Goal: Task Accomplishment & Management: Use online tool/utility

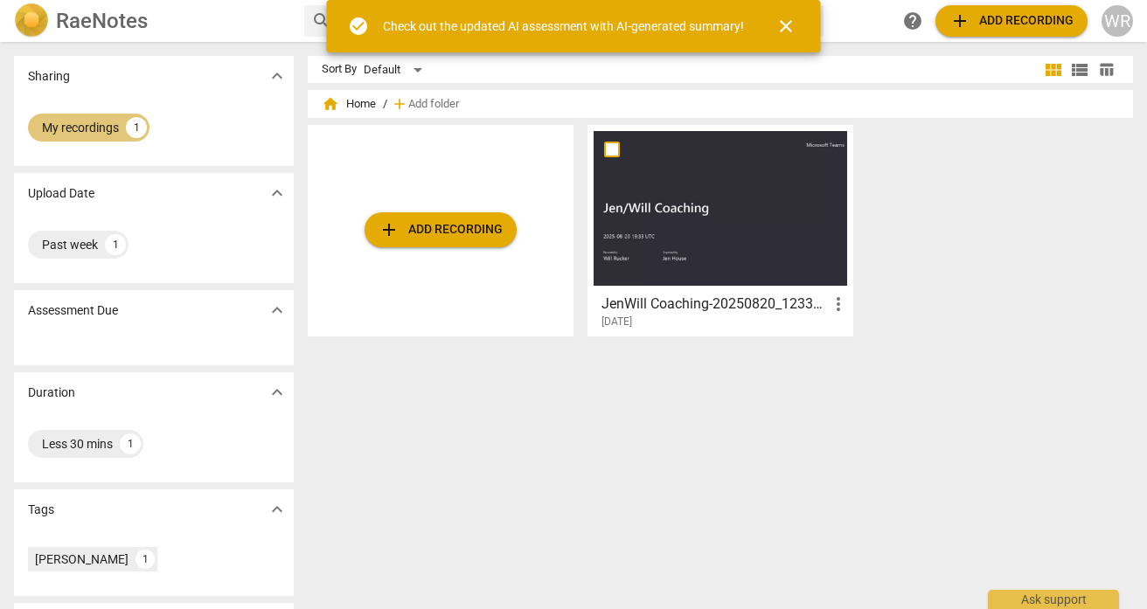
click at [96, 124] on div "My recordings" at bounding box center [80, 127] width 77 height 17
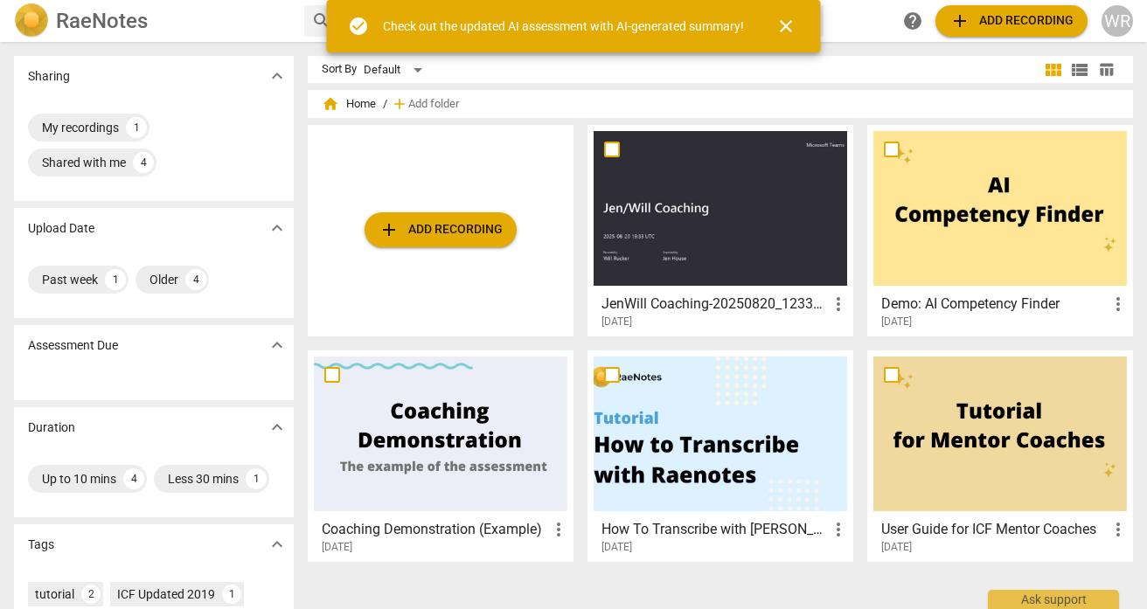
click at [733, 267] on div at bounding box center [721, 208] width 254 height 155
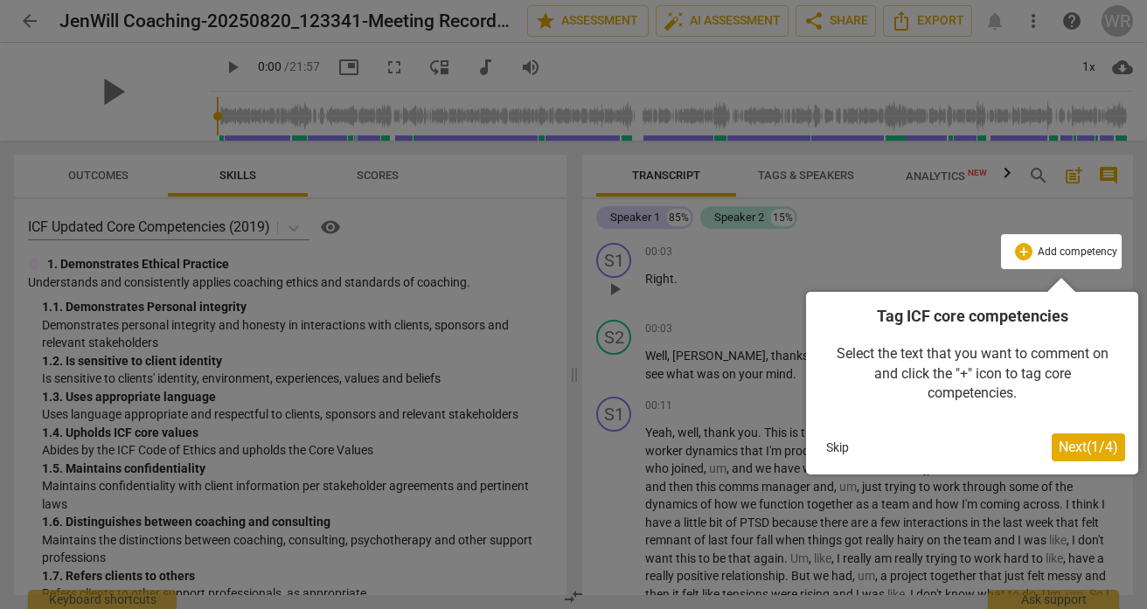
click at [1073, 444] on span "Next ( 1 / 4 )" at bounding box center [1088, 447] width 59 height 17
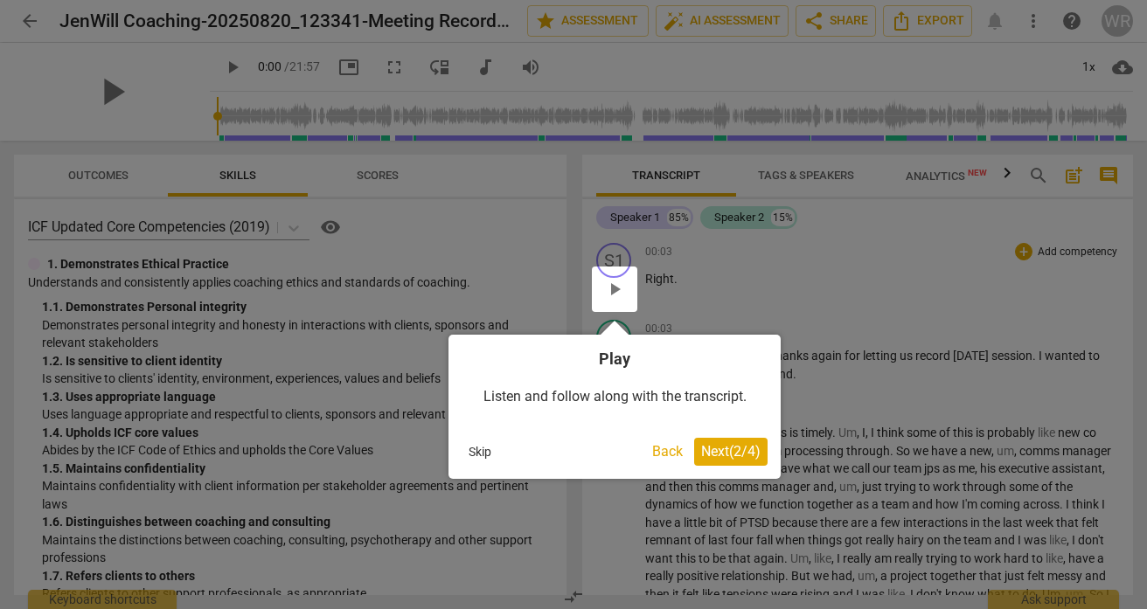
click at [752, 455] on span "Next ( 2 / 4 )" at bounding box center [730, 451] width 59 height 17
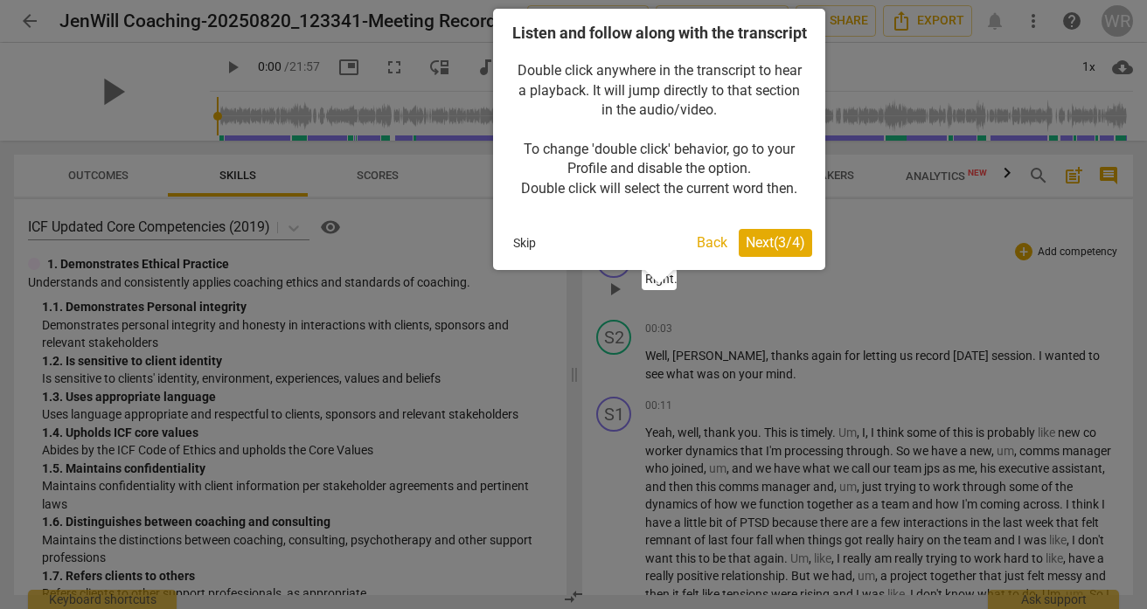
click at [776, 251] on span "Next ( 3 / 4 )" at bounding box center [775, 242] width 59 height 17
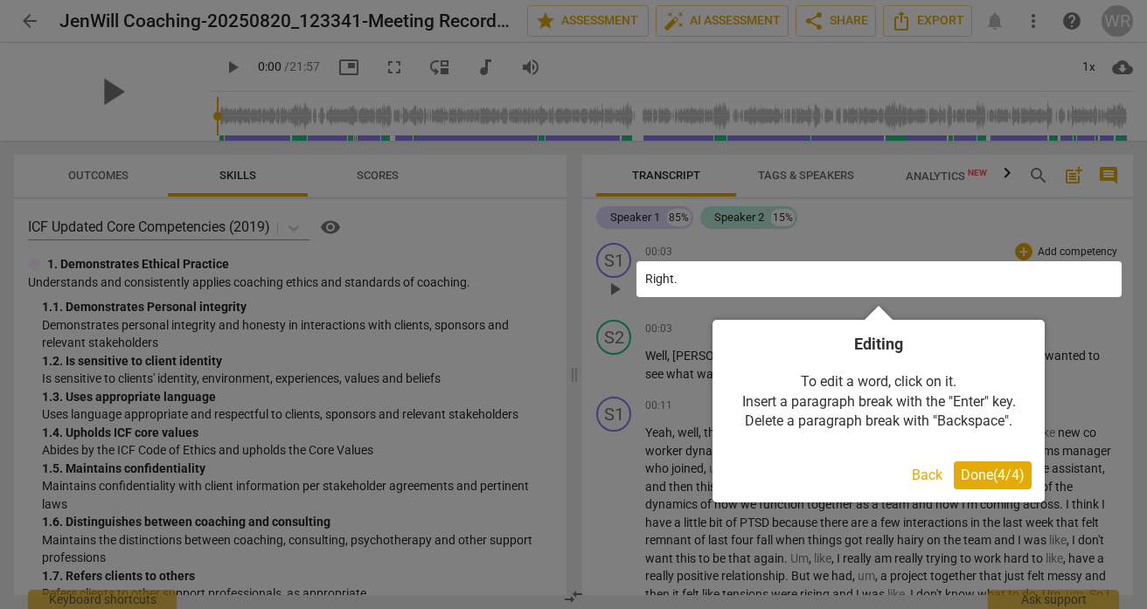
click at [976, 481] on span "Done ( 4 / 4 )" at bounding box center [993, 475] width 64 height 17
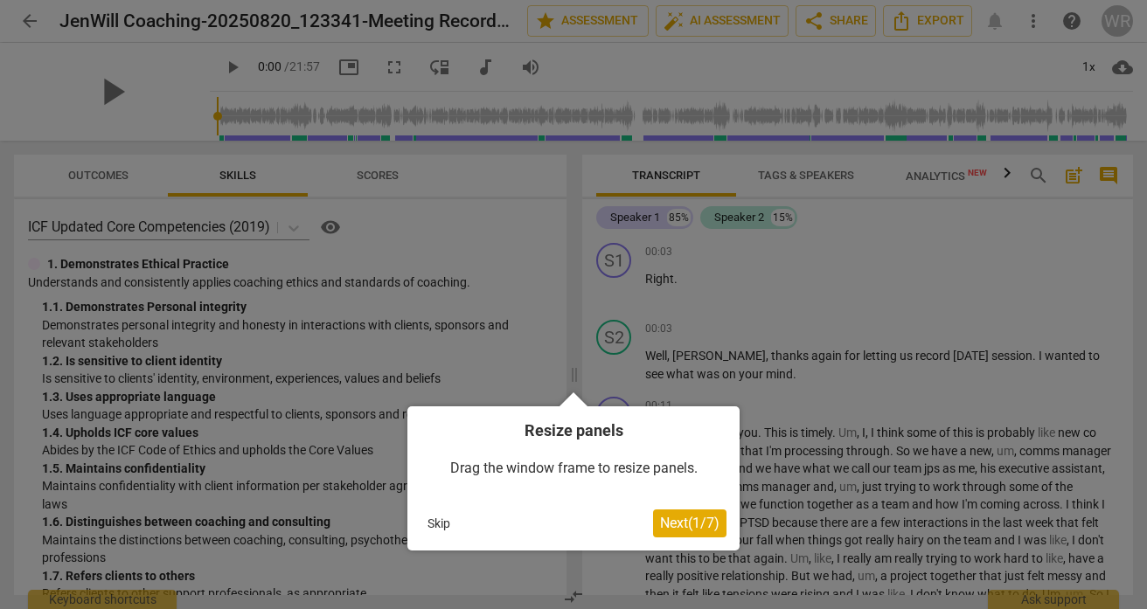
click at [694, 515] on span "Next ( 1 / 7 )" at bounding box center [689, 523] width 59 height 17
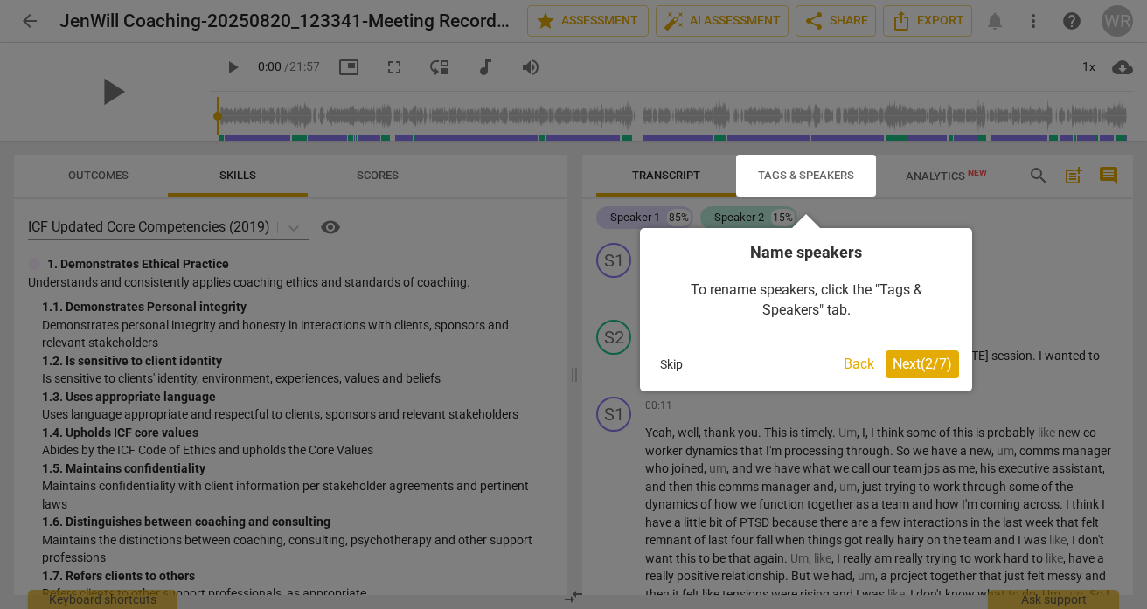
click at [664, 365] on button "Skip" at bounding box center [671, 364] width 37 height 26
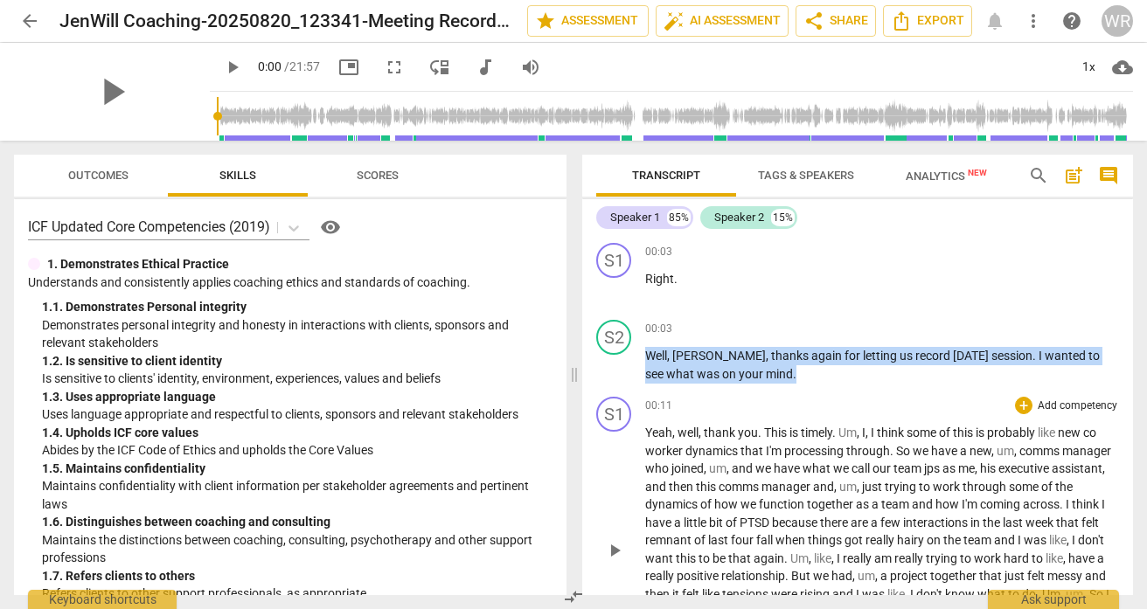
drag, startPoint x: 648, startPoint y: 356, endPoint x: 775, endPoint y: 457, distance: 162.3
click at [775, 457] on div "S1 play_arrow pause 00:03 + Add competency keyboard_arrow_right Right . S2 play…" at bounding box center [857, 415] width 551 height 359
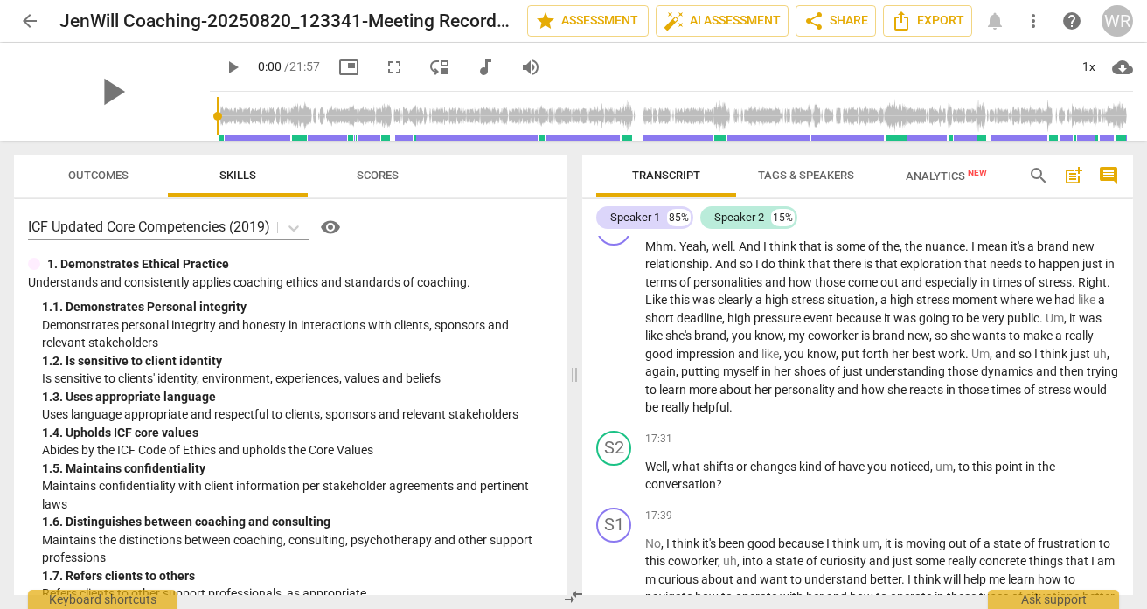
scroll to position [4907, 0]
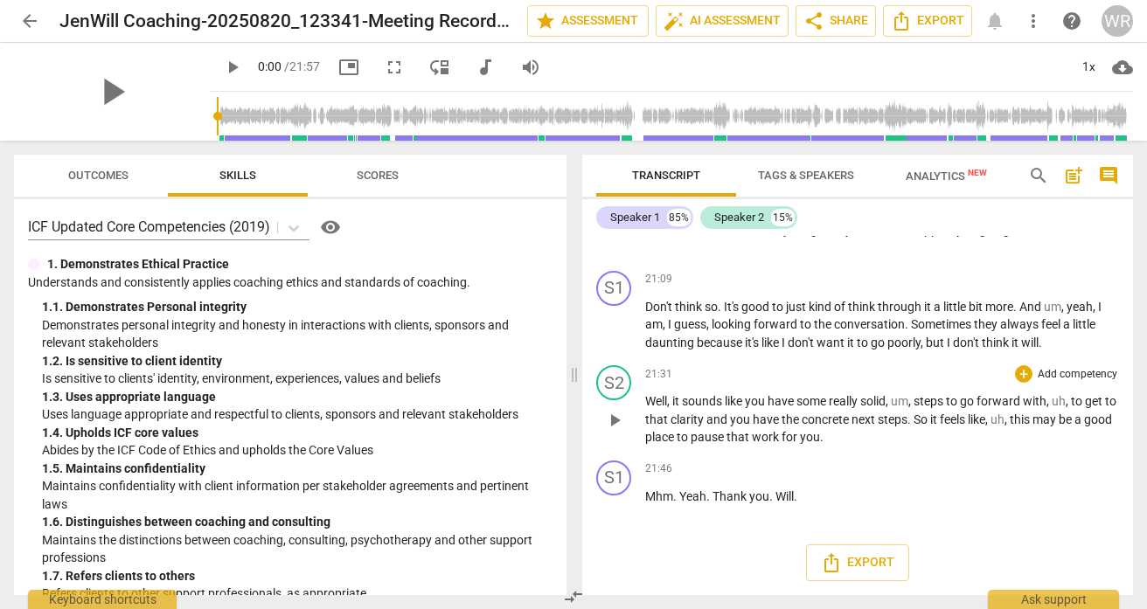
click at [854, 440] on p "Well , it sounds like you have some really solid , um , steps to go forward wit…" at bounding box center [882, 420] width 474 height 54
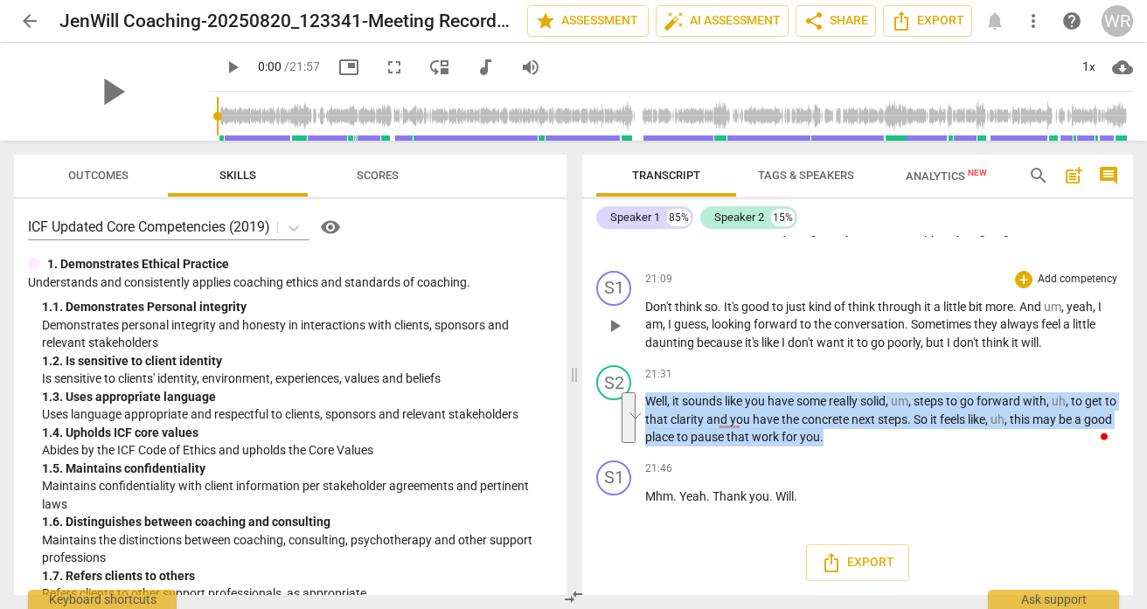
drag, startPoint x: 859, startPoint y: 442, endPoint x: 635, endPoint y: 280, distance: 276.1
click at [635, 279] on div "S1 play_arrow pause 00:03 + Add competency keyboard_arrow_right Right . S2 play…" at bounding box center [857, 415] width 551 height 359
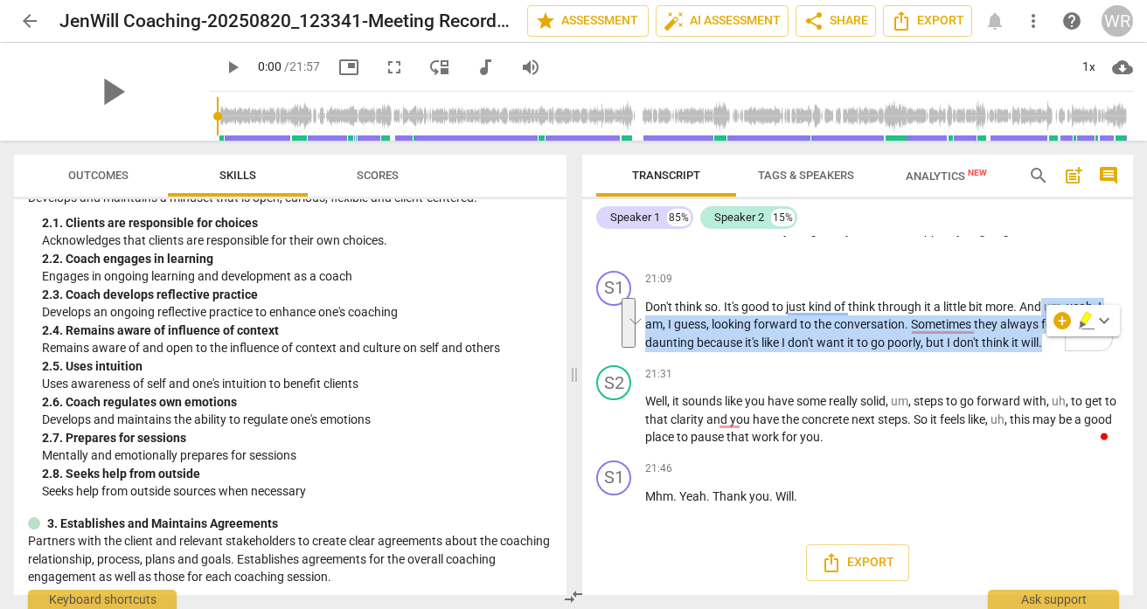
scroll to position [448, 0]
click at [841, 558] on span "Export" at bounding box center [857, 563] width 73 height 21
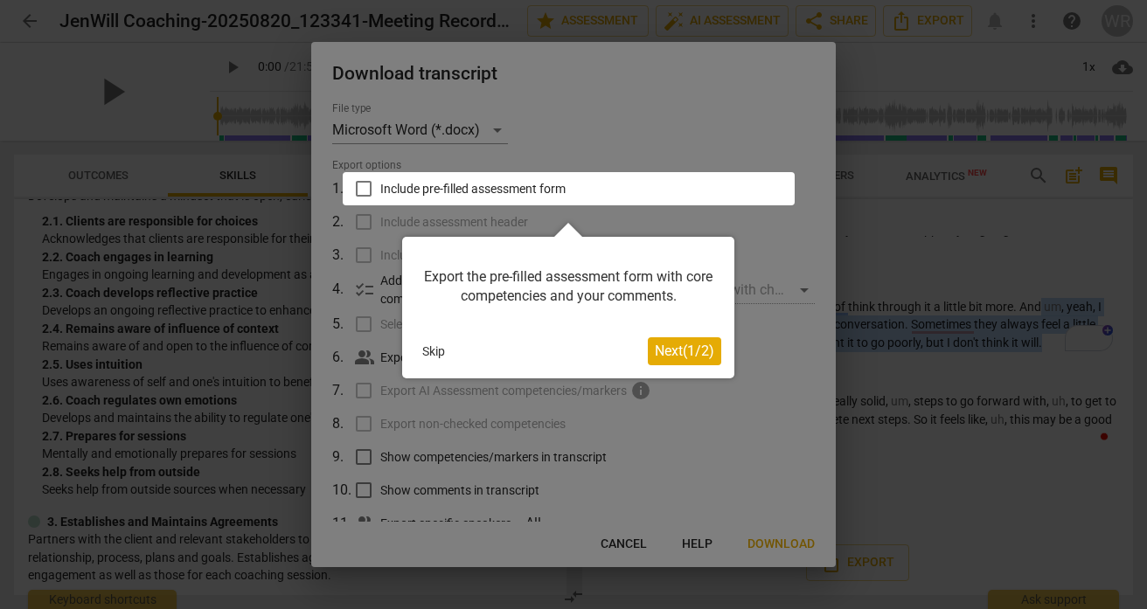
click at [681, 347] on span "Next ( 1 / 2 )" at bounding box center [684, 351] width 59 height 17
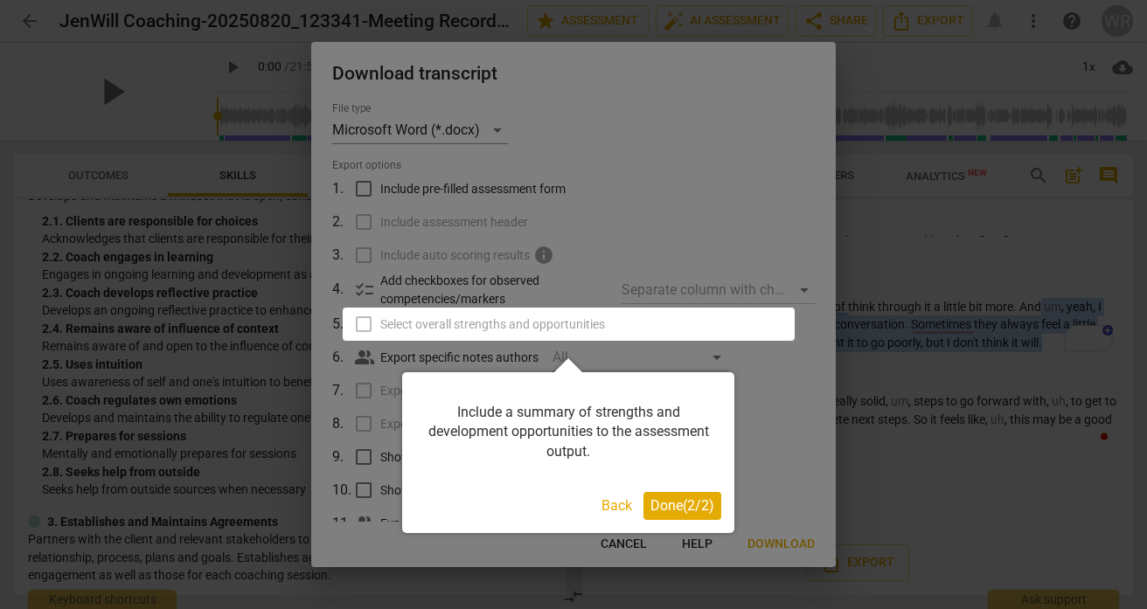
click at [670, 500] on span "Done ( 2 / 2 )" at bounding box center [682, 505] width 64 height 17
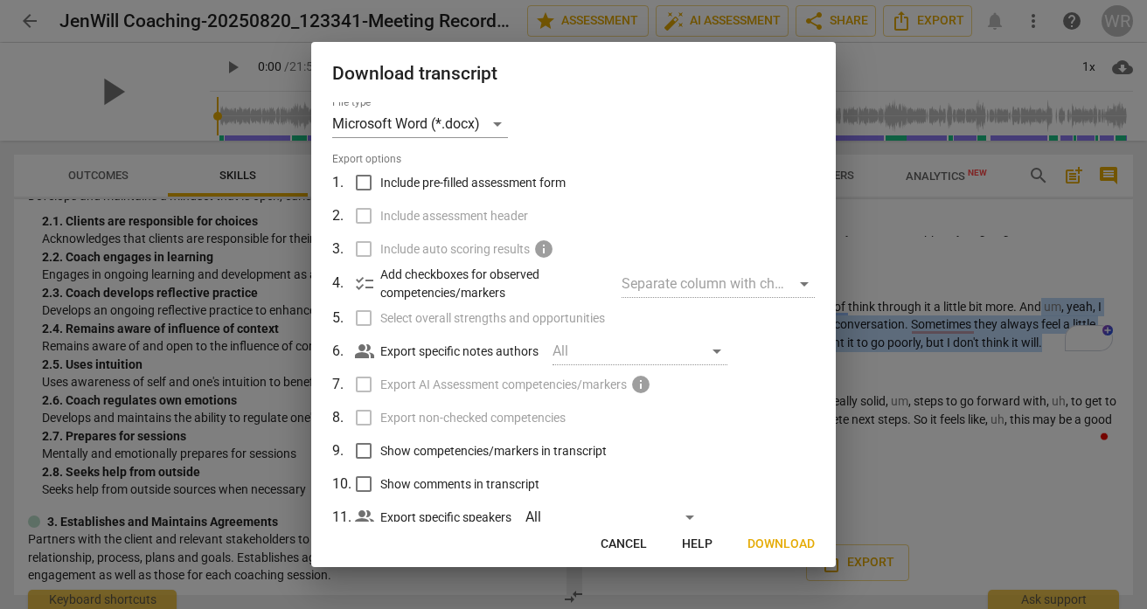
scroll to position [0, 0]
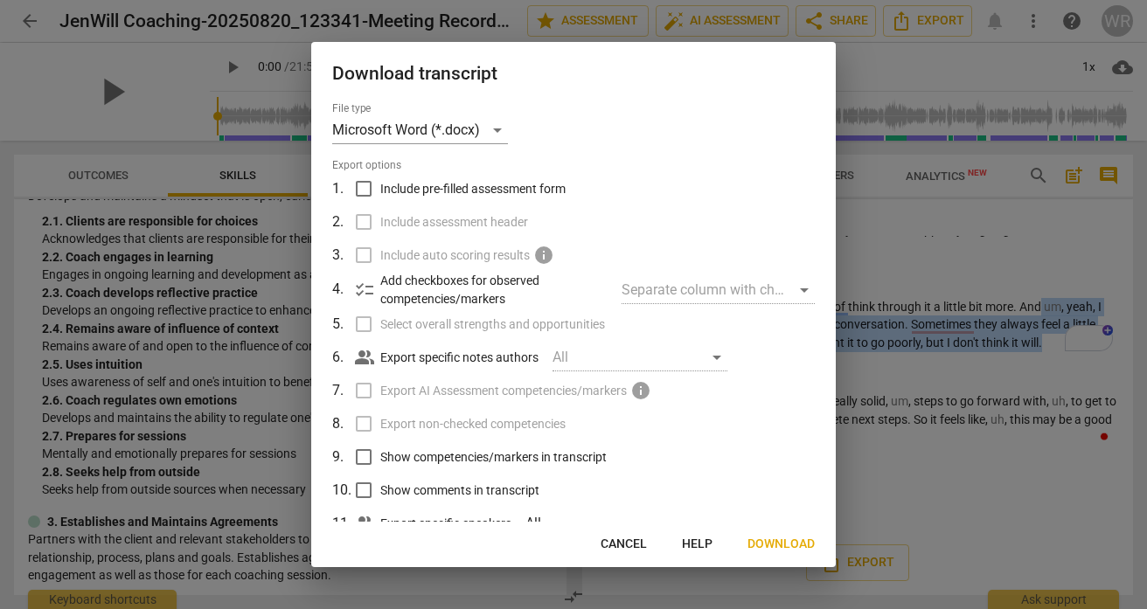
click at [768, 540] on span "Download" at bounding box center [781, 544] width 67 height 17
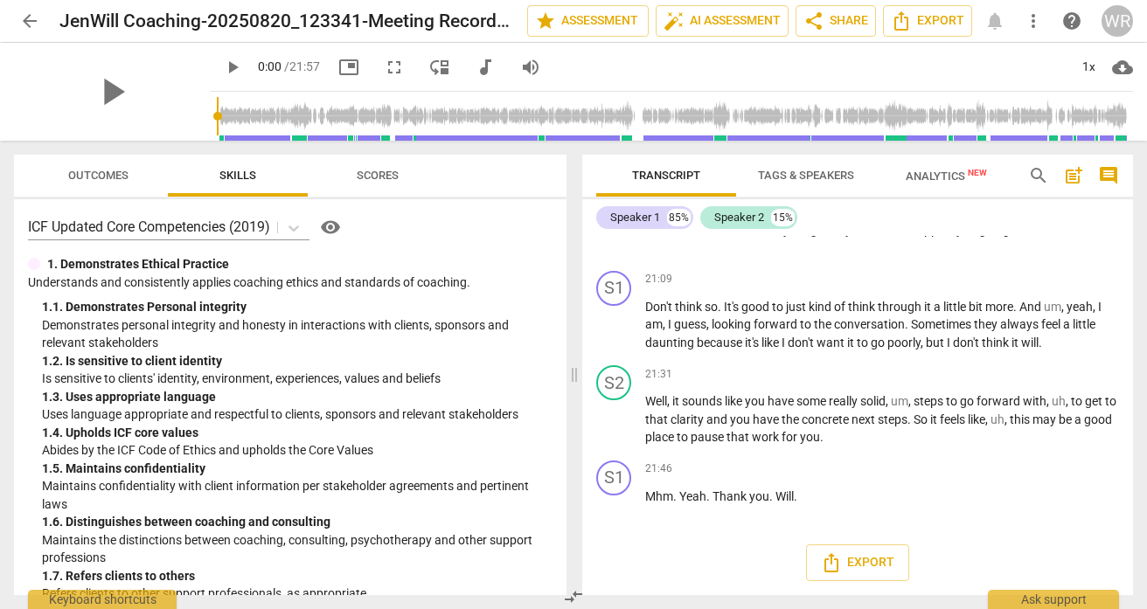
drag, startPoint x: 52, startPoint y: 265, endPoint x: 241, endPoint y: 421, distance: 245.4
click at [241, 421] on div "1. Demonstrates Ethical Practice Understands and consistently applies coaching …" at bounding box center [290, 429] width 525 height 348
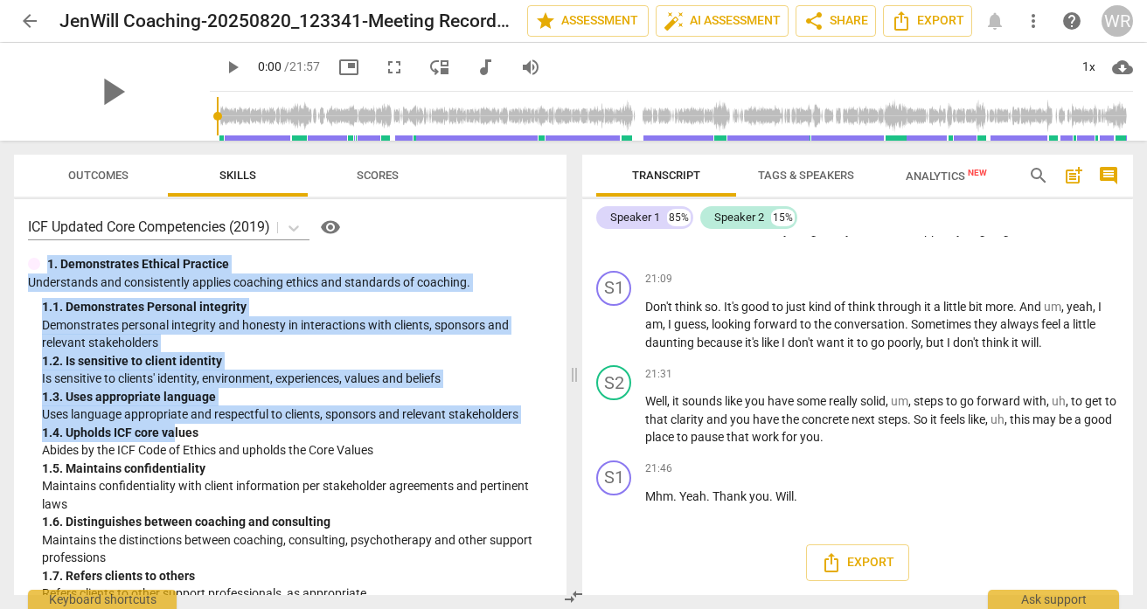
drag, startPoint x: 48, startPoint y: 261, endPoint x: 175, endPoint y: 435, distance: 215.3
click at [175, 435] on div "1. Demonstrates Ethical Practice Understands and consistently applies coaching …" at bounding box center [290, 429] width 525 height 348
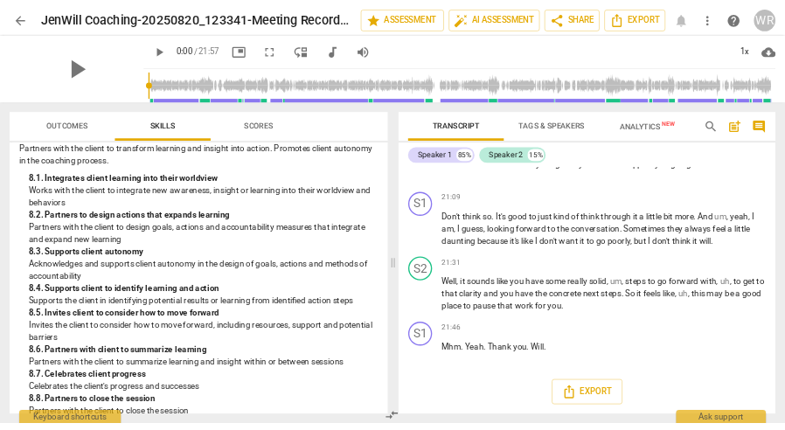
scroll to position [3018, 0]
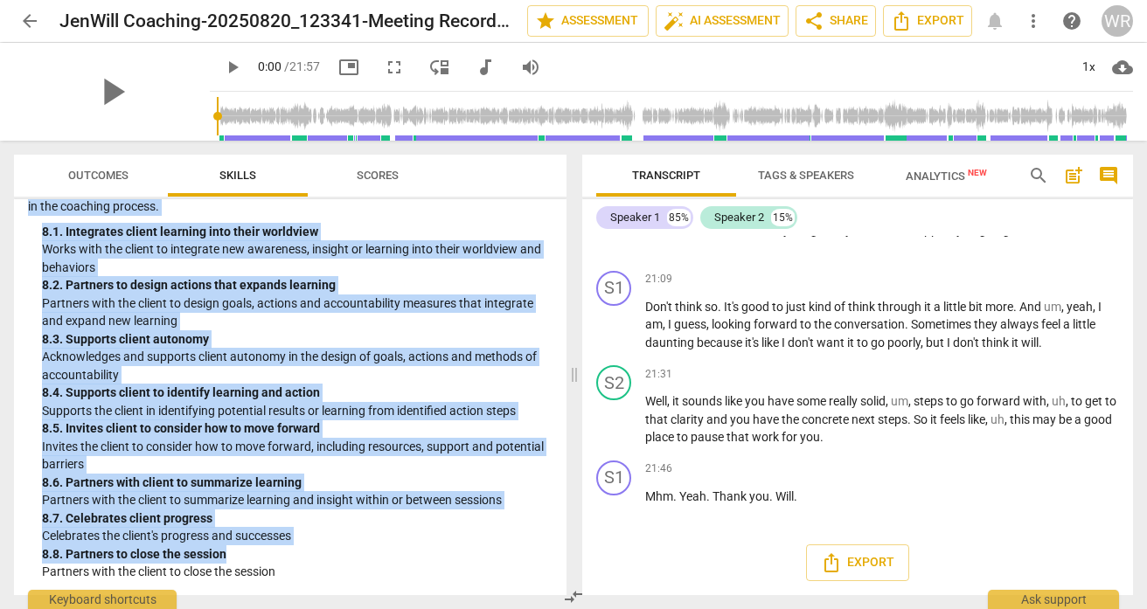
click at [261, 560] on div "8. 8. Partners to close the session" at bounding box center [297, 555] width 511 height 18
copy div "1. Demonstrates Ethical Practice Understands and consistently applies coaching …"
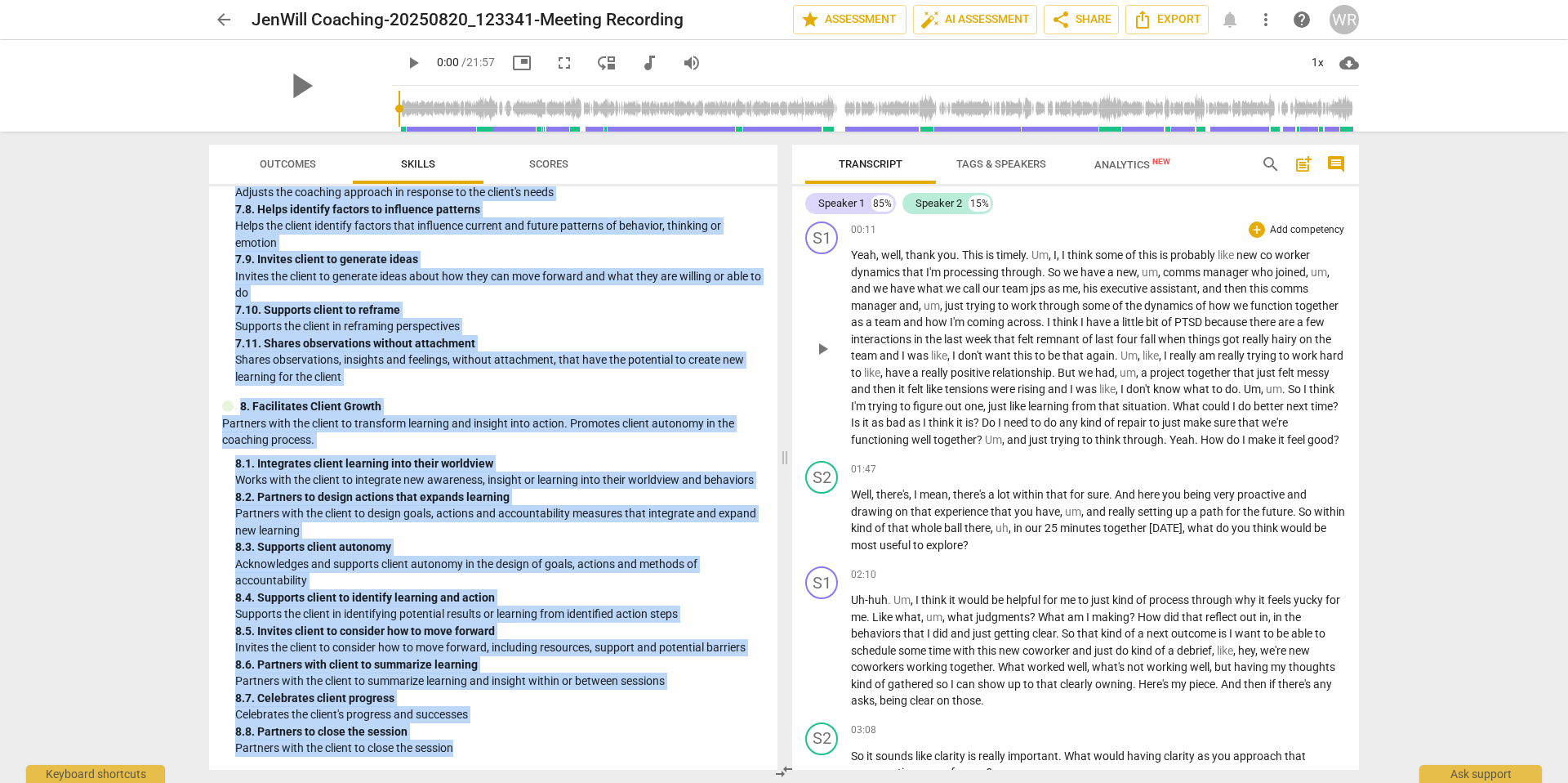
scroll to position [150, 0]
click at [1070, 477] on div "+" at bounding box center [1256, 467] width 16 height 16
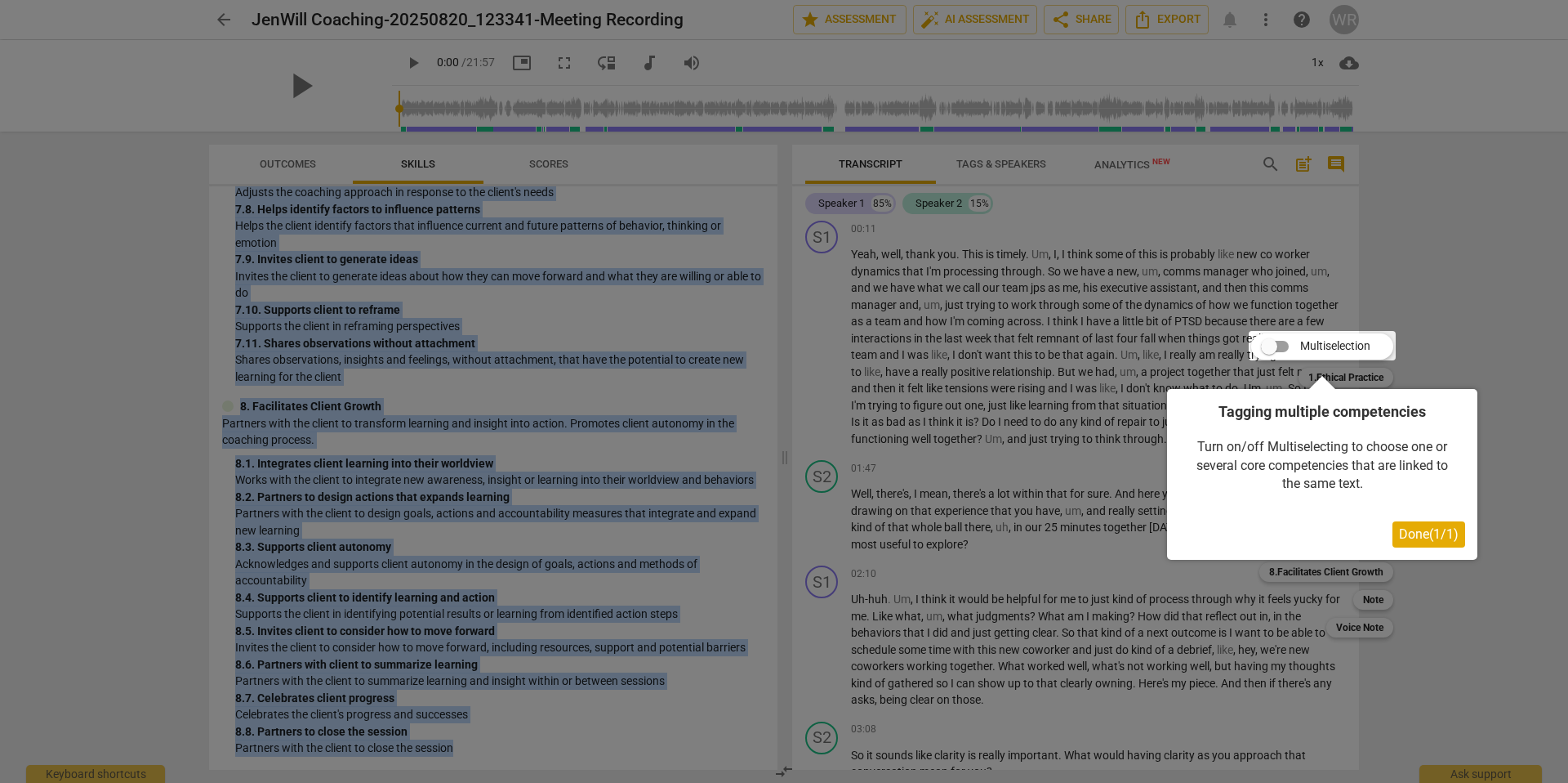
click at [1070, 531] on span "Done ( 1 / 1 )" at bounding box center [1429, 534] width 60 height 16
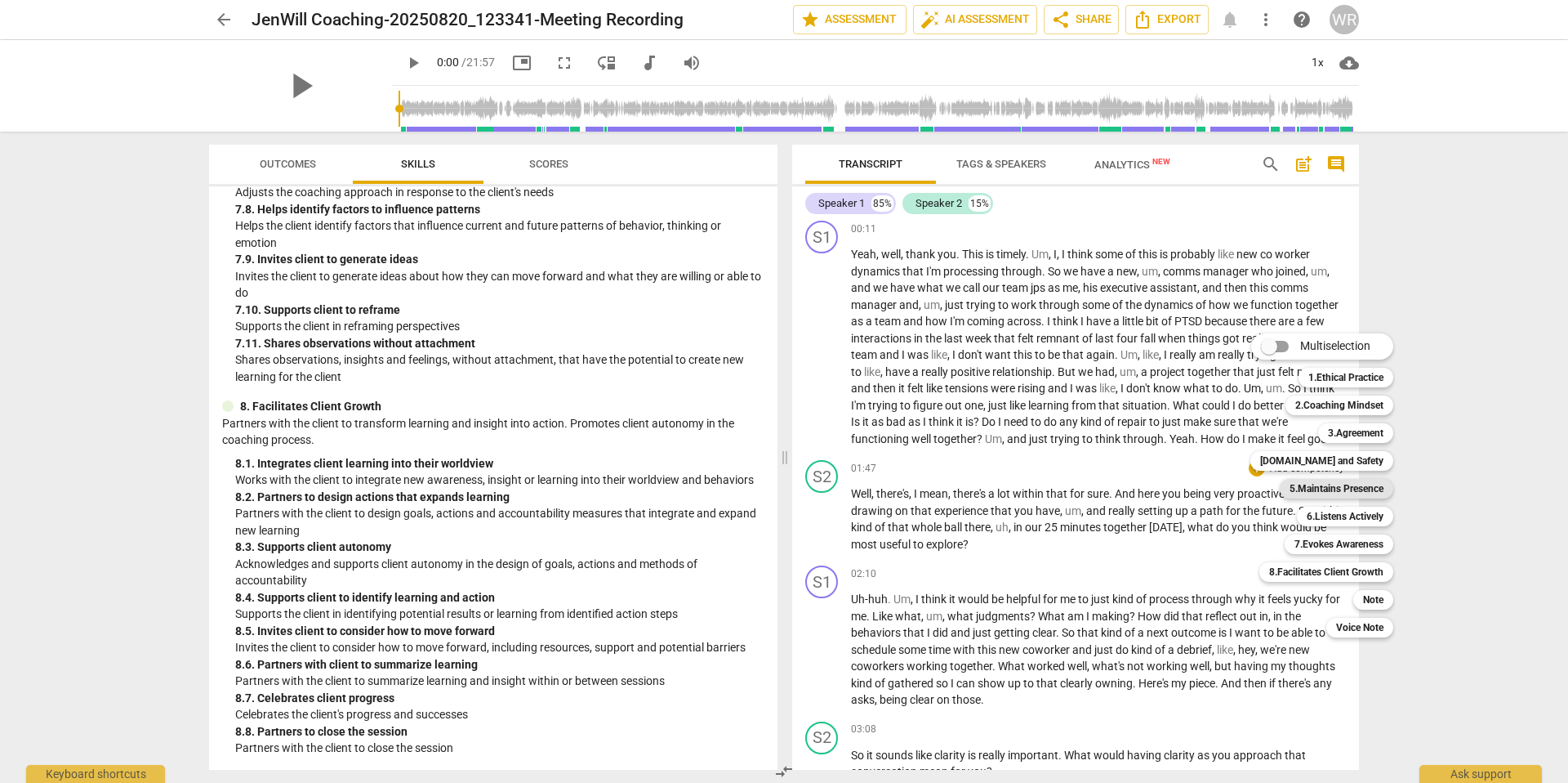
click at [1070, 491] on b "5.Maintains Presence" at bounding box center [1335, 488] width 94 height 20
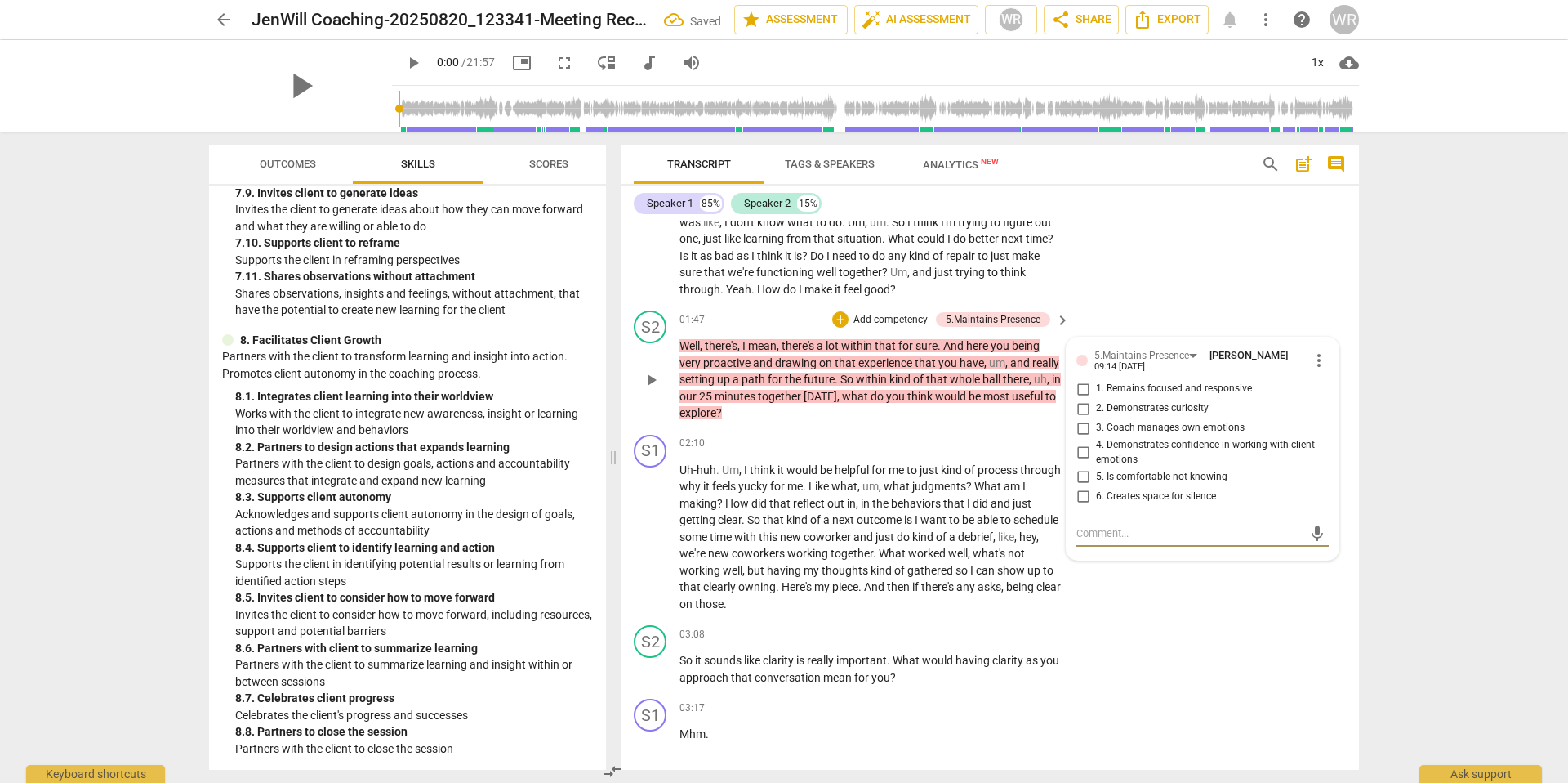
scroll to position [371, 0]
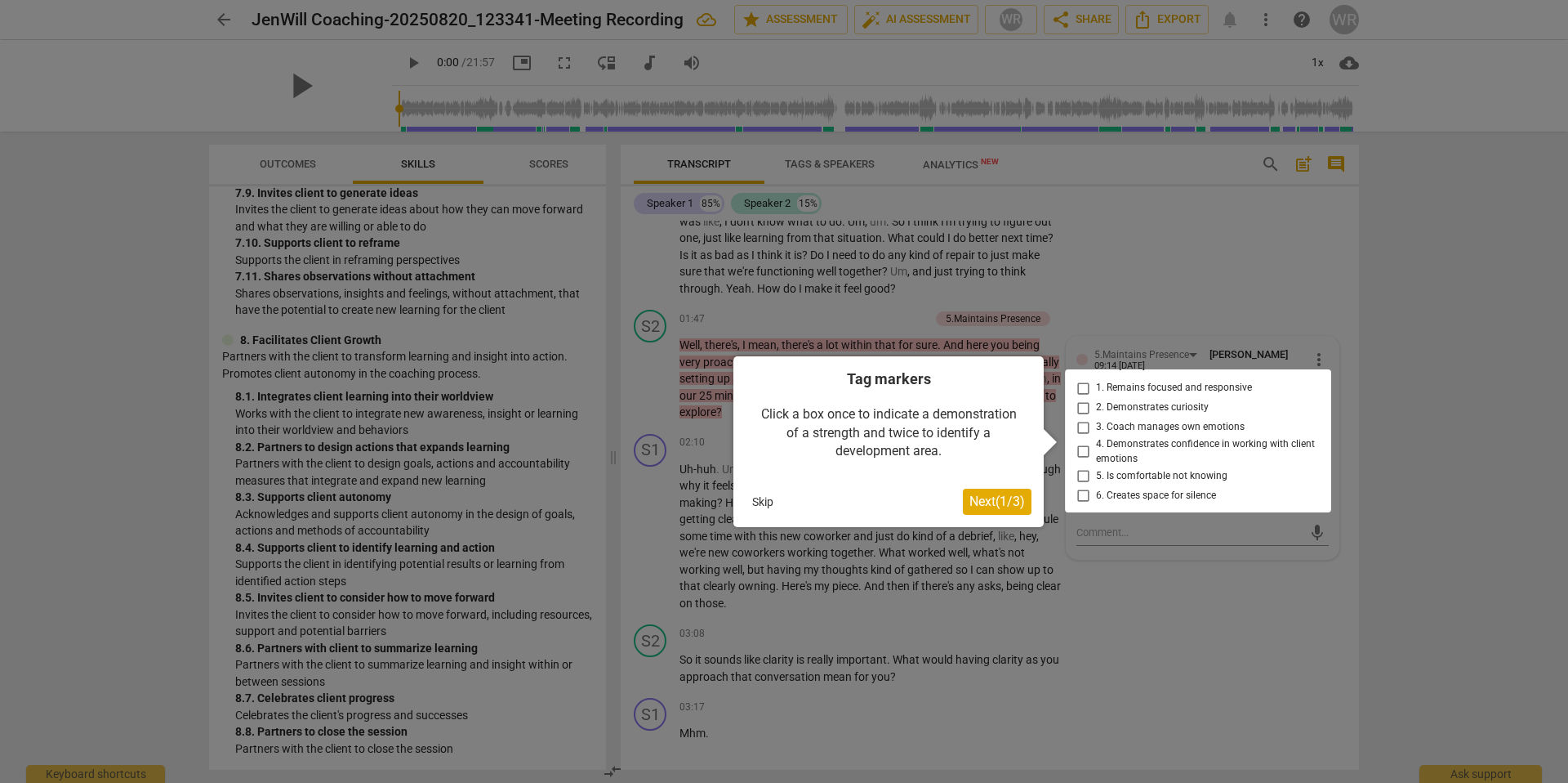
click at [1005, 502] on span "Next ( 1 / 3 )" at bounding box center [996, 501] width 55 height 16
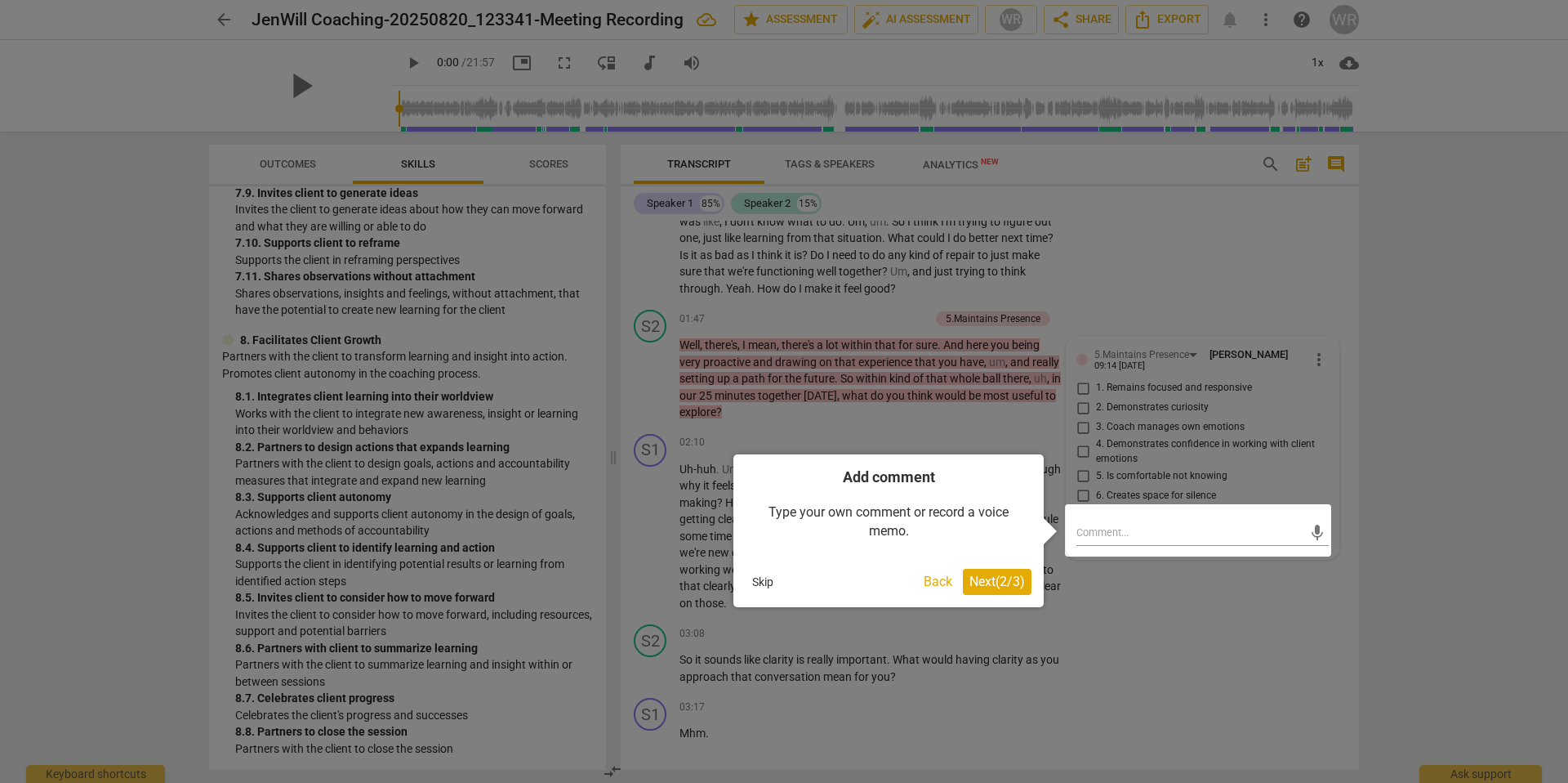
click at [996, 568] on span "Next ( 2 / 3 )" at bounding box center [996, 581] width 55 height 16
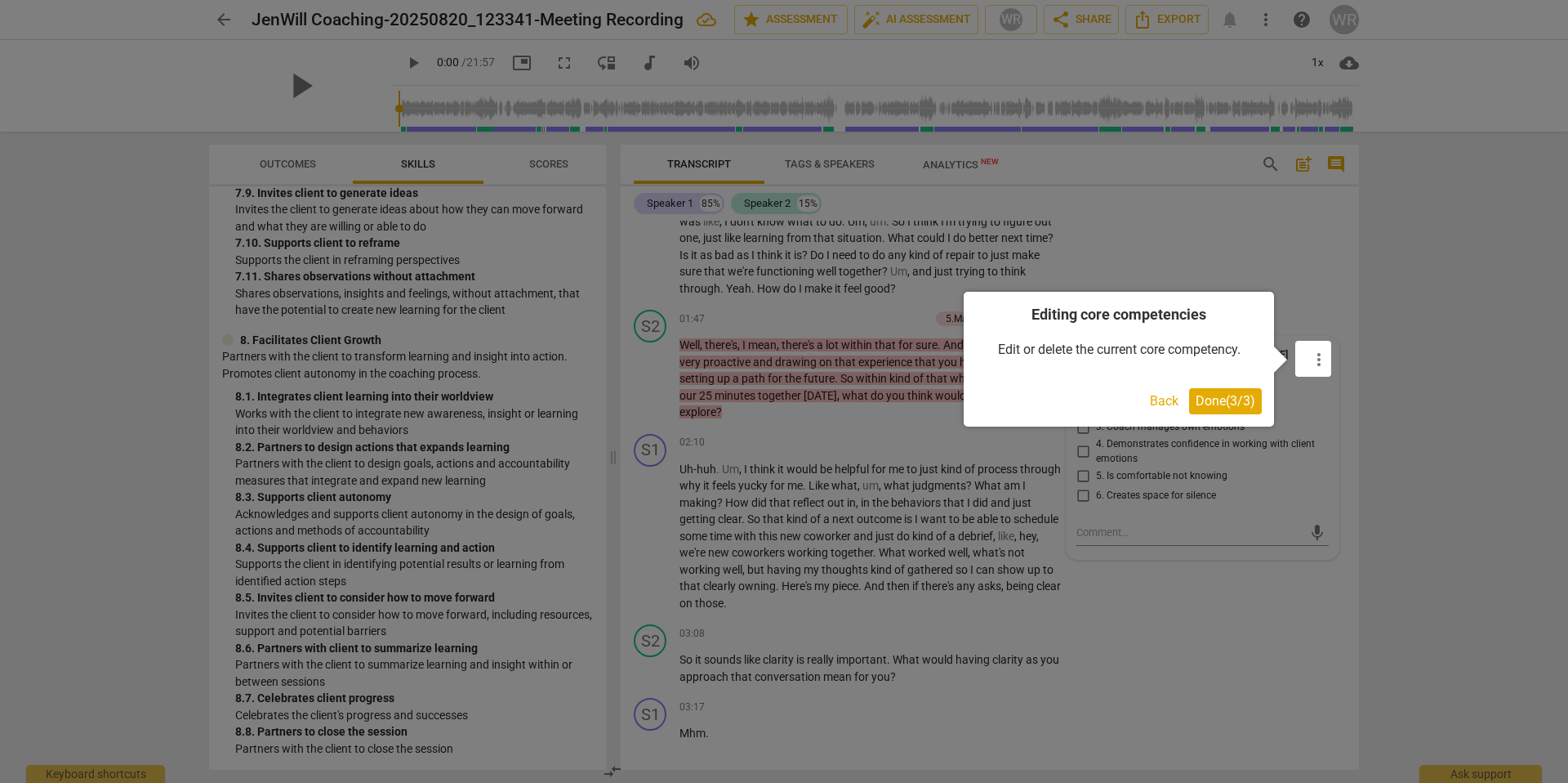
click at [1070, 403] on span "Done ( 3 / 3 )" at bounding box center [1225, 401] width 60 height 16
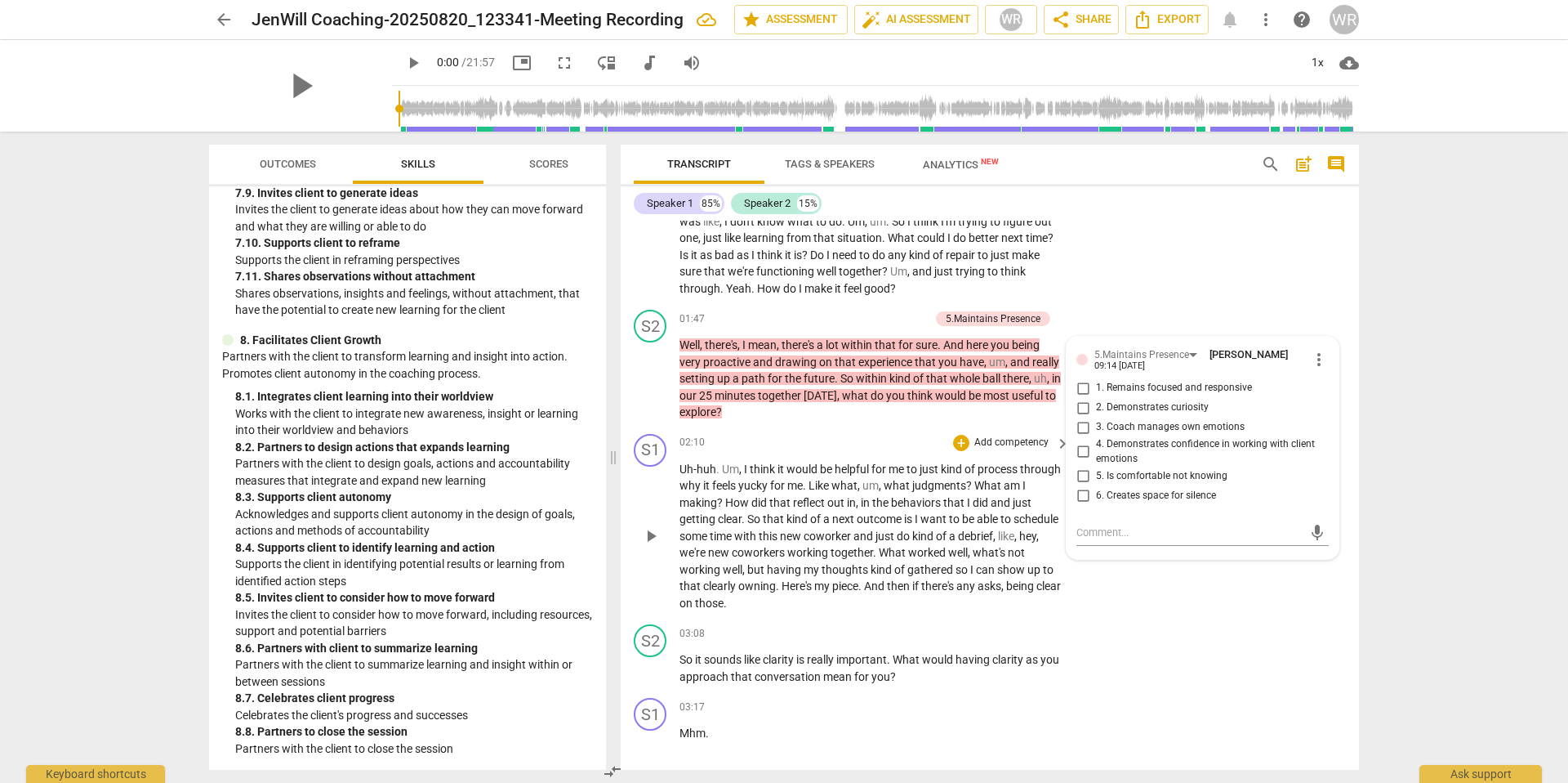
click at [1062, 568] on div "S1 play_arrow pause 02:10 + Add competency keyboard_arrow_right Uh-huh . Um , I…" at bounding box center [989, 522] width 738 height 192
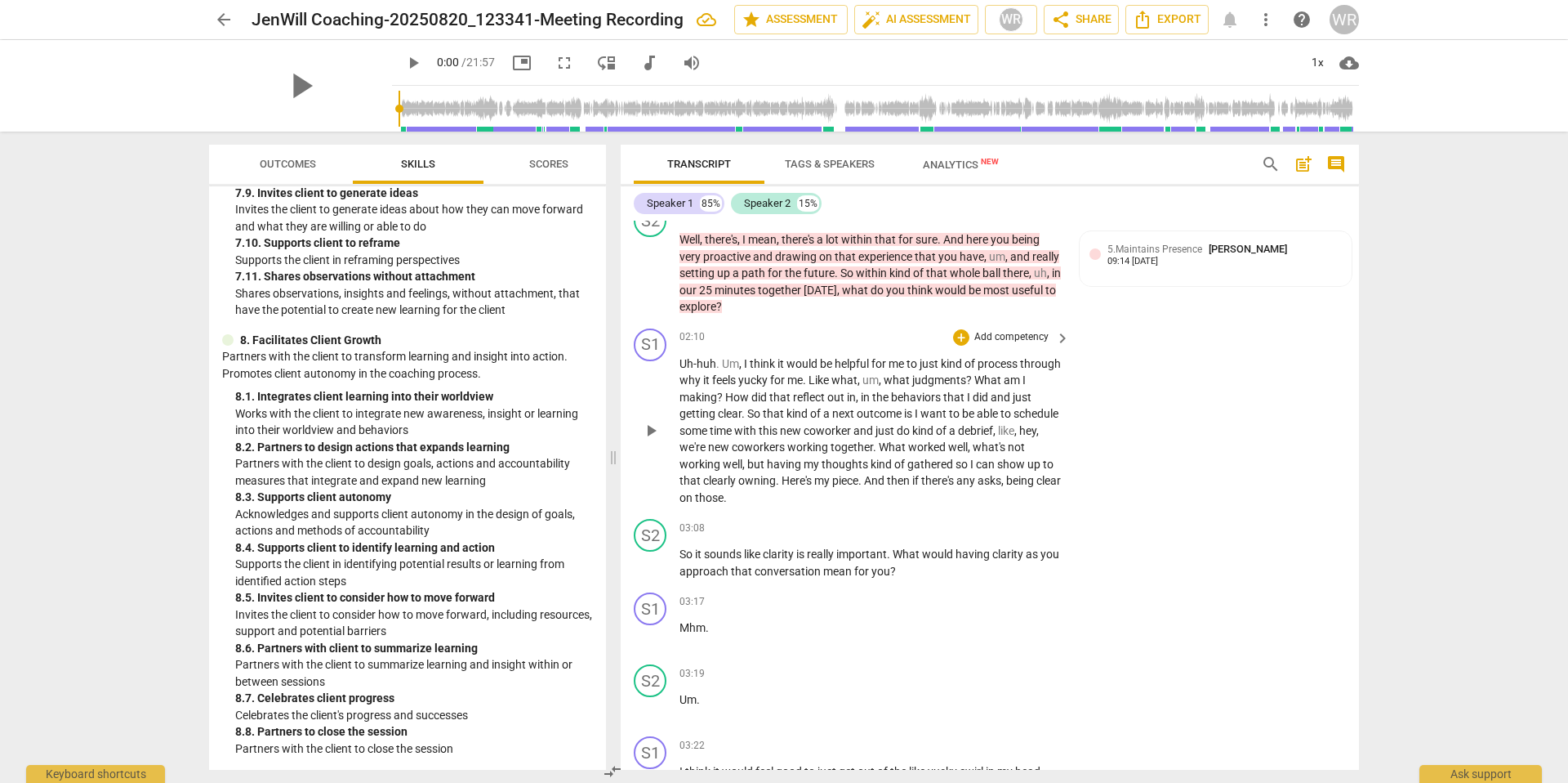
scroll to position [477, 0]
click at [984, 524] on p "Add competency" at bounding box center [1010, 528] width 78 height 15
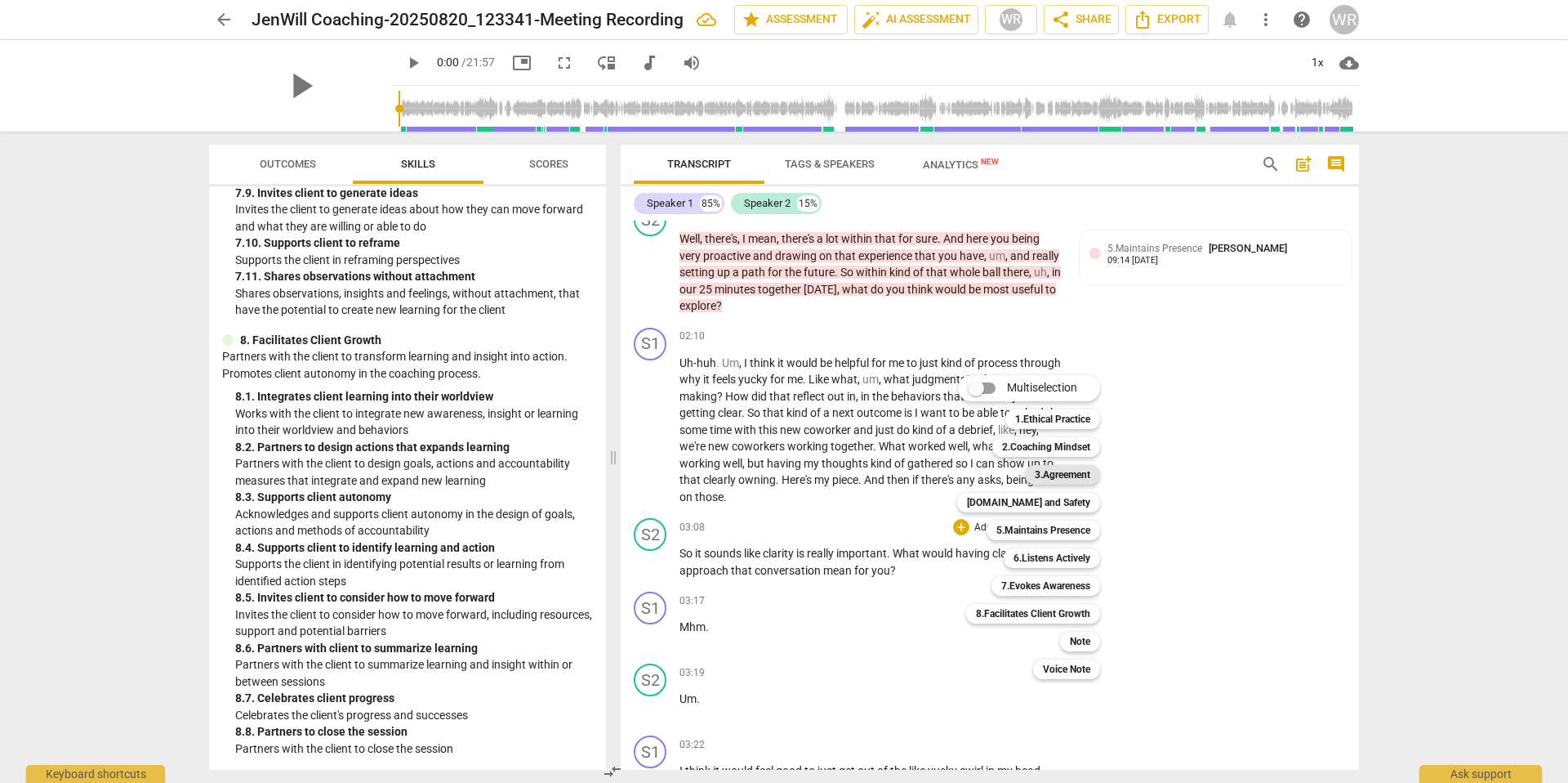
click at [1068, 471] on b "3.Agreement" at bounding box center [1062, 474] width 55 height 20
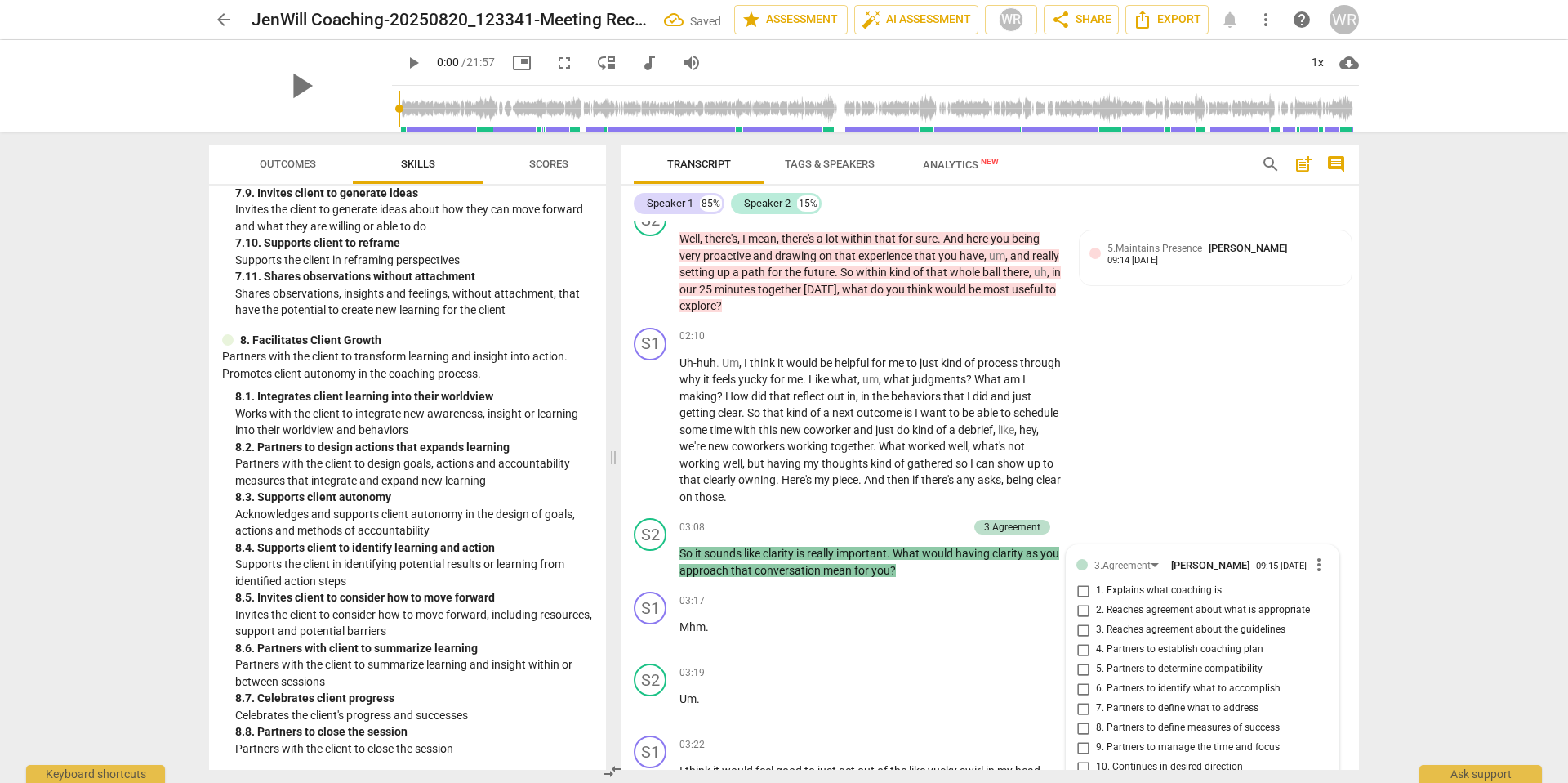
scroll to position [805, 0]
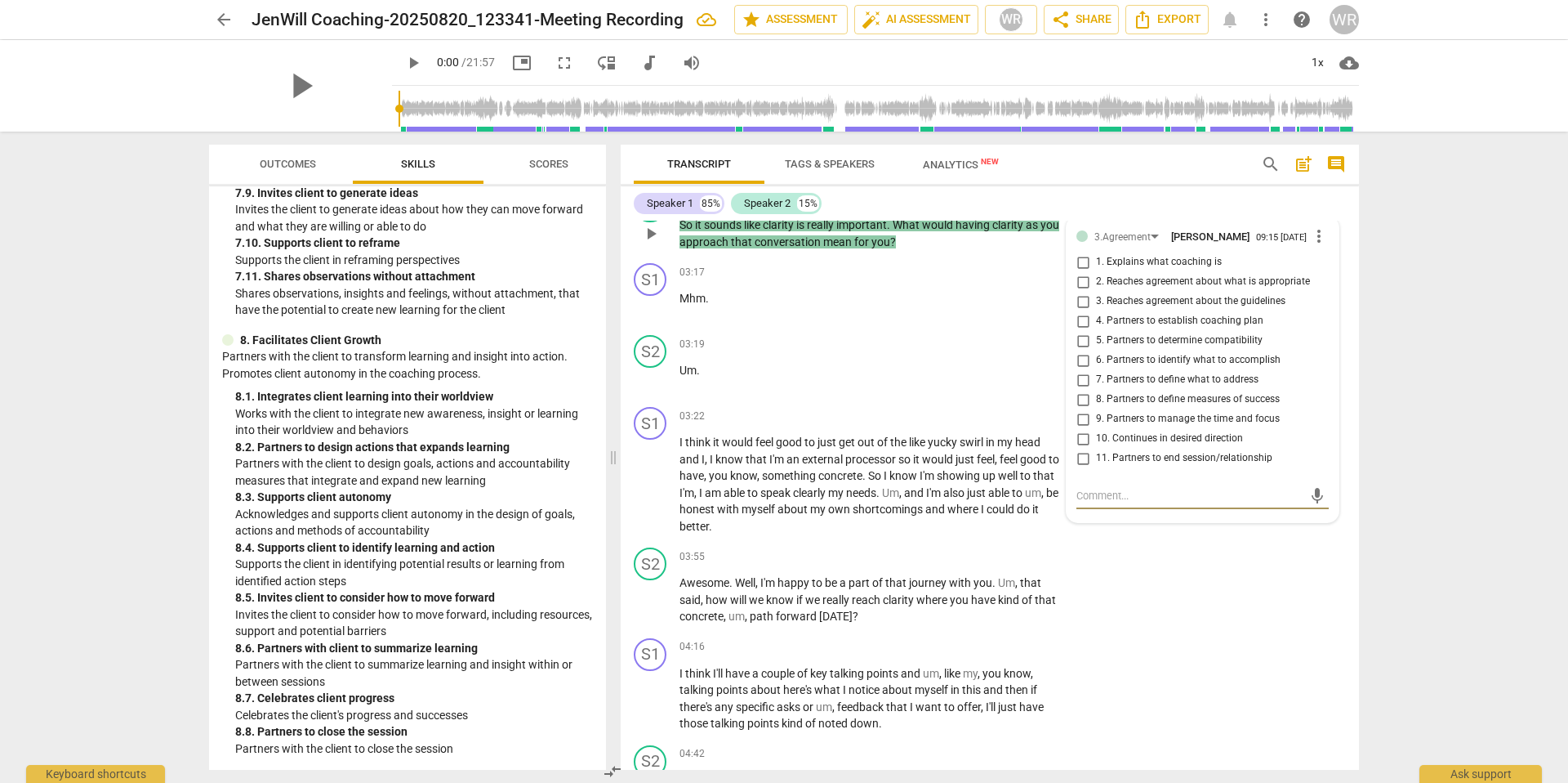
click at [1070, 377] on input "7. Partners to define what to address" at bounding box center [1082, 379] width 26 height 20
checkbox input "true"
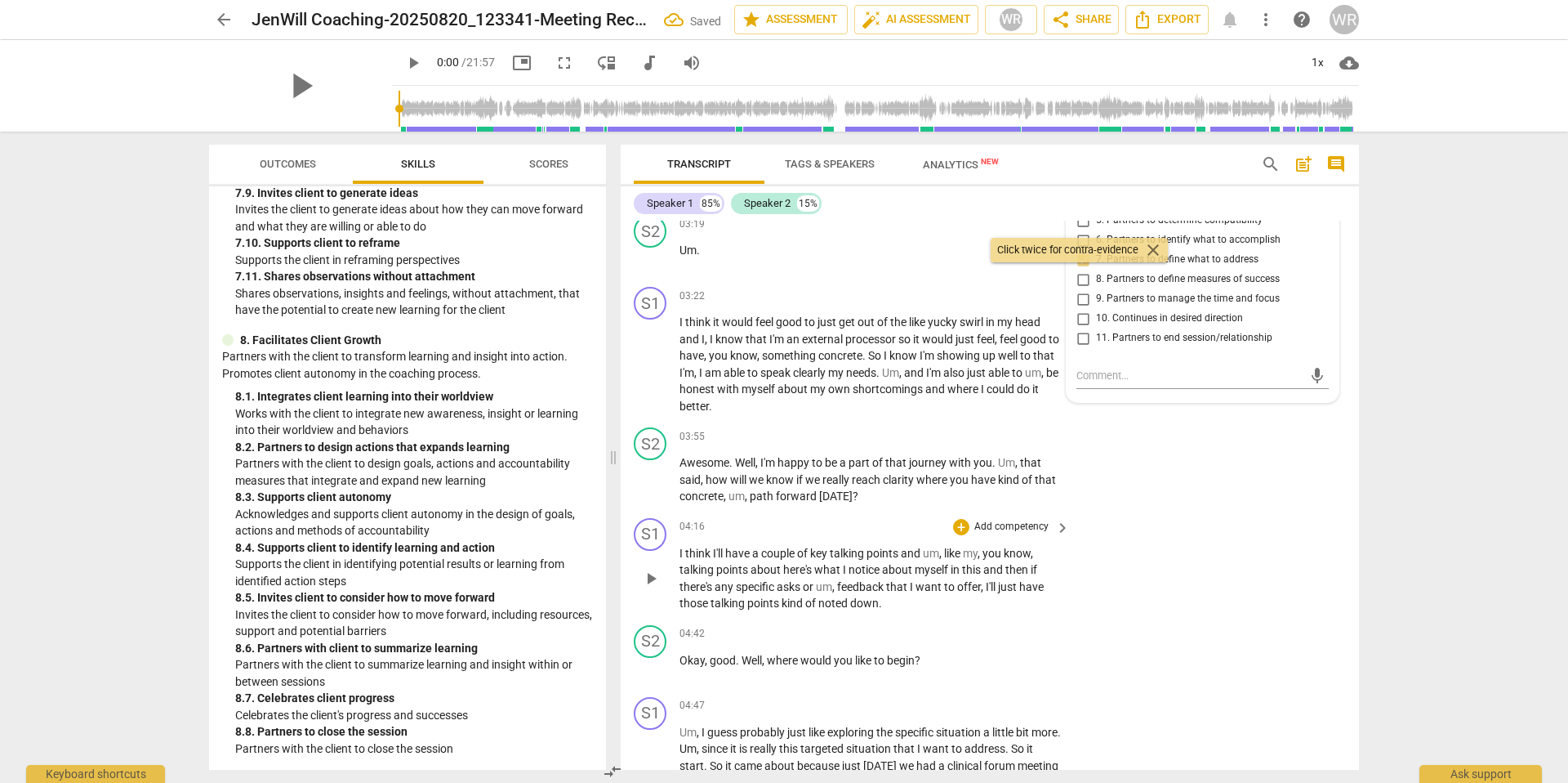
scroll to position [931, 0]
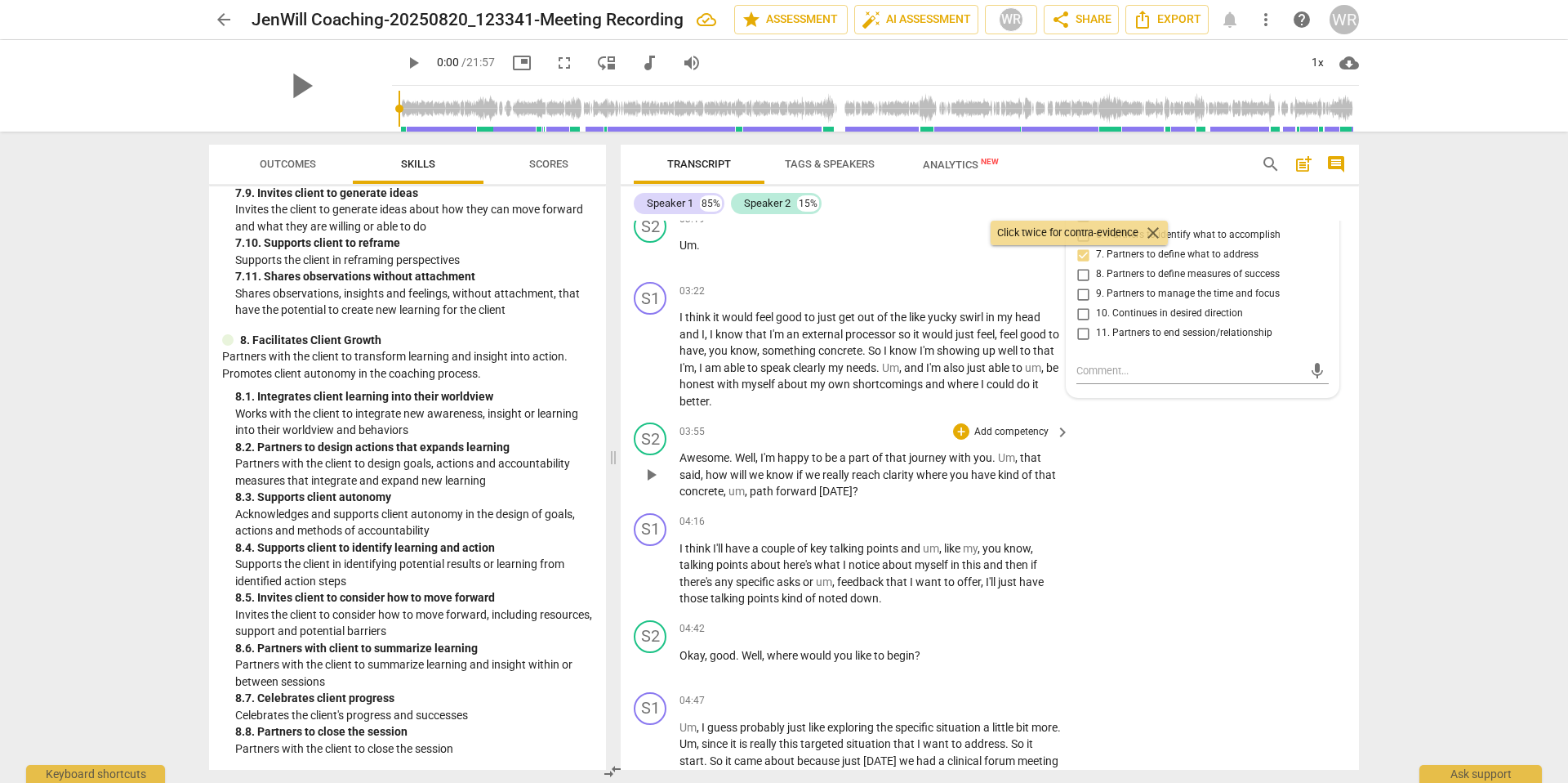
click at [1019, 484] on p "Awesome . Well , I'm happy to be a part of that journey with you . Um , that sa…" at bounding box center [869, 475] width 382 height 50
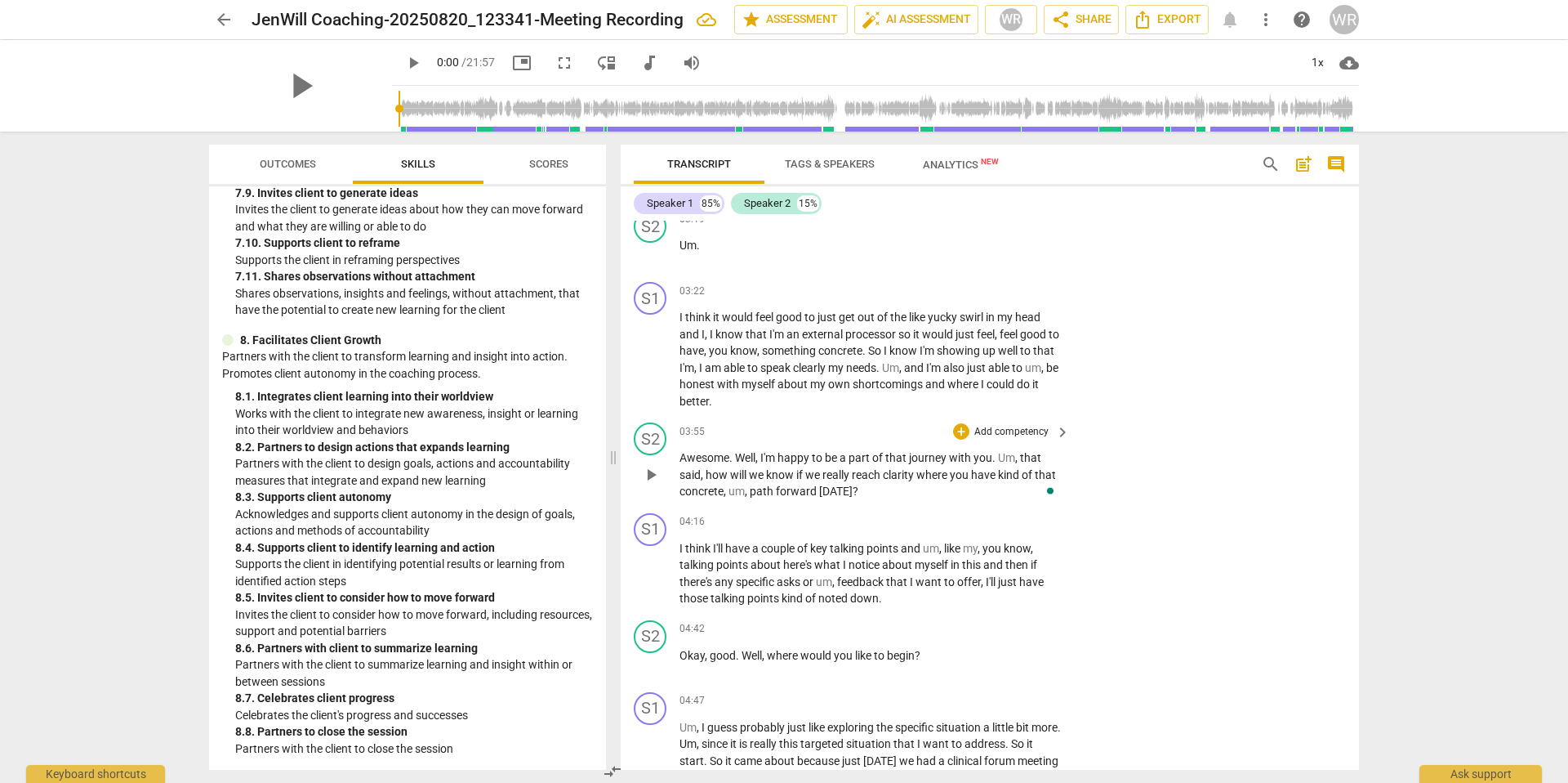
click at [1005, 432] on p "Add competency" at bounding box center [1010, 433] width 78 height 15
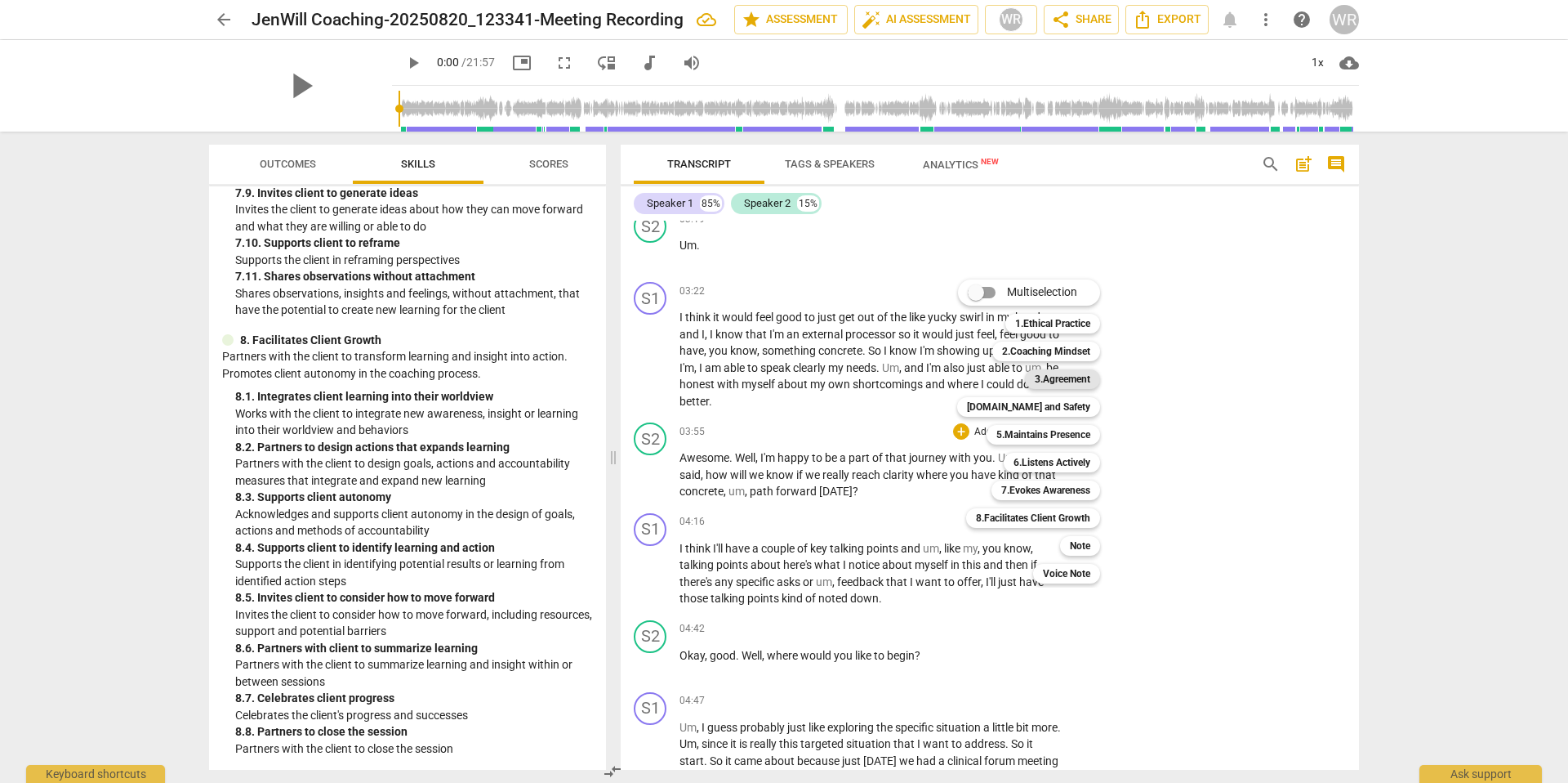
click at [1055, 377] on b "3.Agreement" at bounding box center [1062, 378] width 55 height 20
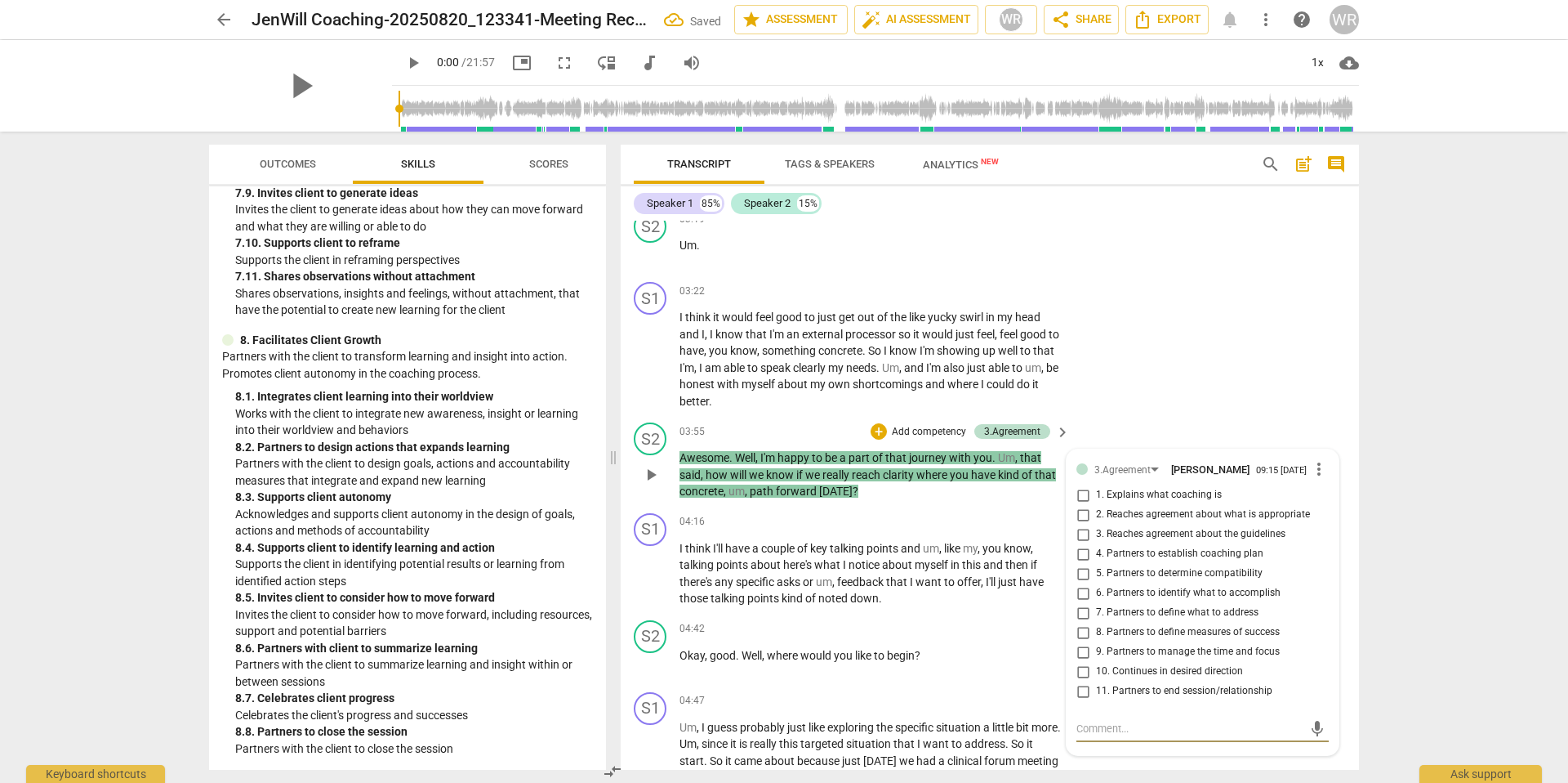
click at [1070, 568] on input "8. Partners to define measures of success" at bounding box center [1082, 632] width 26 height 20
checkbox input "true"
click at [924, 430] on p "Add competency" at bounding box center [928, 433] width 78 height 15
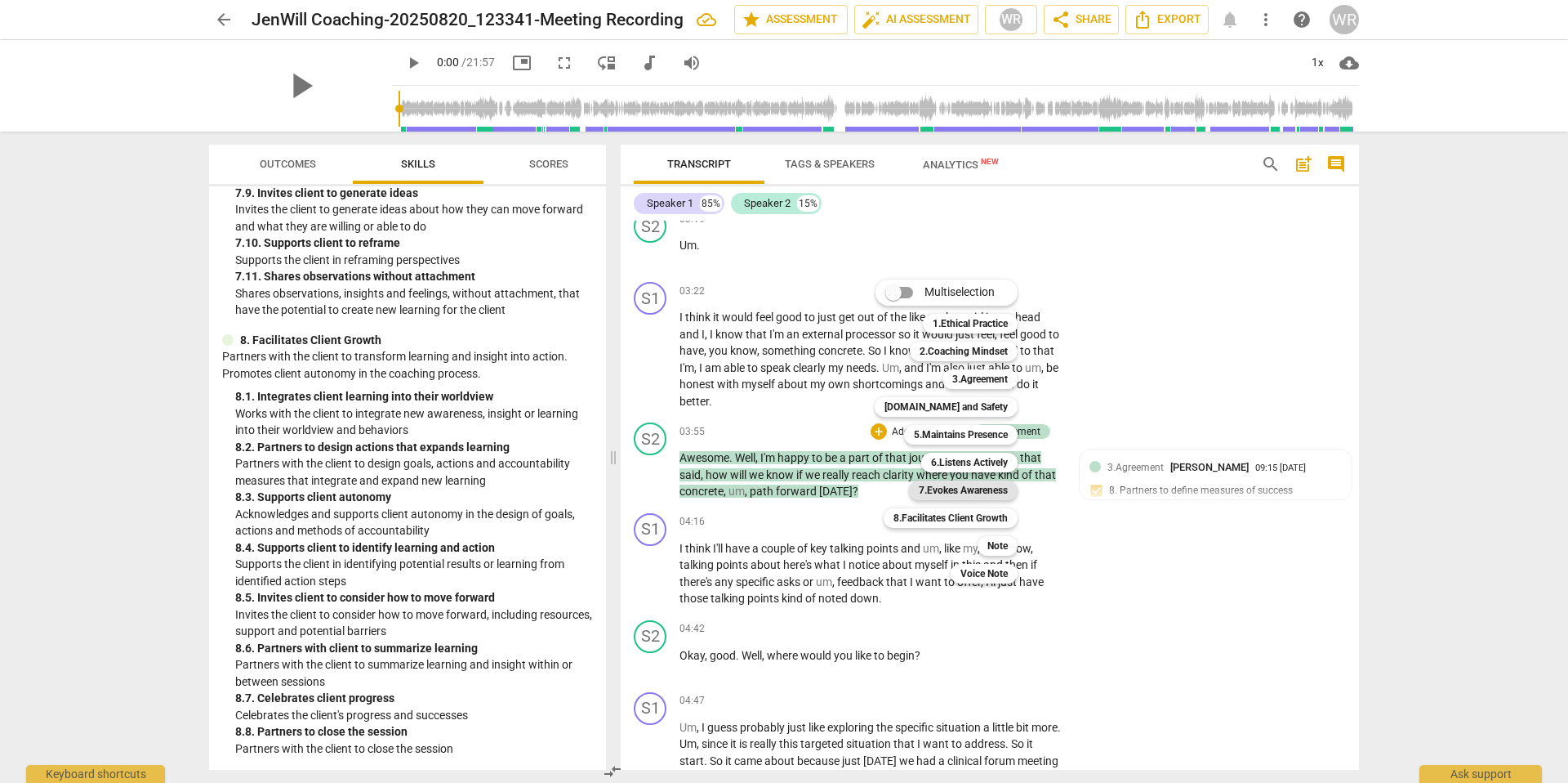
click at [969, 493] on b "7.Evokes Awareness" at bounding box center [963, 490] width 89 height 20
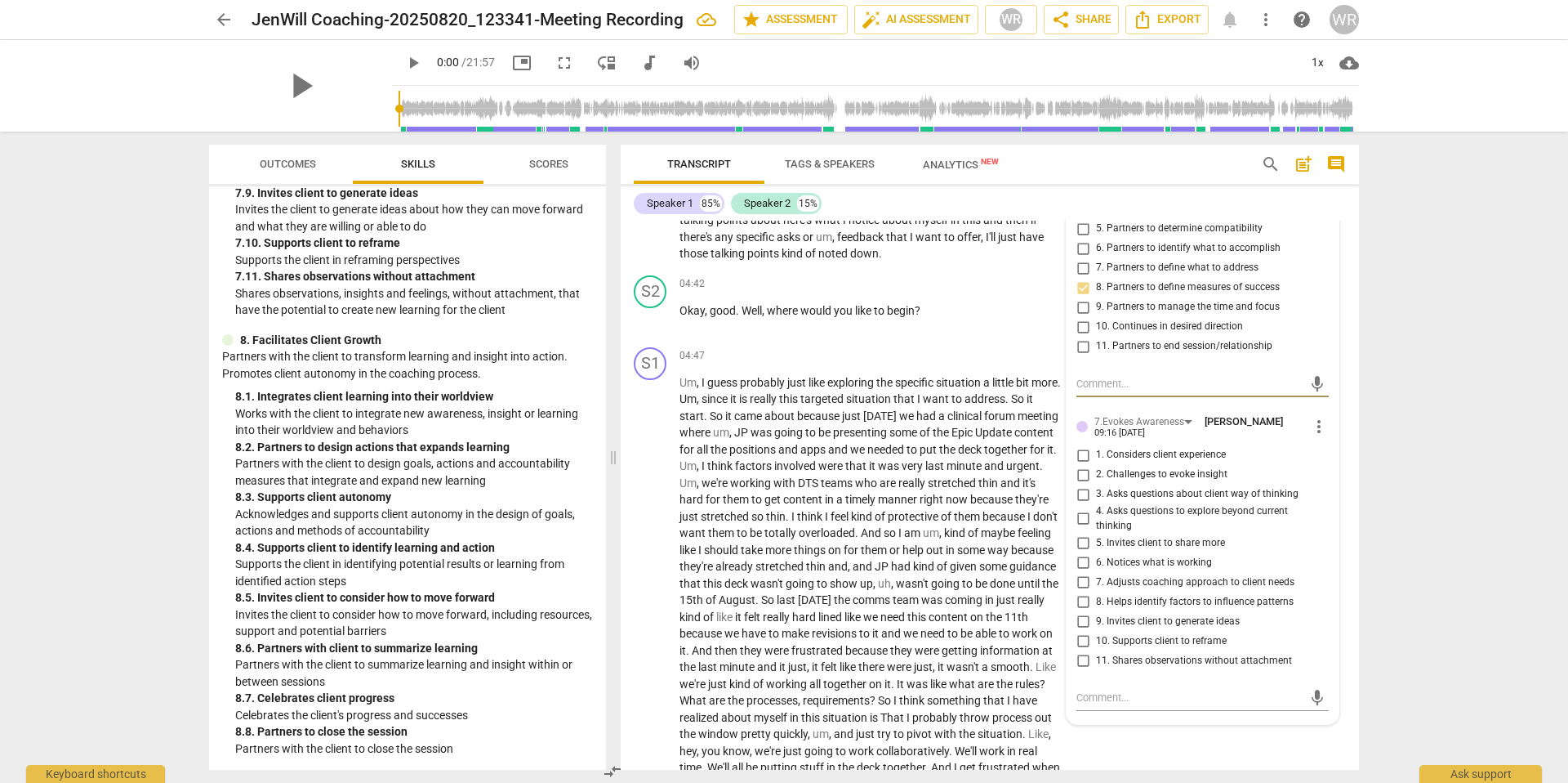
scroll to position [1291, 0]
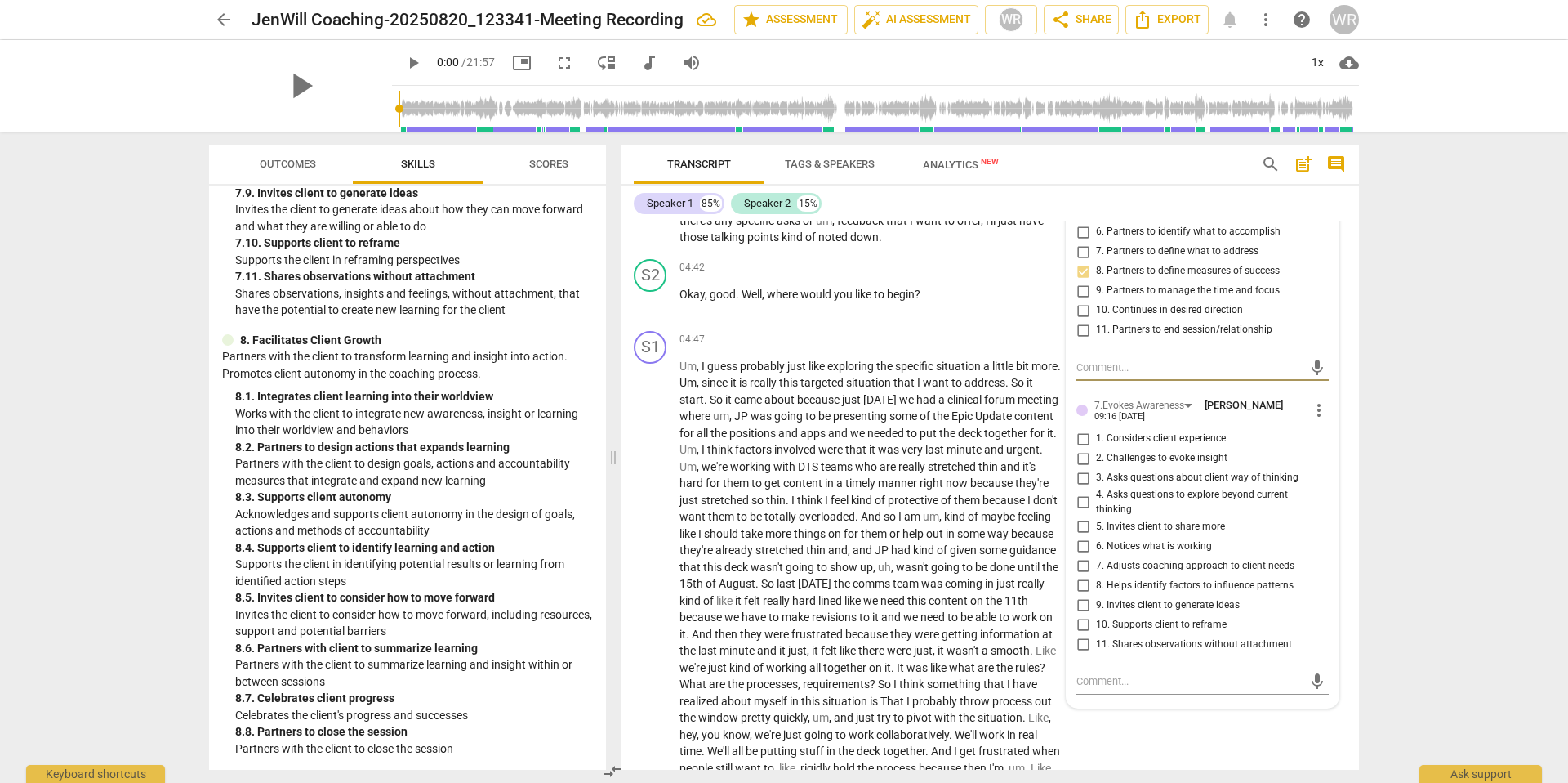
click at [1070, 502] on input "4. Asks questions to explore beyond current thinking" at bounding box center [1082, 502] width 26 height 20
checkbox input "true"
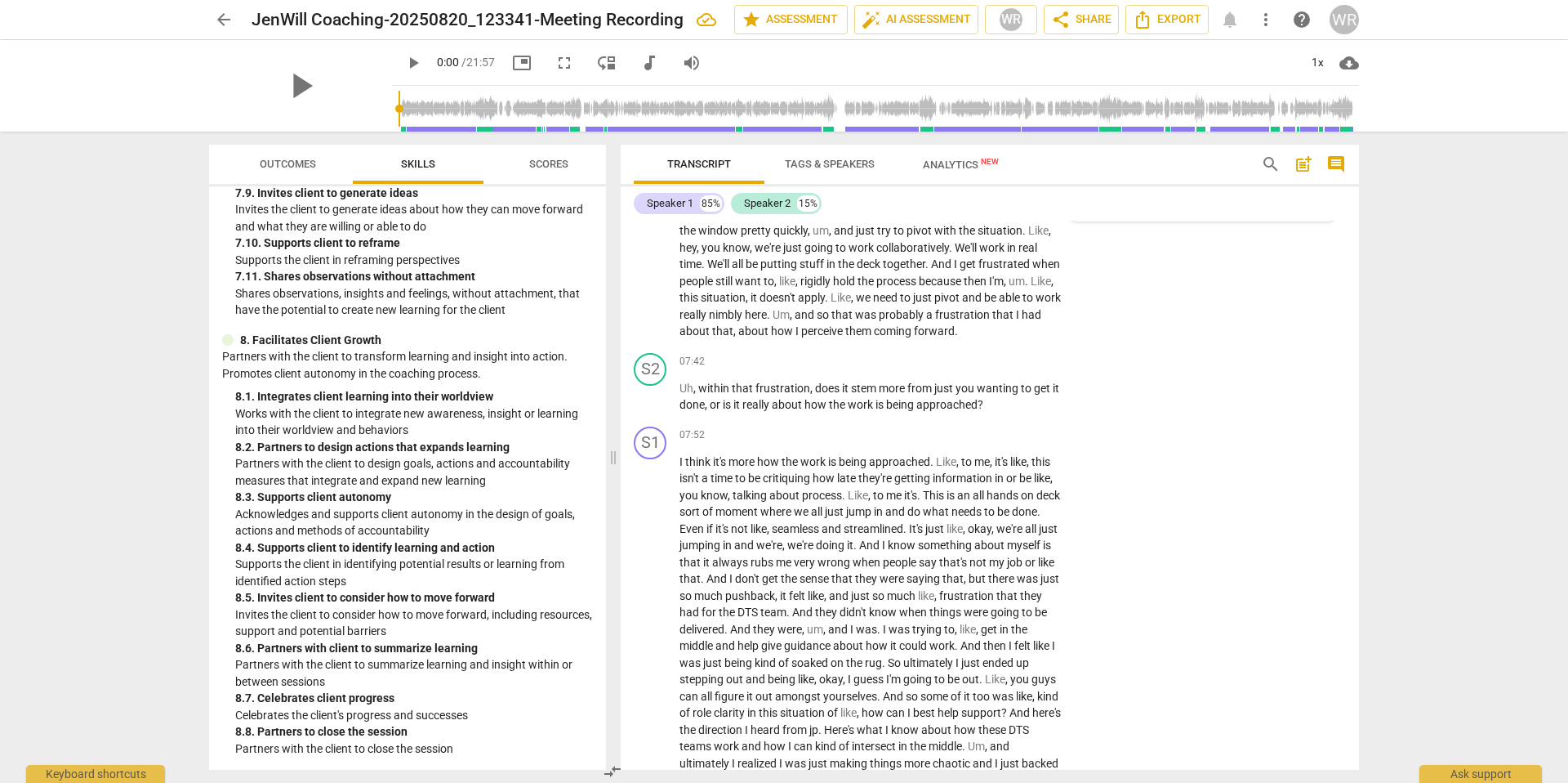
scroll to position [1779, 0]
click at [972, 368] on p "Add competency" at bounding box center [1010, 362] width 78 height 15
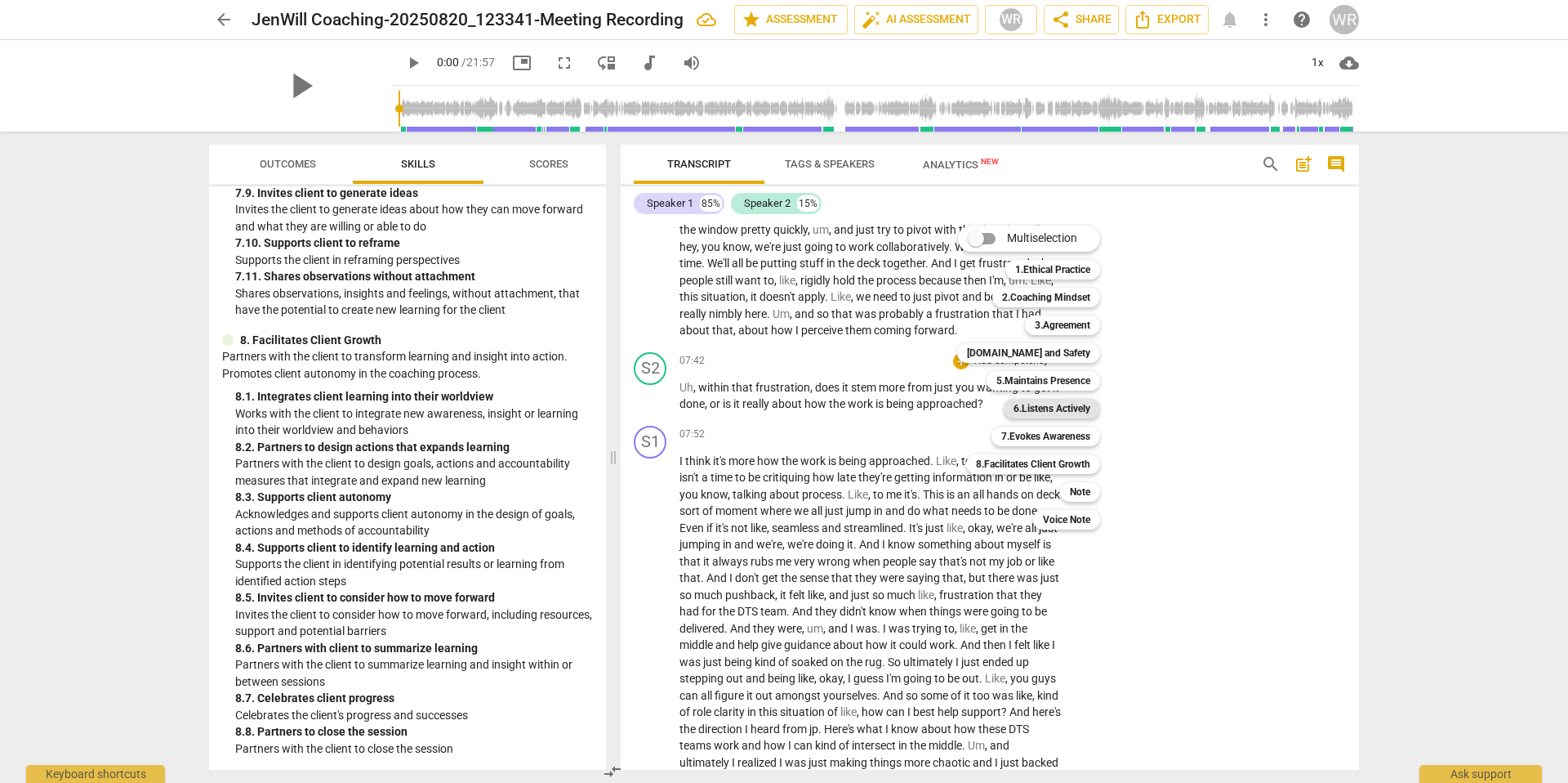
click at [1047, 406] on b "6.Listens Actively" at bounding box center [1052, 408] width 77 height 20
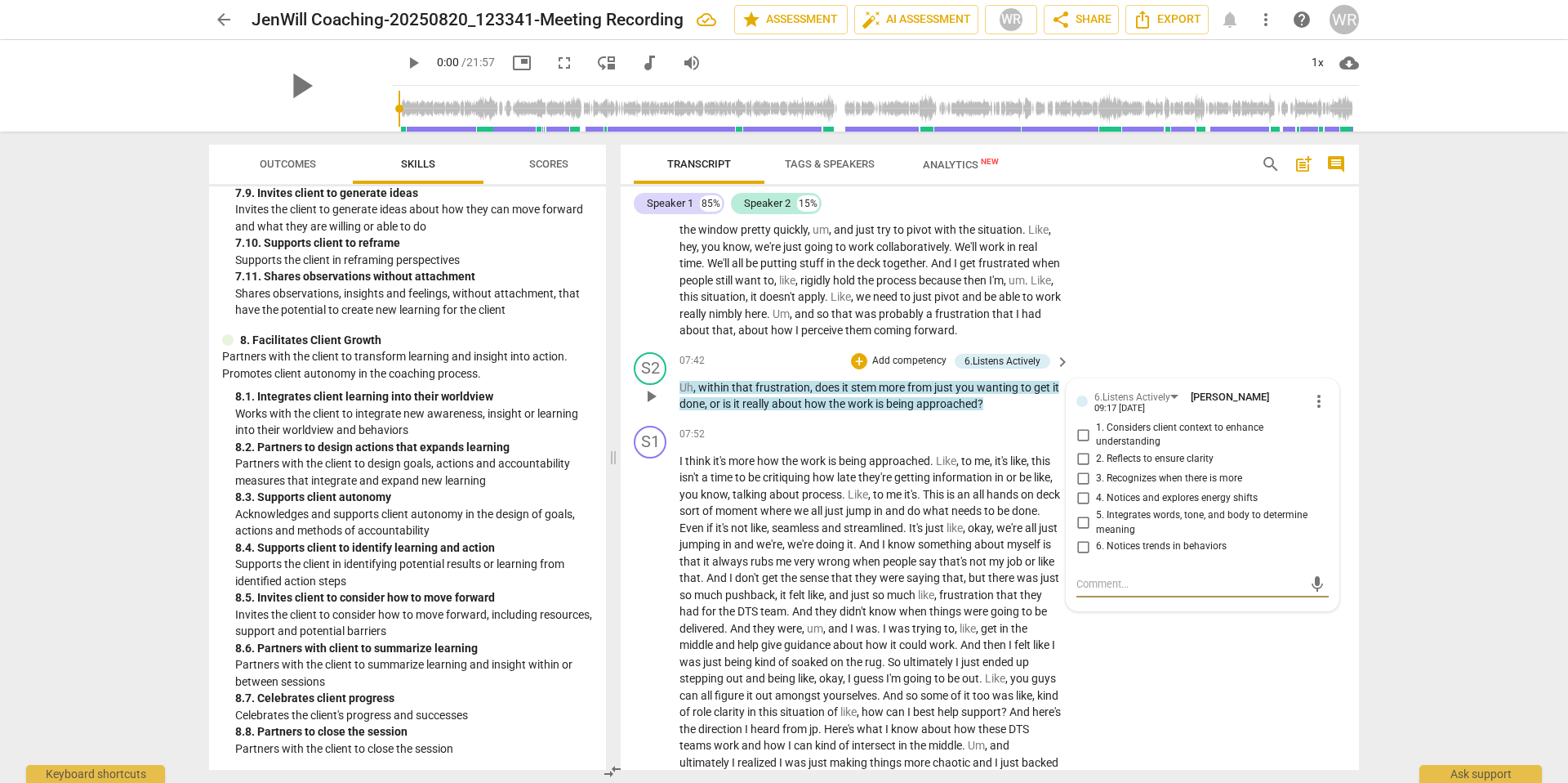
click at [883, 368] on p "Add competency" at bounding box center [909, 362] width 78 height 15
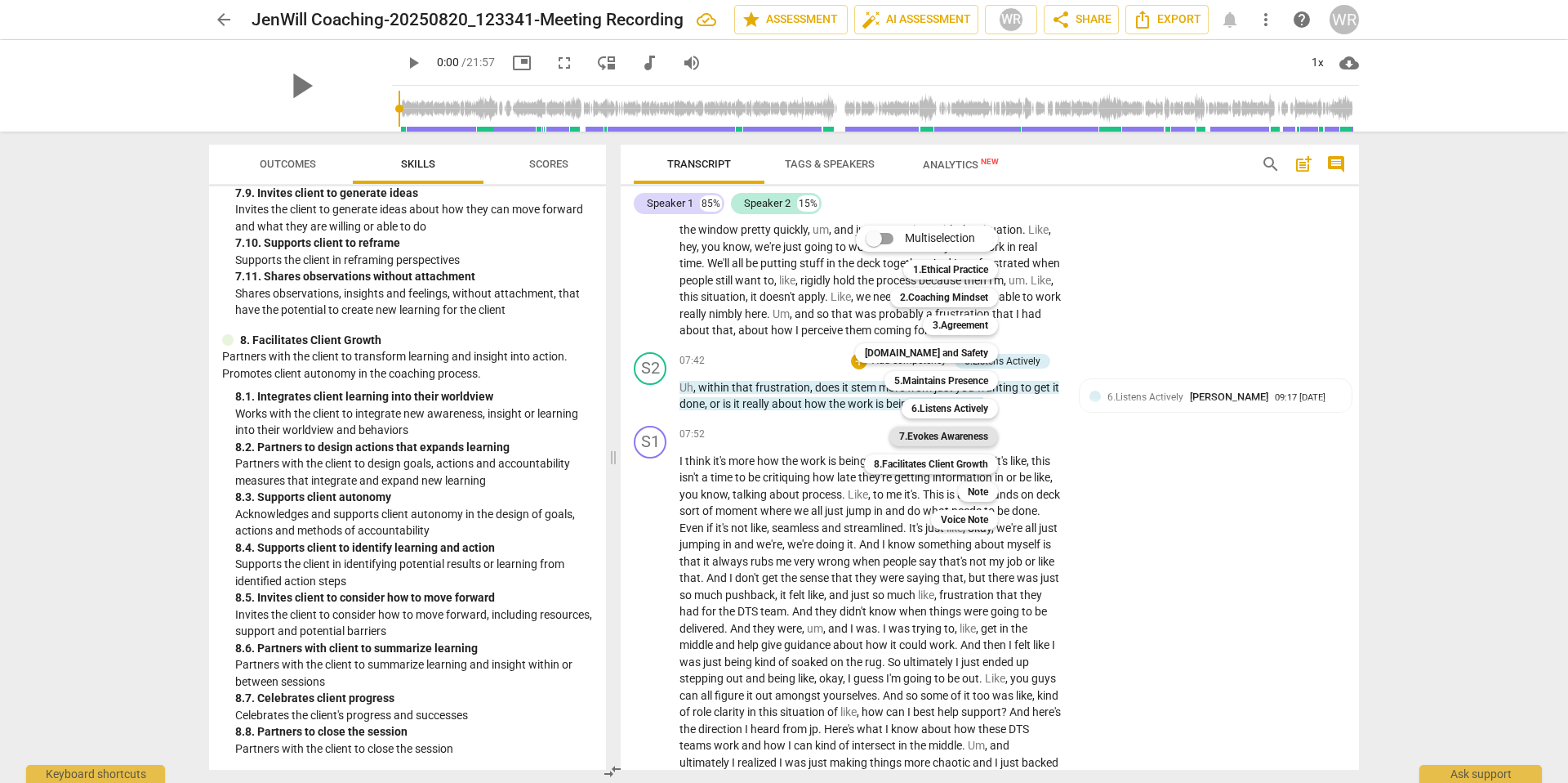
click at [951, 437] on b "7.Evokes Awareness" at bounding box center [943, 435] width 89 height 20
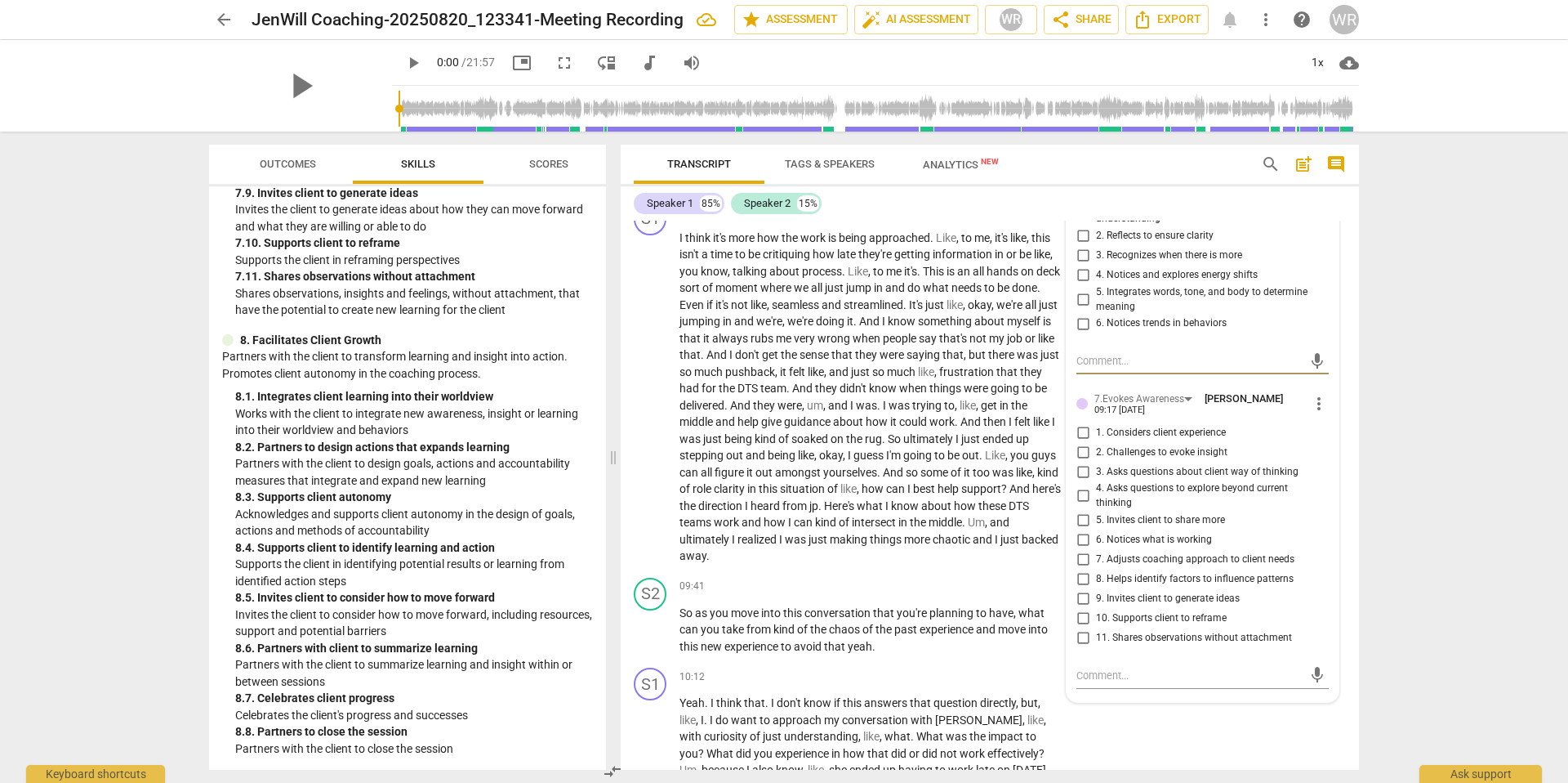
scroll to position [2017, 0]
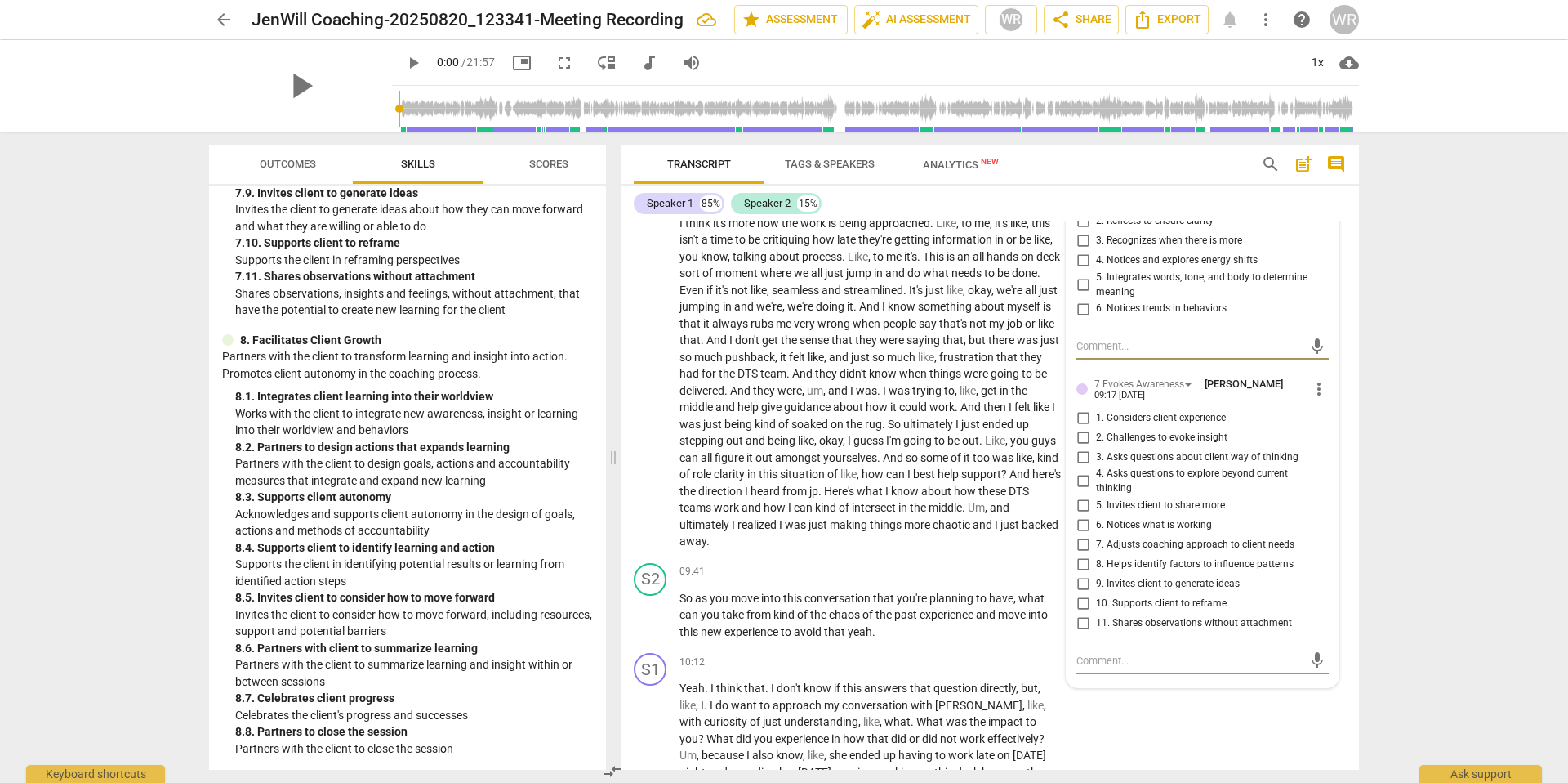
click at [1070, 445] on span "2. Challenges to evoke insight" at bounding box center [1161, 438] width 132 height 15
click at [1070, 447] on input "2. Challenges to evoke insight" at bounding box center [1082, 436] width 26 height 20
checkbox input "true"
click at [996, 464] on p "I think it's more how the work is being approached . Like , to me , it's like ,…" at bounding box center [869, 382] width 382 height 335
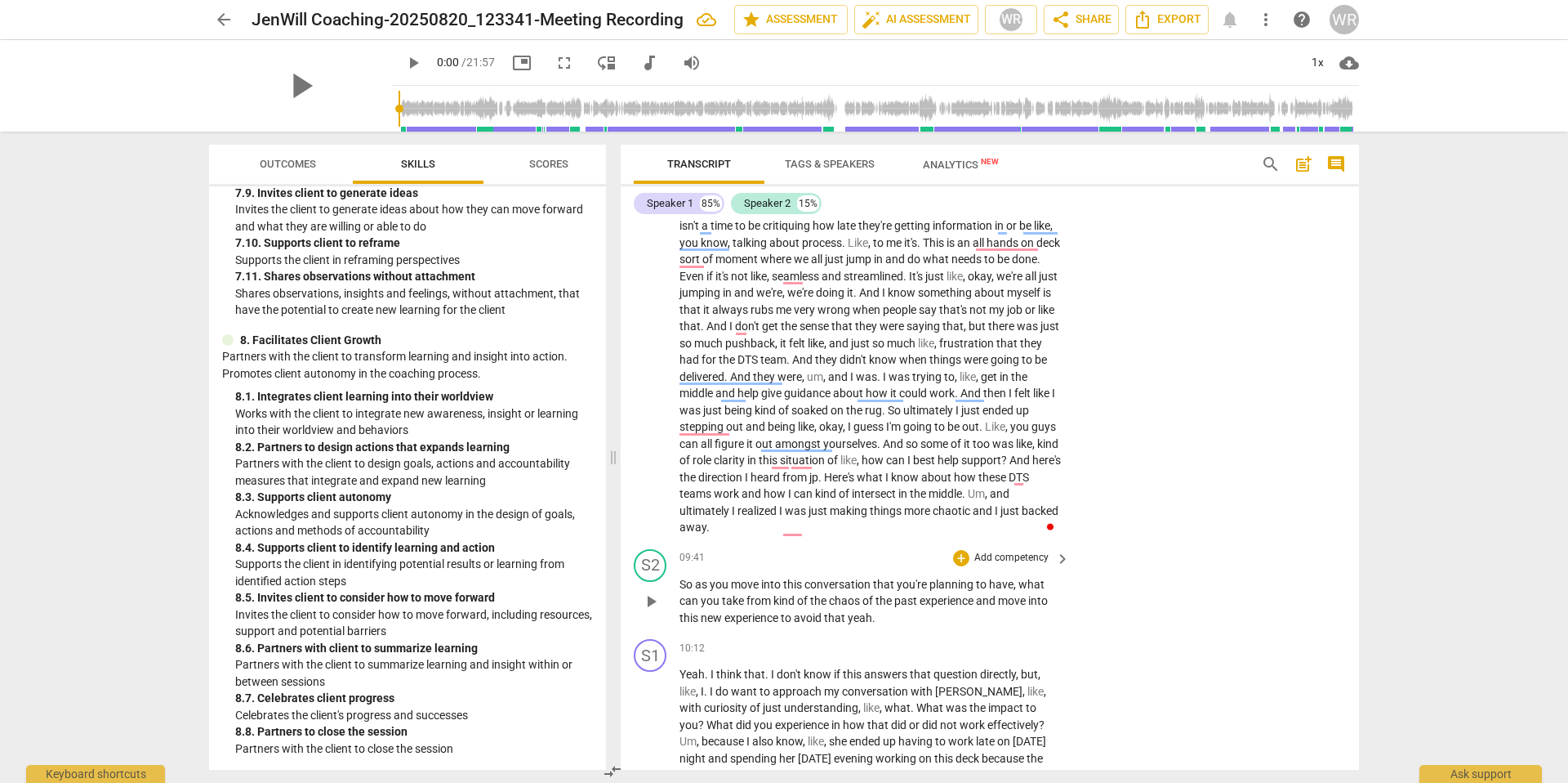
scroll to position [2034, 0]
click at [977, 562] on p "Add competency" at bounding box center [1010, 555] width 78 height 15
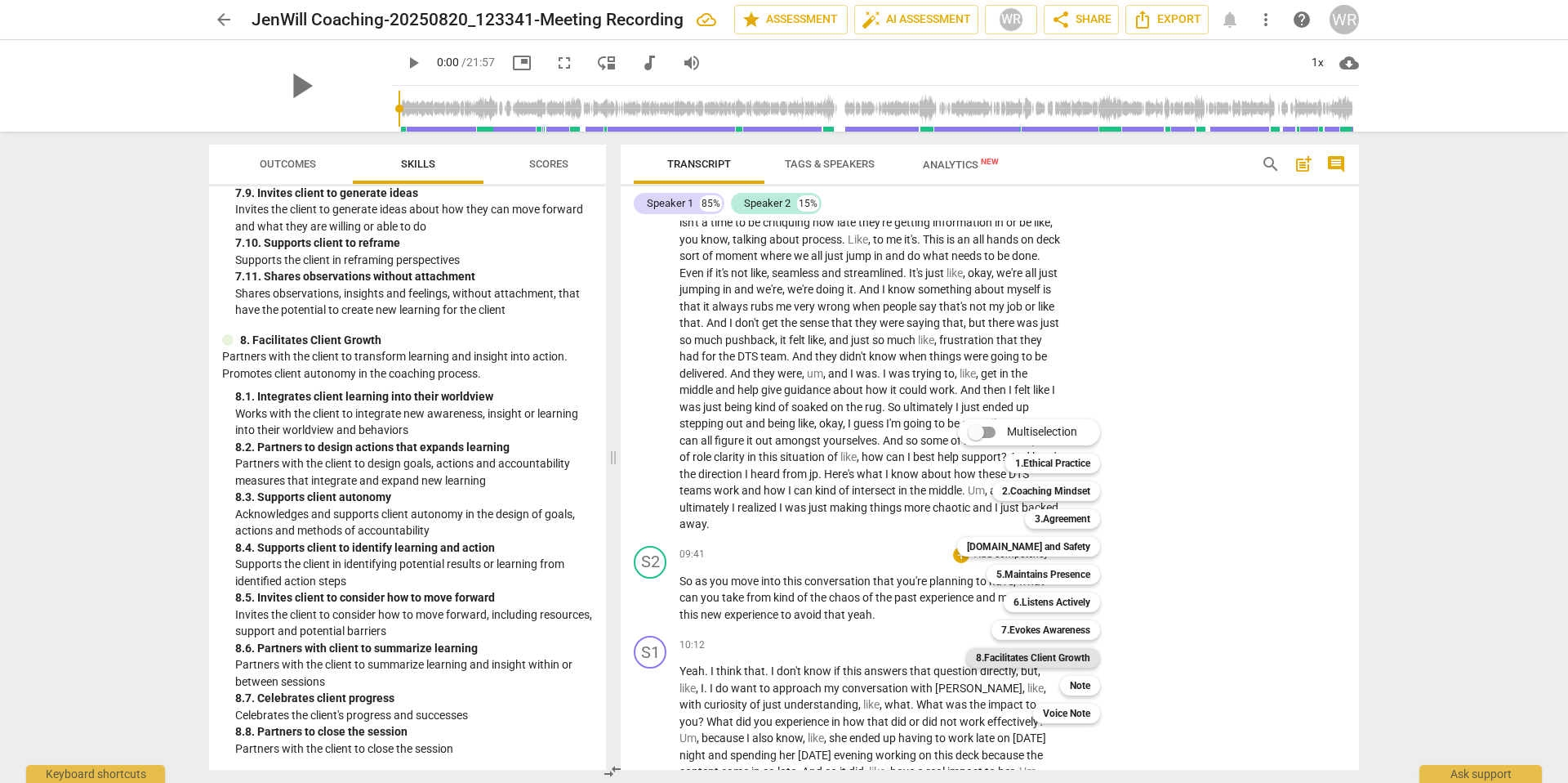
click at [1033, 568] on b "8.Facilitates Client Growth" at bounding box center [1033, 657] width 114 height 20
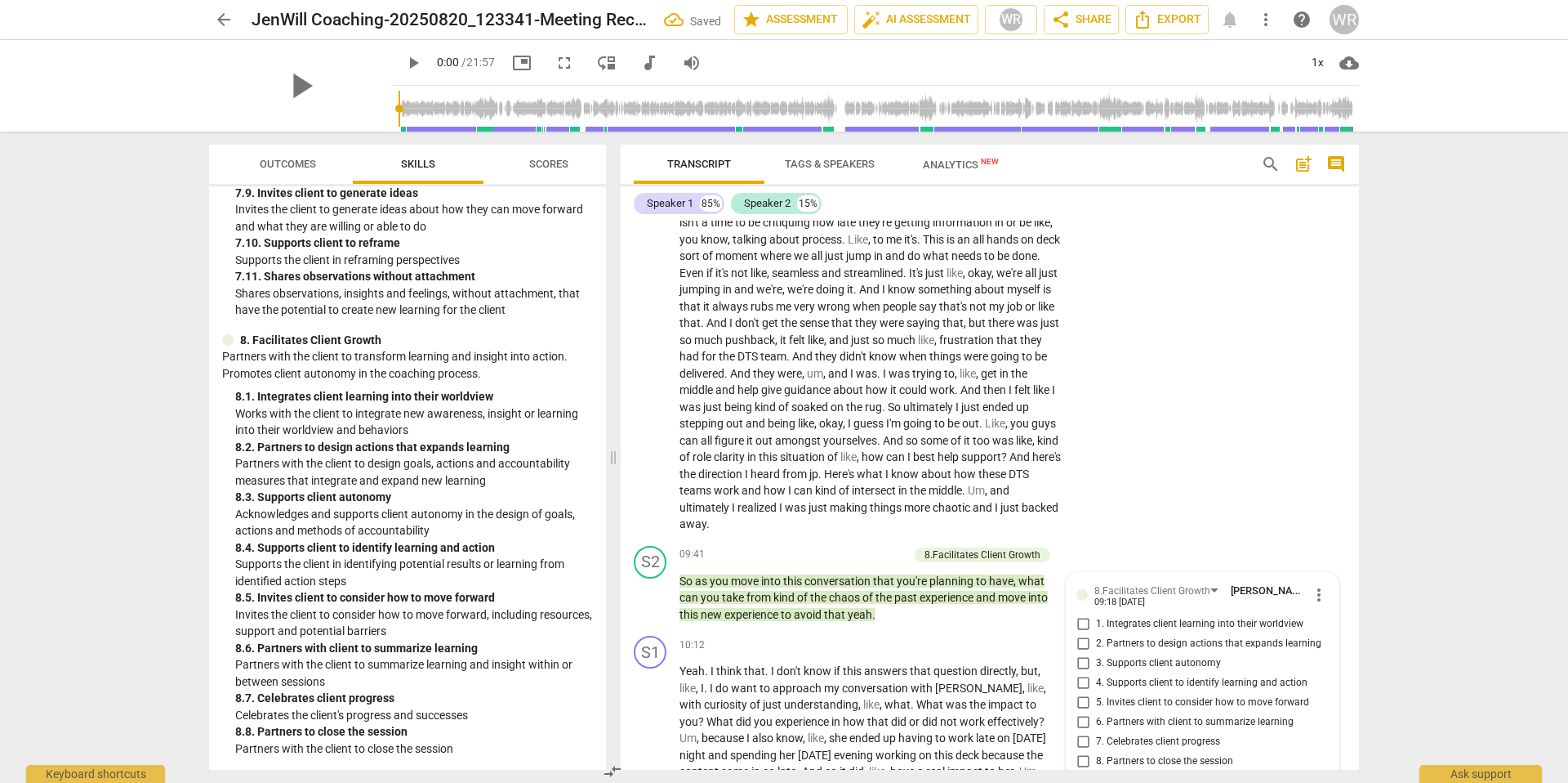
scroll to position [2355, 0]
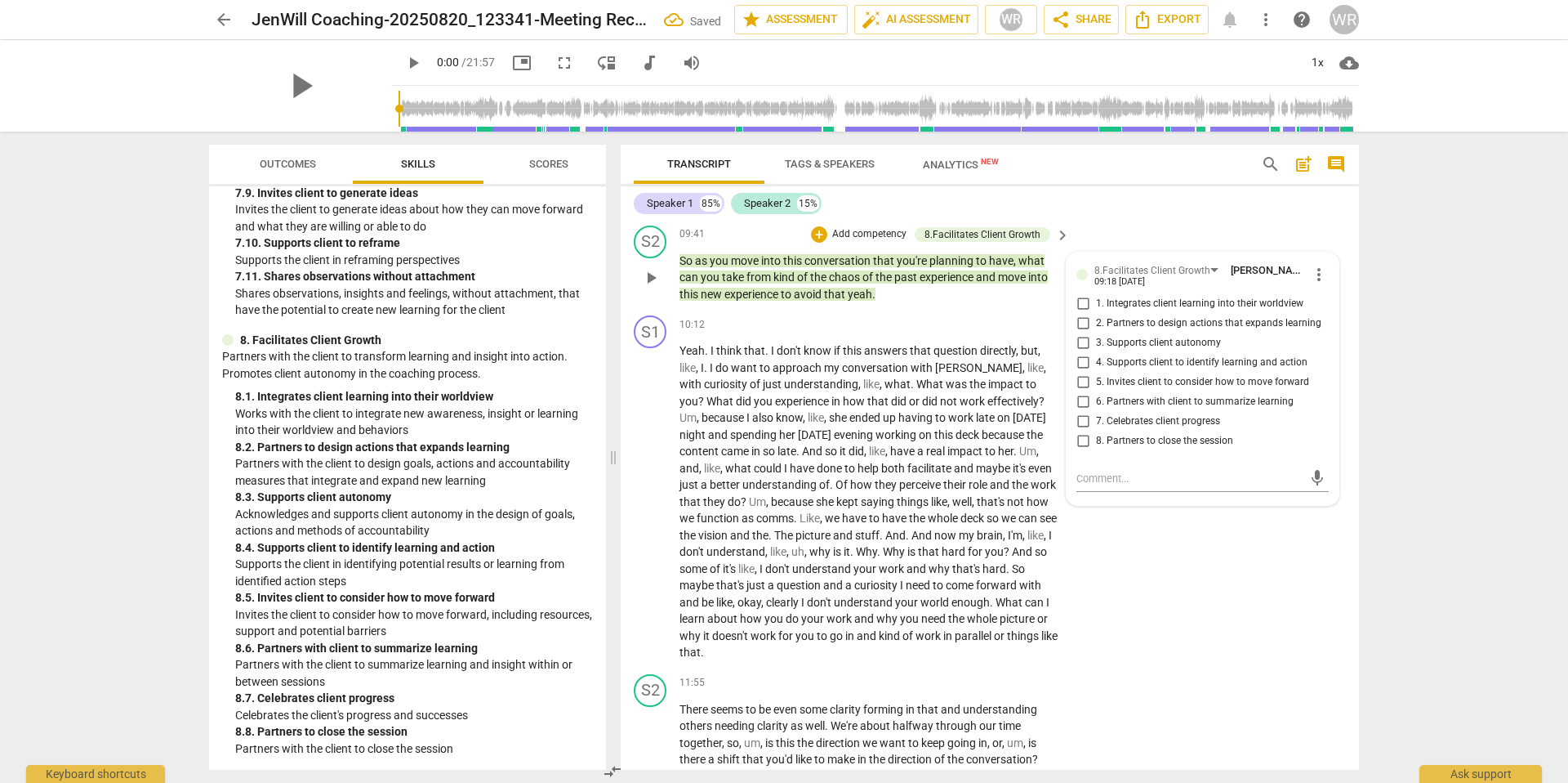
click at [1070, 311] on span "1. Integrates client learning into their worldview" at bounding box center [1199, 304] width 207 height 15
click at [1070, 314] on input "1. Integrates client learning into their worldview" at bounding box center [1082, 304] width 26 height 20
checkbox input "true"
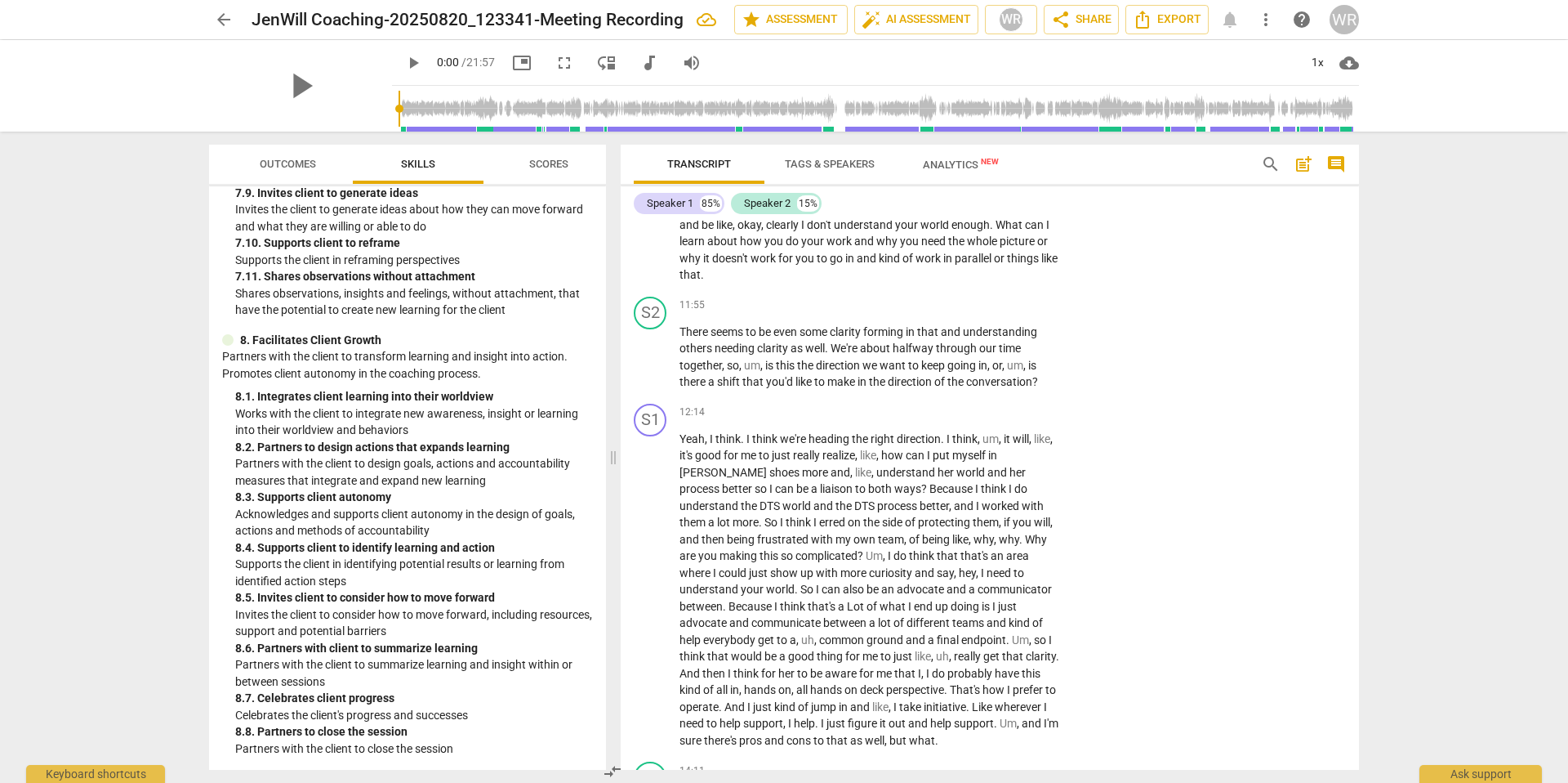
scroll to position [2733, 0]
click at [990, 311] on p "Add competency" at bounding box center [1010, 304] width 78 height 15
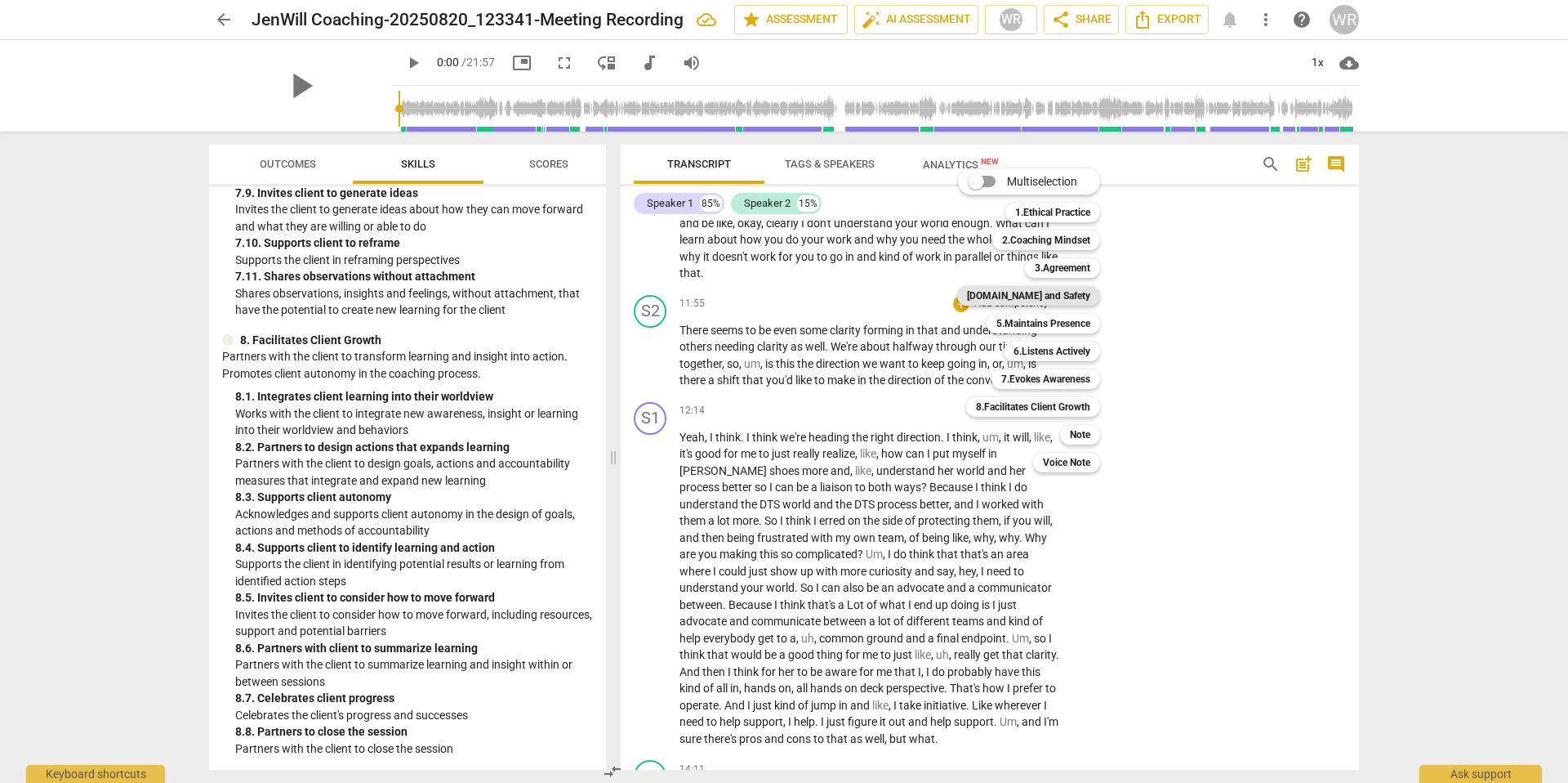
click at [1049, 295] on b "[DOMAIN_NAME] and Safety" at bounding box center [1028, 295] width 123 height 20
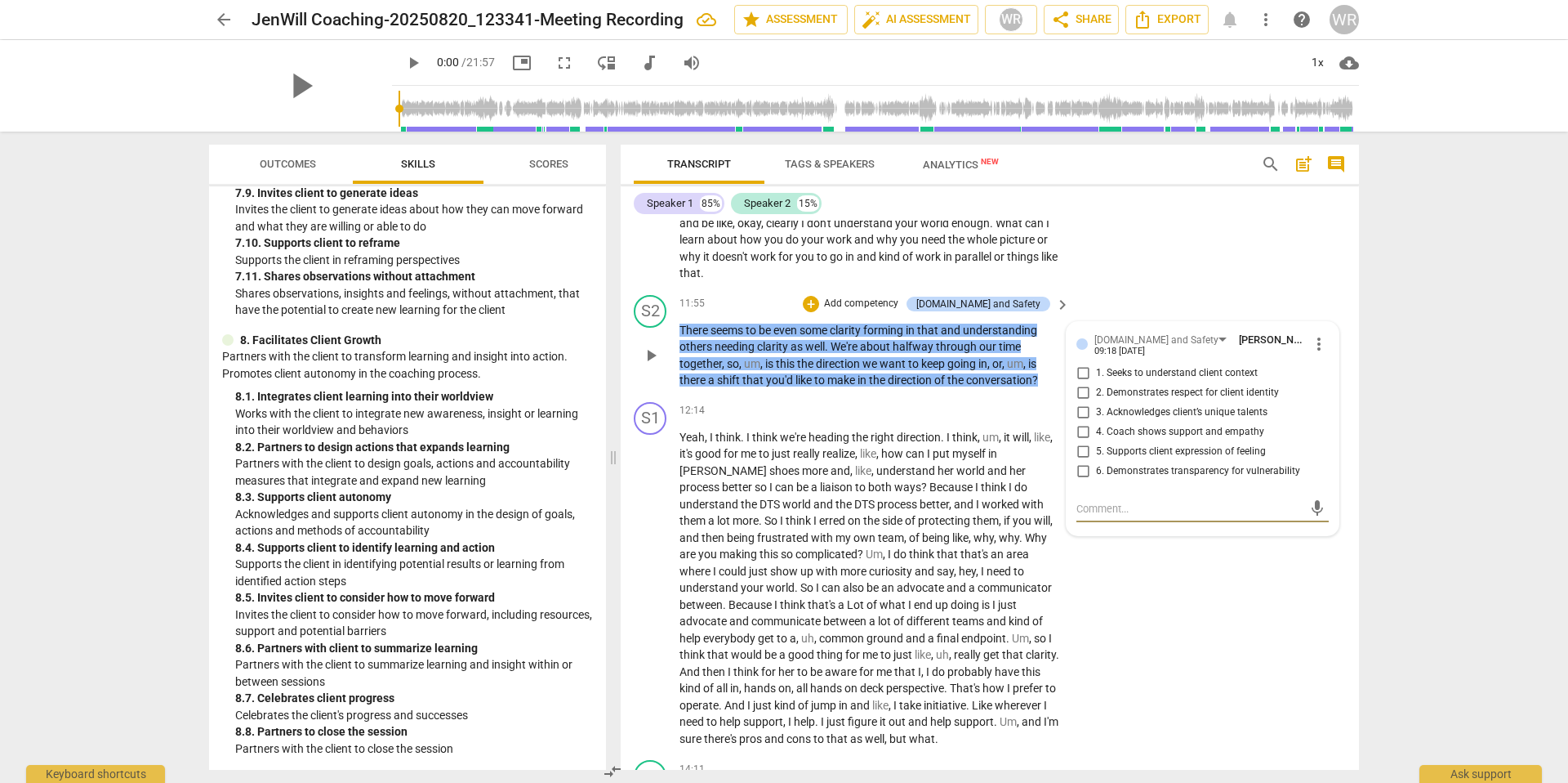
click at [894, 311] on p "Add competency" at bounding box center [860, 304] width 78 height 15
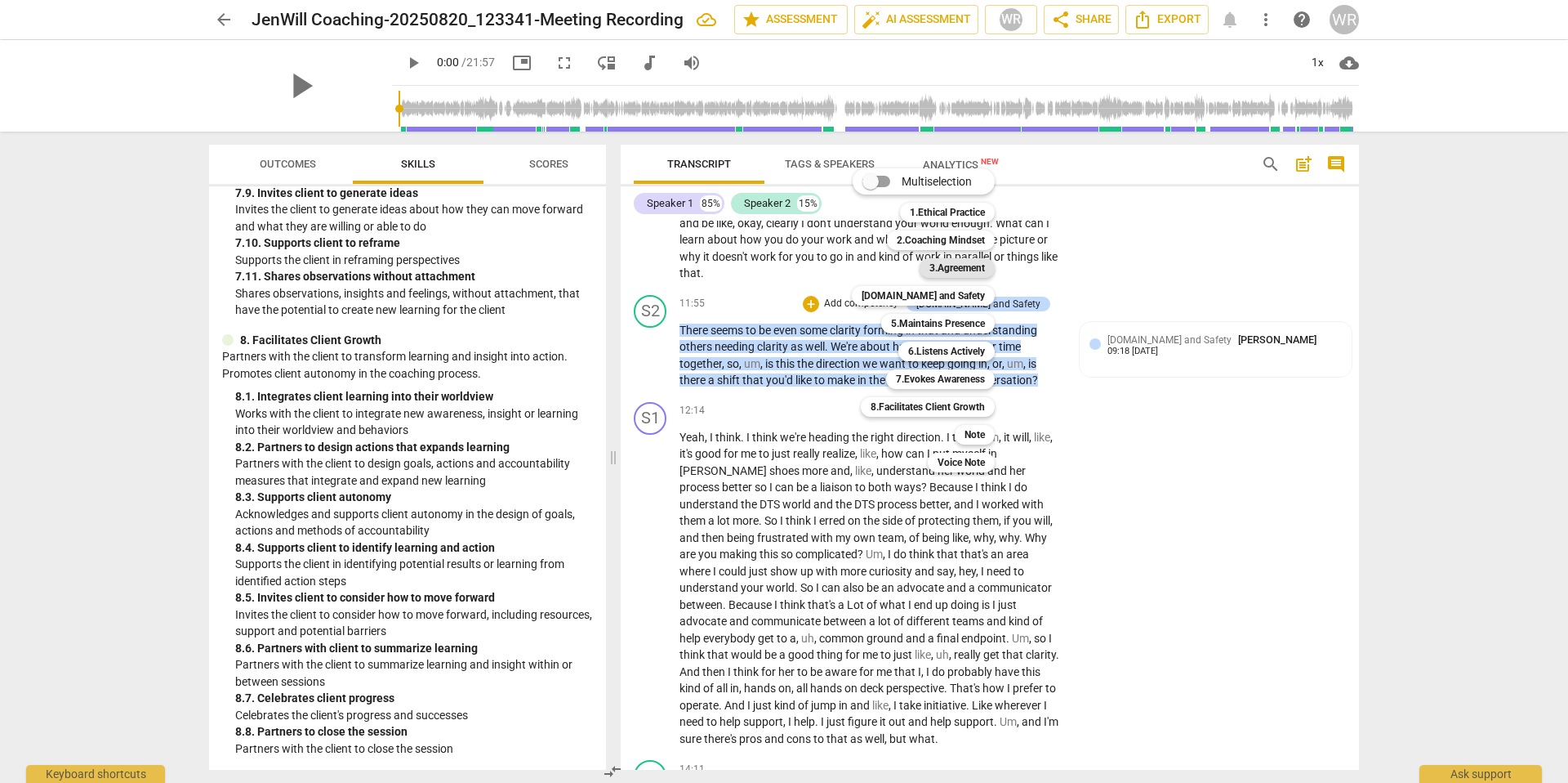
click at [939, 270] on b "3.Agreement" at bounding box center [956, 267] width 55 height 20
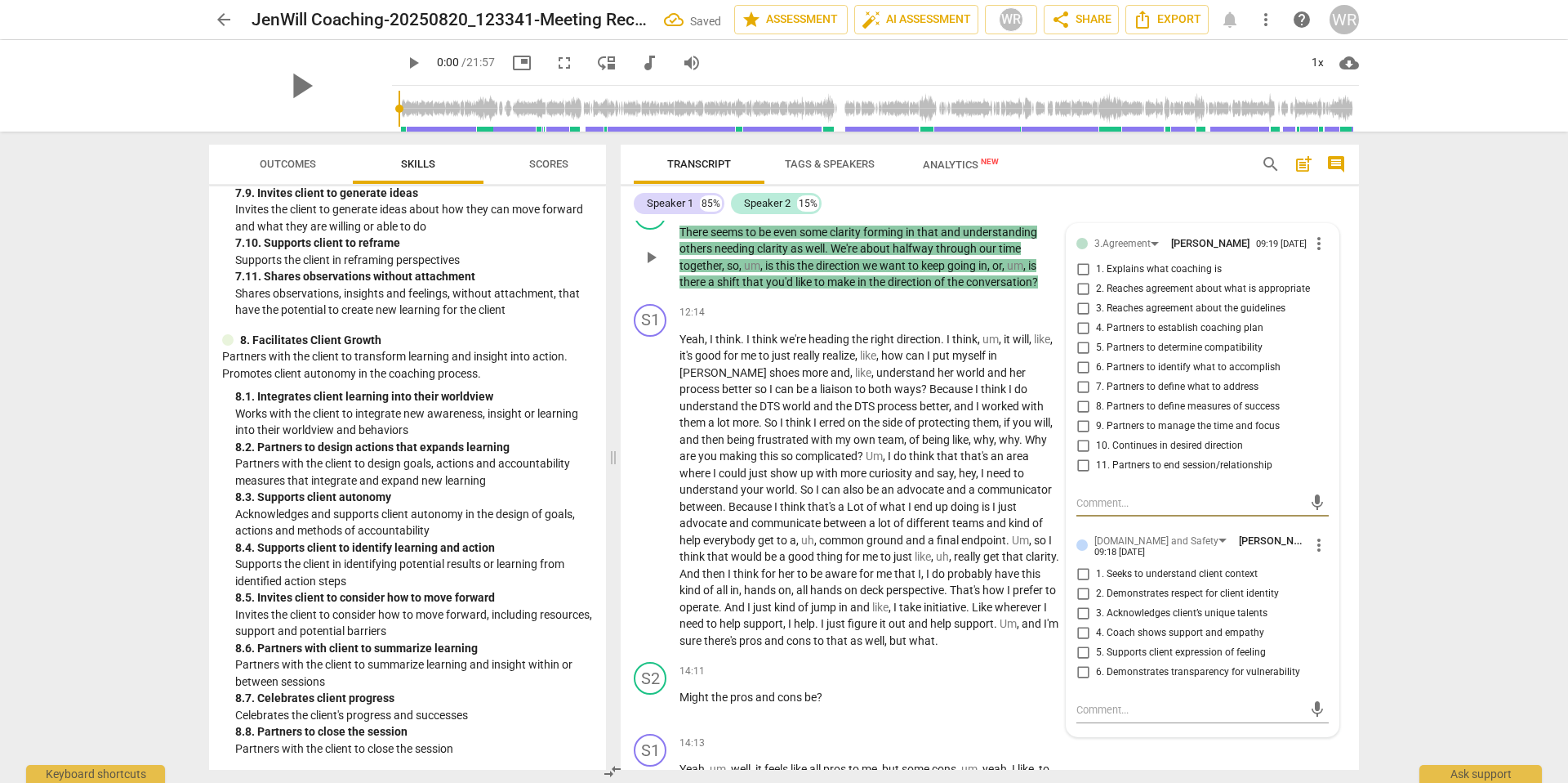
scroll to position [2826, 0]
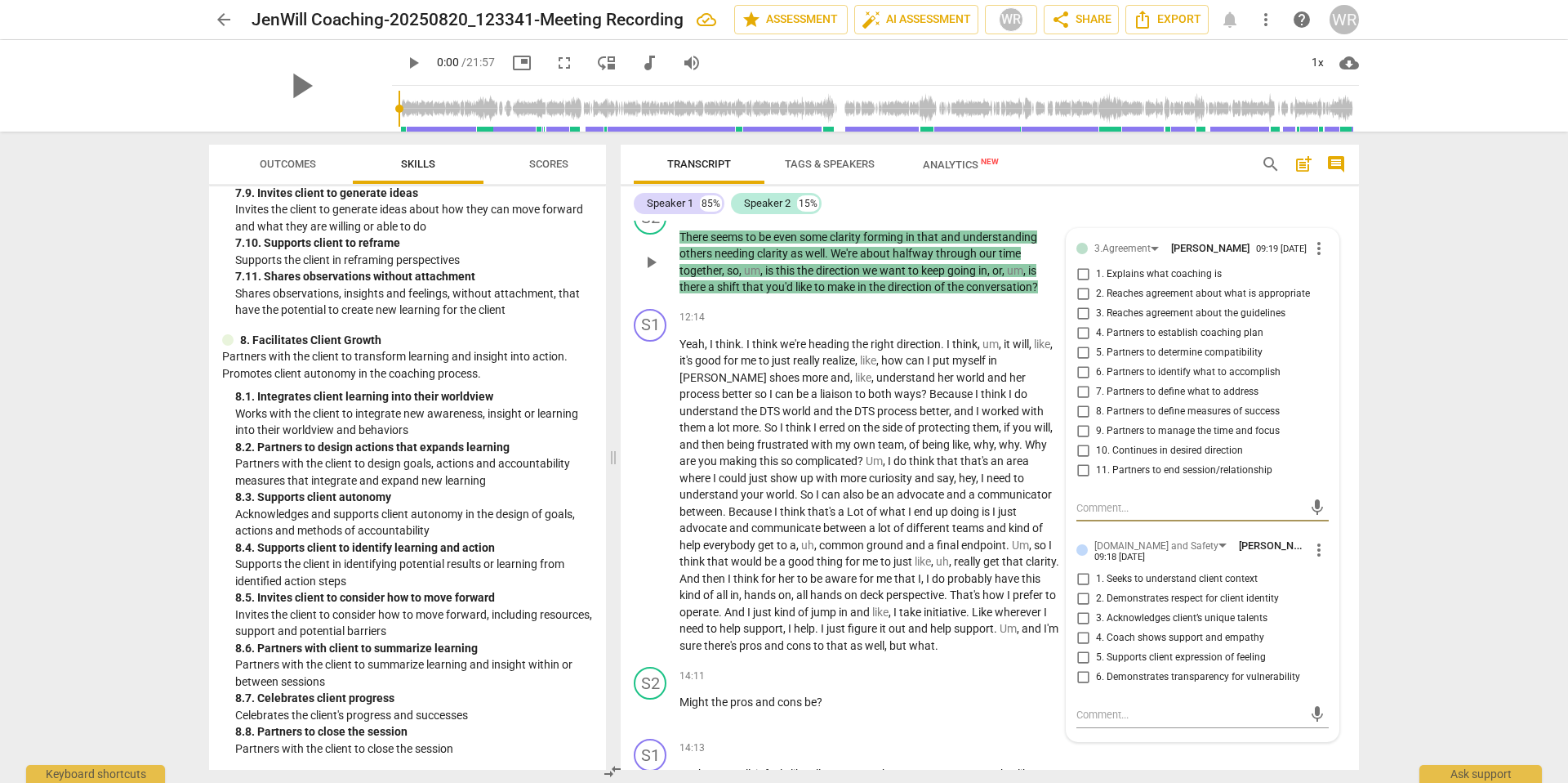
click at [1070, 438] on span "9. Partners to manage the time and focus" at bounding box center [1187, 432] width 184 height 15
click at [1070, 441] on input "9. Partners to manage the time and focus" at bounding box center [1082, 431] width 26 height 20
checkbox input "true"
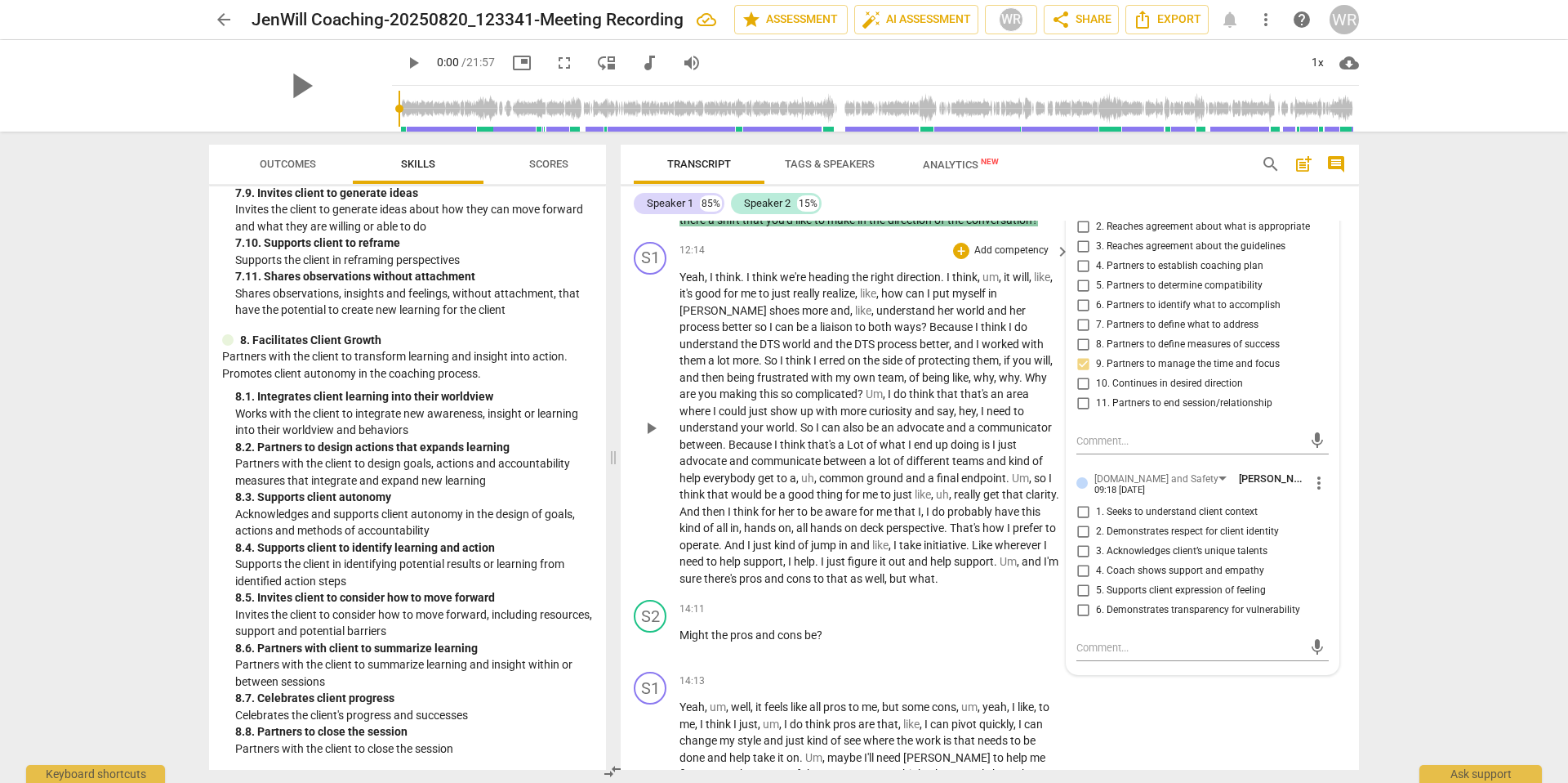
scroll to position [2898, 0]
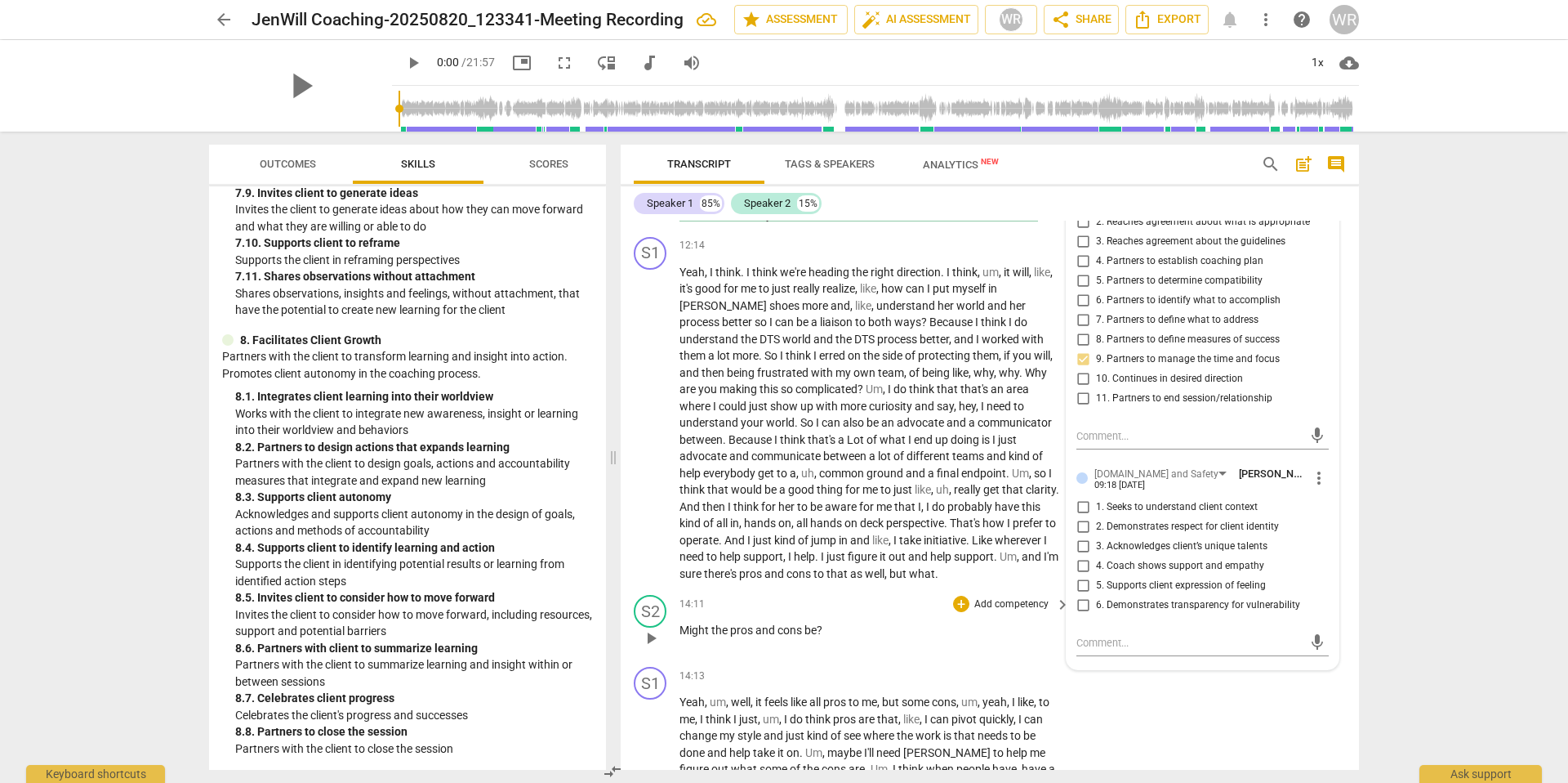
click at [982, 568] on p "Add competency" at bounding box center [1010, 605] width 78 height 15
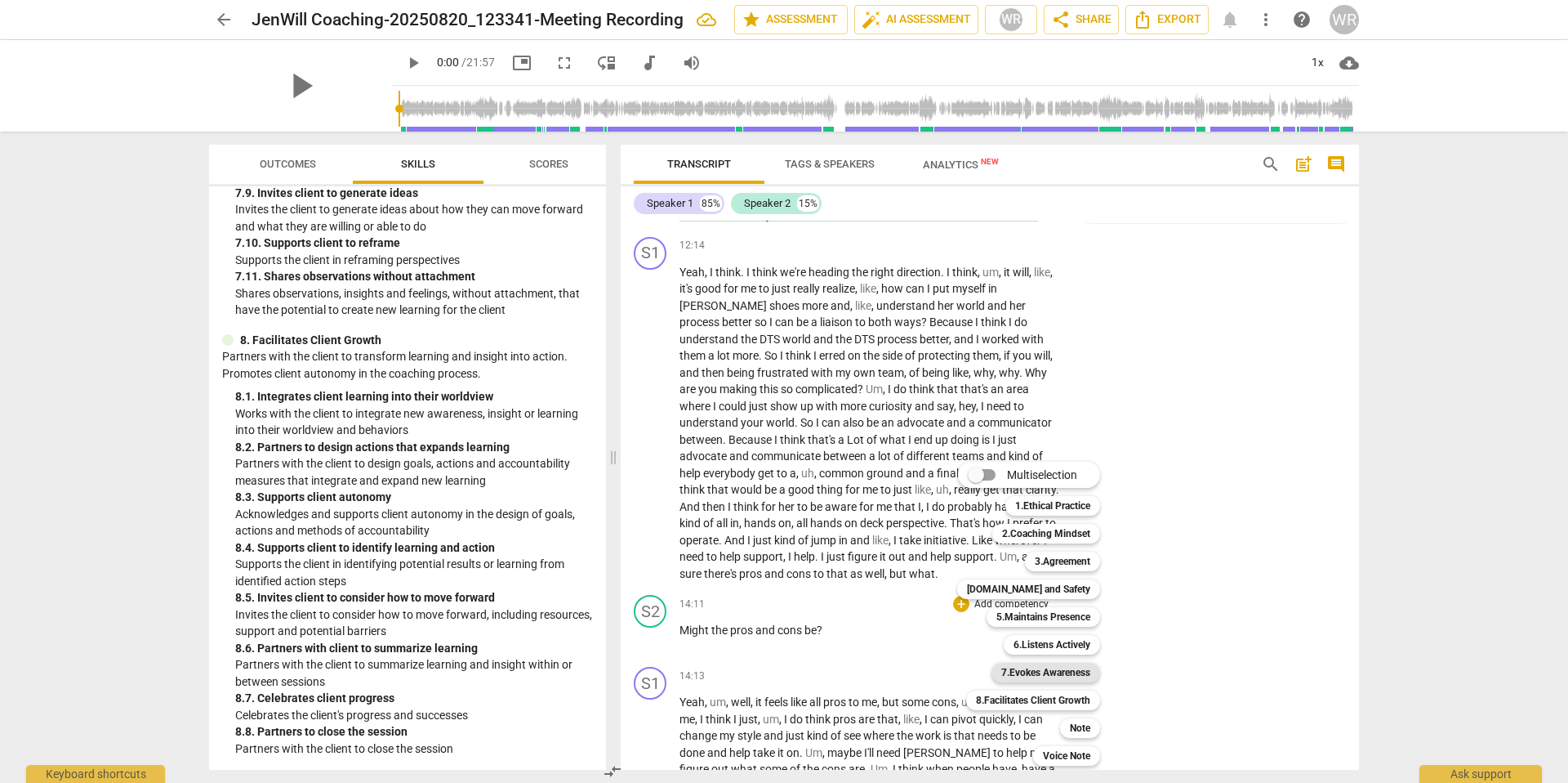
click at [1052, 568] on b "7.Evokes Awareness" at bounding box center [1045, 672] width 89 height 20
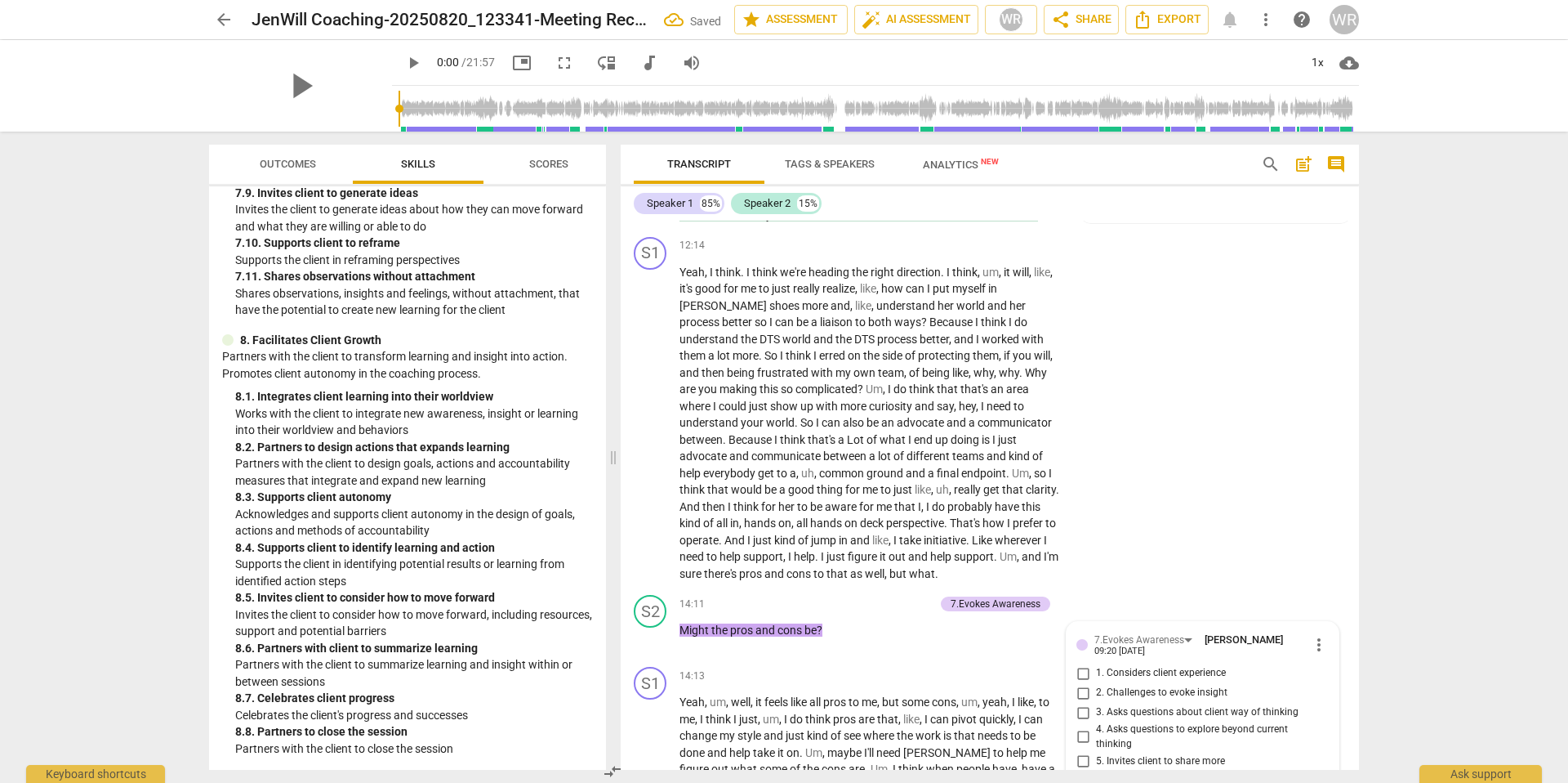
scroll to position [3336, 0]
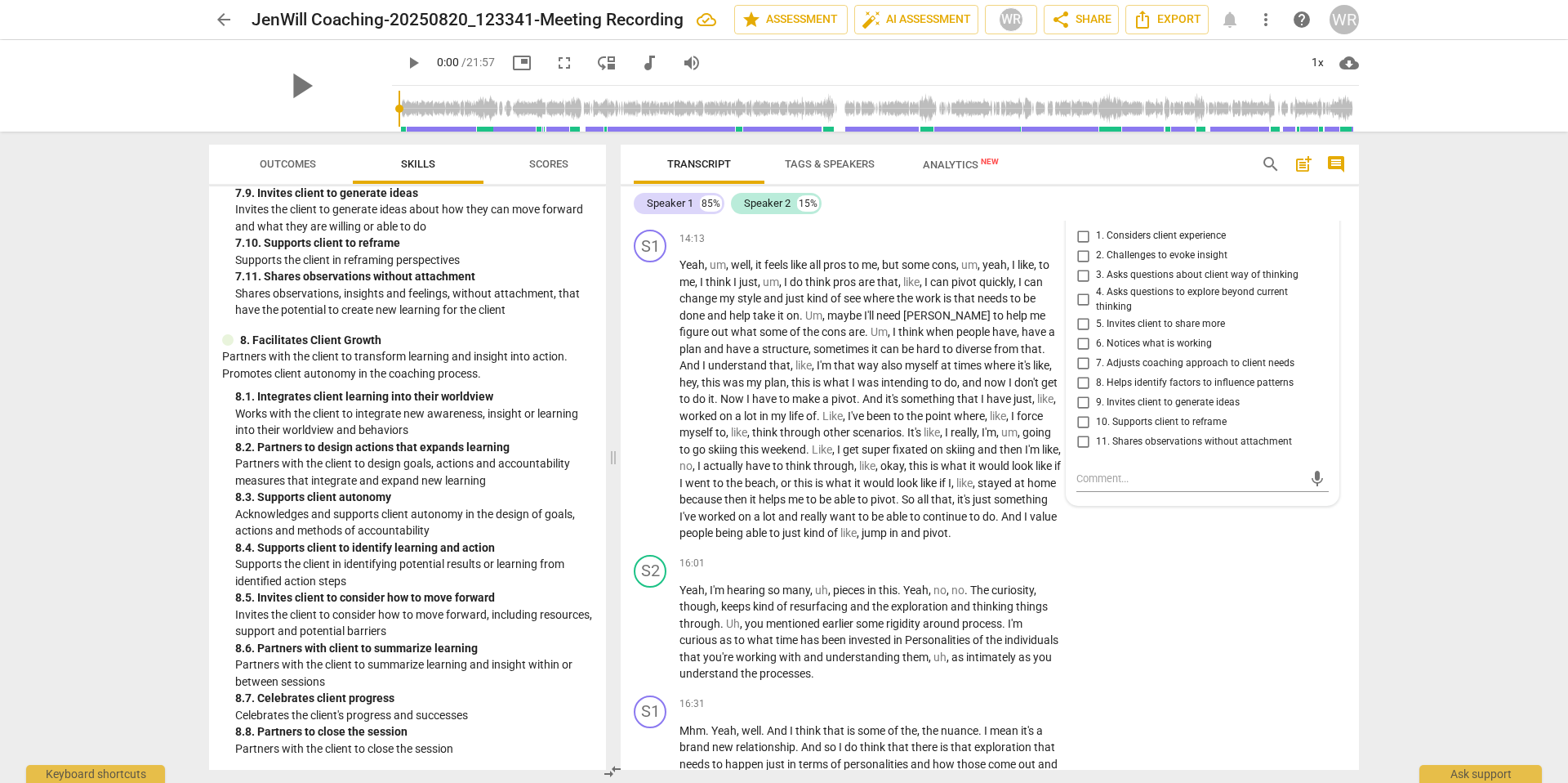
click at [1070, 410] on span "9. Invites client to generate ideas" at bounding box center [1167, 403] width 144 height 15
click at [1070, 412] on input "9. Invites client to generate ideas" at bounding box center [1082, 402] width 26 height 20
checkbox input "true"
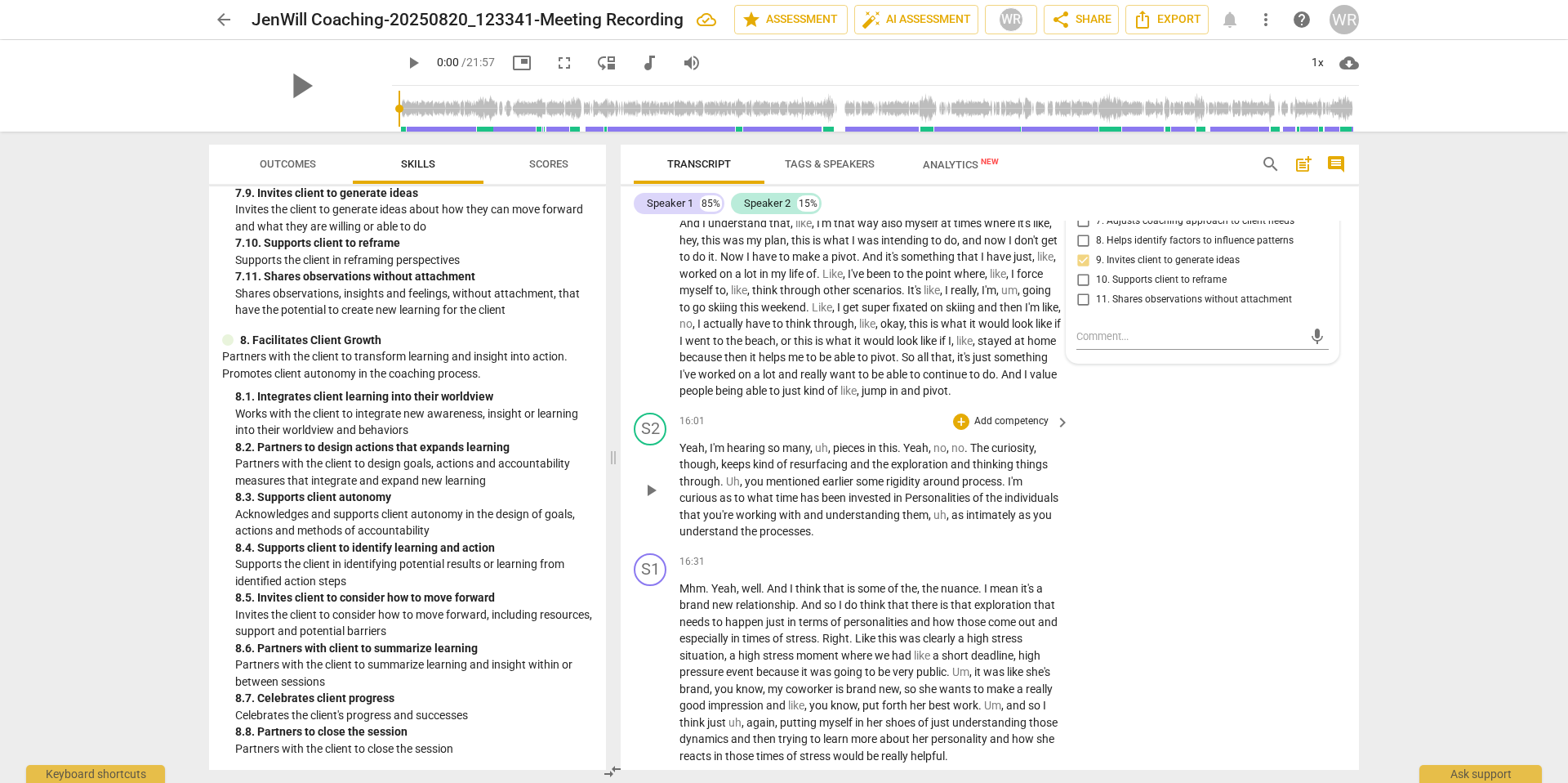
scroll to position [3479, 0]
click at [1001, 428] on p "Add competency" at bounding box center [1010, 420] width 78 height 15
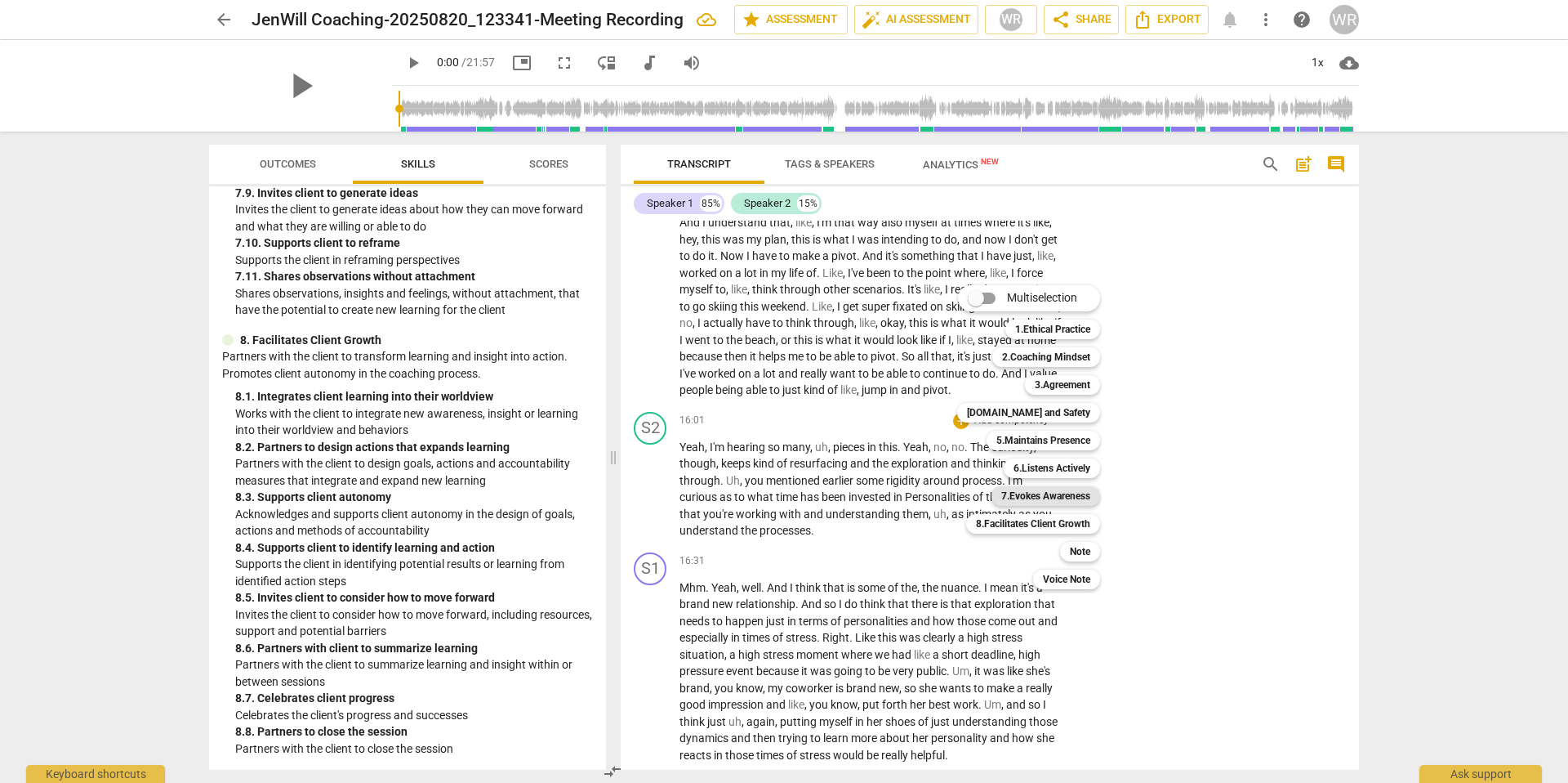
click at [1051, 491] on b "7.Evokes Awareness" at bounding box center [1045, 495] width 89 height 20
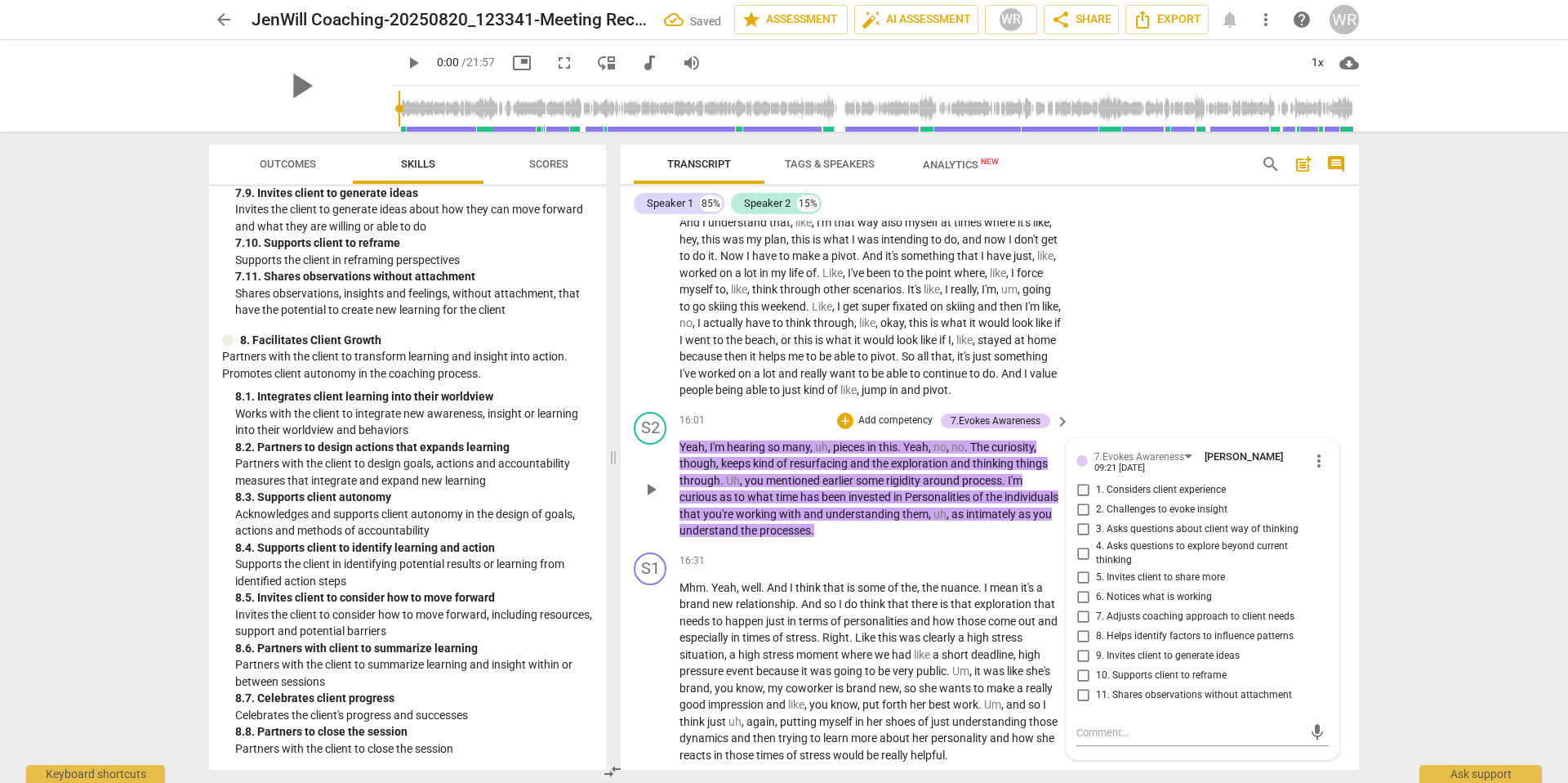
click at [1070, 568] on span "8. Helps identify factors to influence patterns" at bounding box center [1194, 636] width 198 height 15
click at [1070, 568] on input "8. Helps identify factors to influence patterns" at bounding box center [1082, 636] width 26 height 20
checkbox input "true"
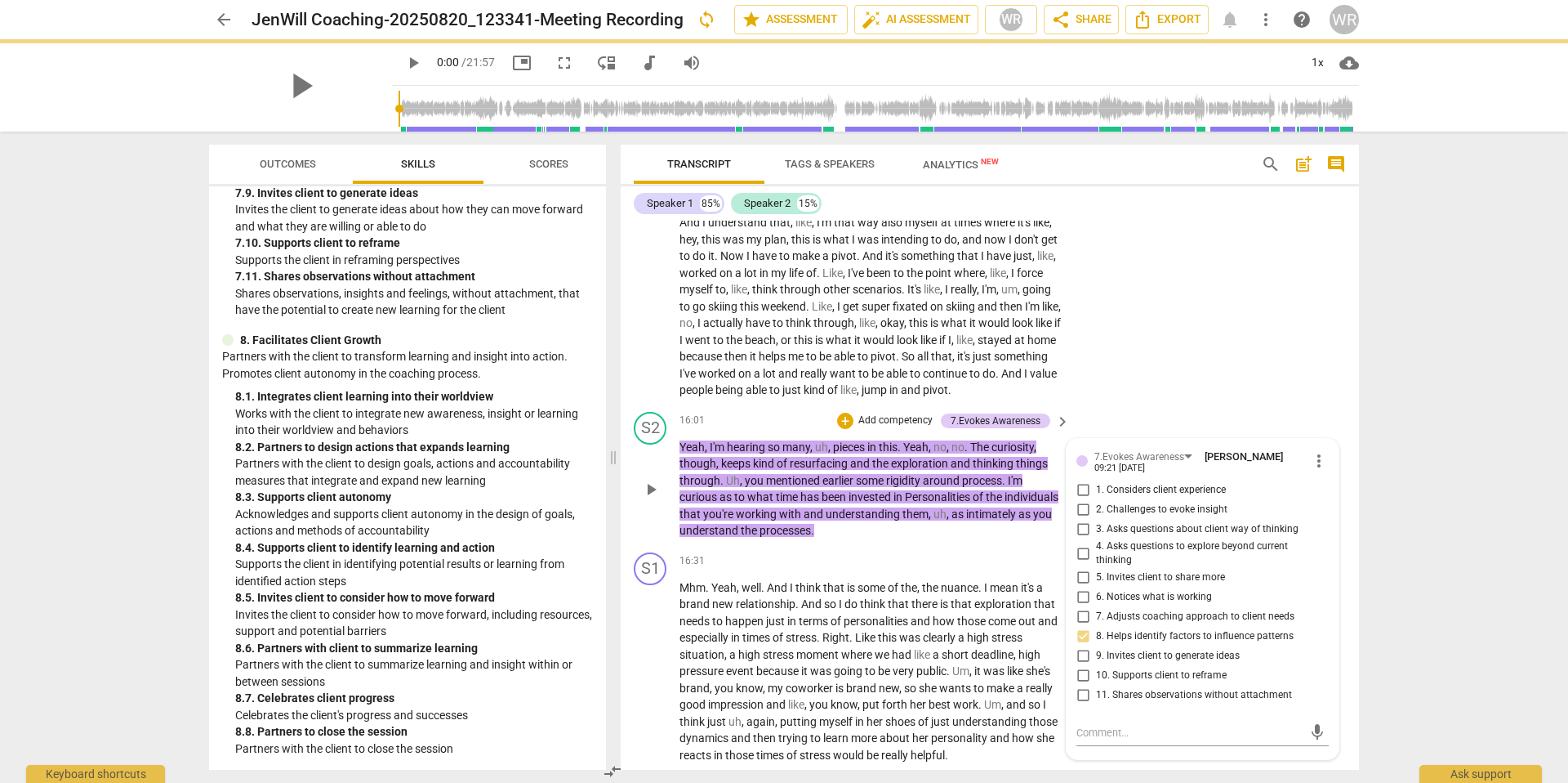
click at [896, 428] on p "Add competency" at bounding box center [895, 420] width 78 height 15
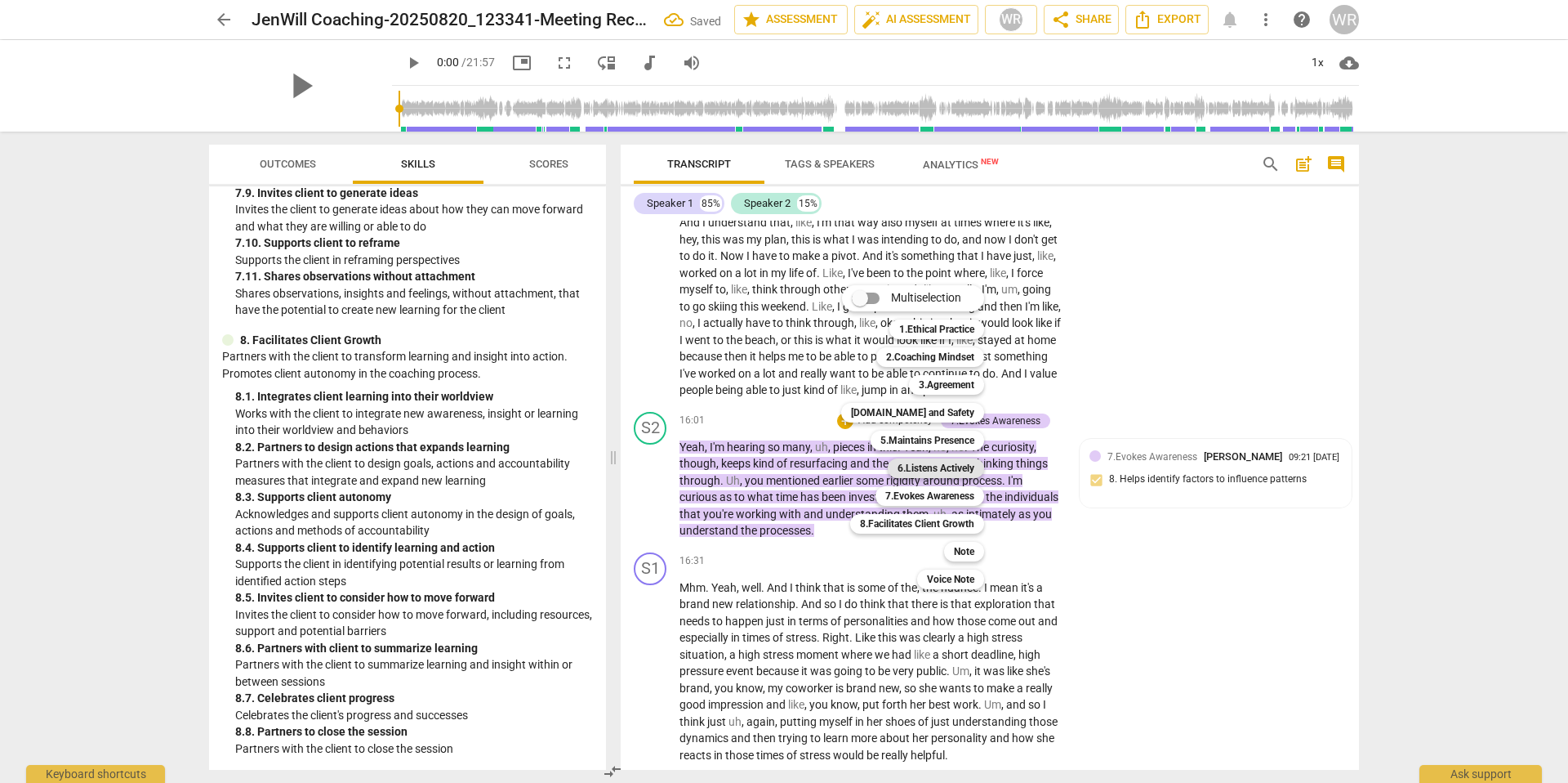
click at [950, 466] on b "6.Listens Actively" at bounding box center [936, 467] width 77 height 20
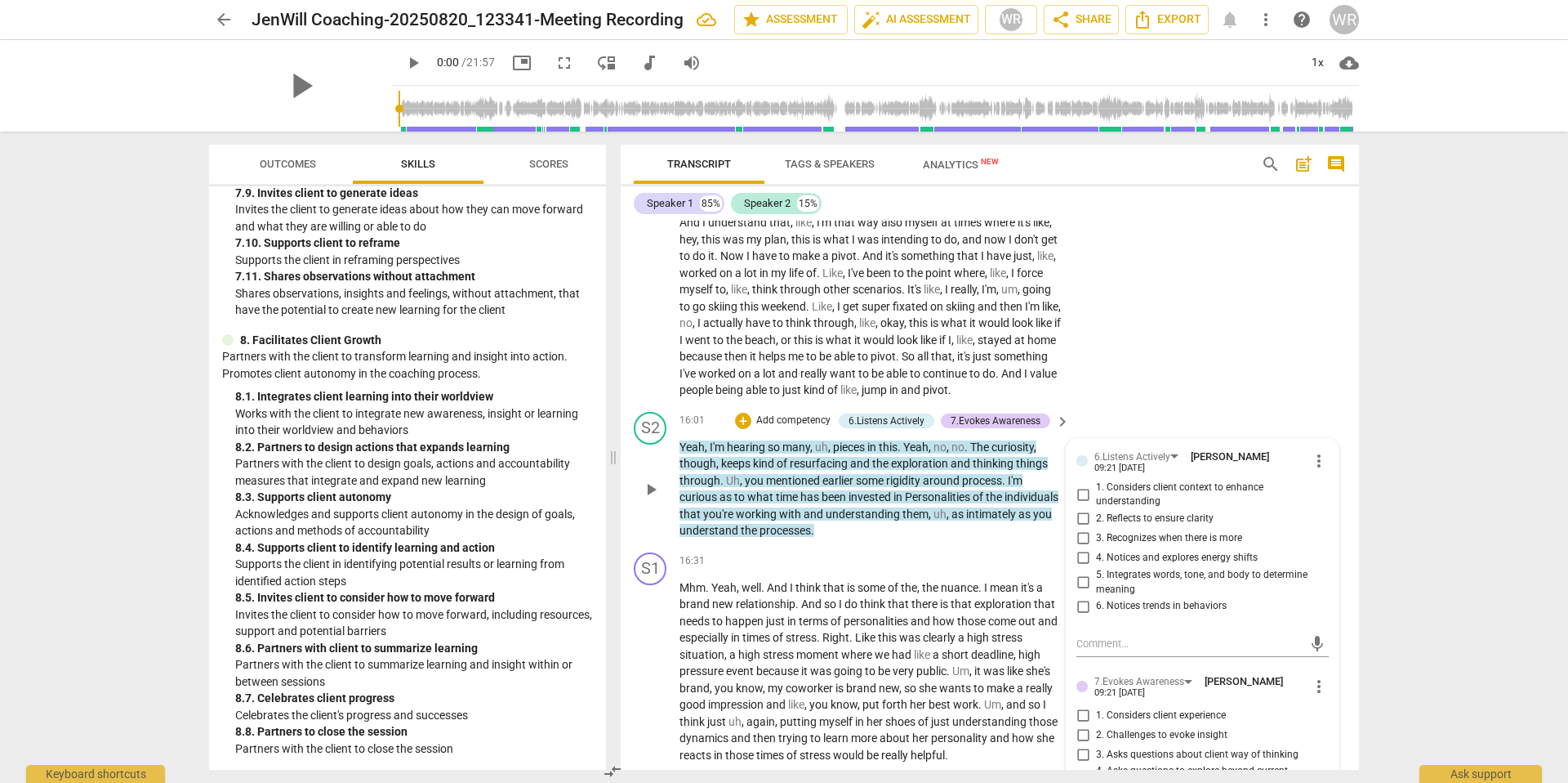
click at [1070, 565] on span "4. Notices and explores energy shifts" at bounding box center [1176, 558] width 162 height 15
click at [1070, 568] on input "4. Notices and explores energy shifts" at bounding box center [1082, 558] width 26 height 20
checkbox input "true"
click at [1070, 546] on span "3. Recognizes when there is more" at bounding box center [1168, 538] width 146 height 15
click at [1070, 548] on input "3. Recognizes when there is more" at bounding box center [1082, 538] width 26 height 20
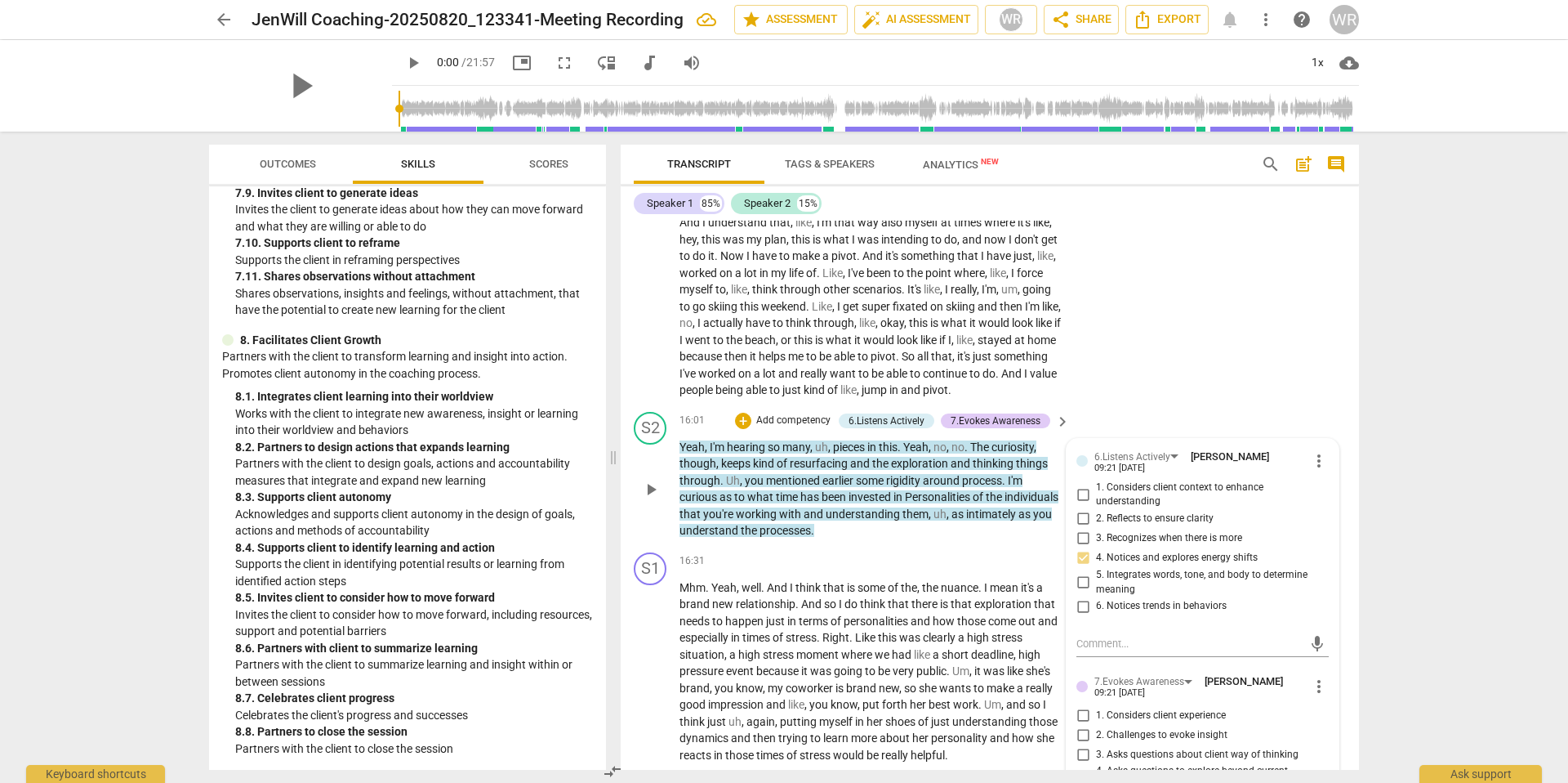
checkbox input "true"
click at [1070, 526] on span "2. Reflects to ensure clarity" at bounding box center [1154, 519] width 118 height 15
click at [1070, 529] on input "2. Reflects to ensure clarity" at bounding box center [1082, 519] width 26 height 20
checkbox input "true"
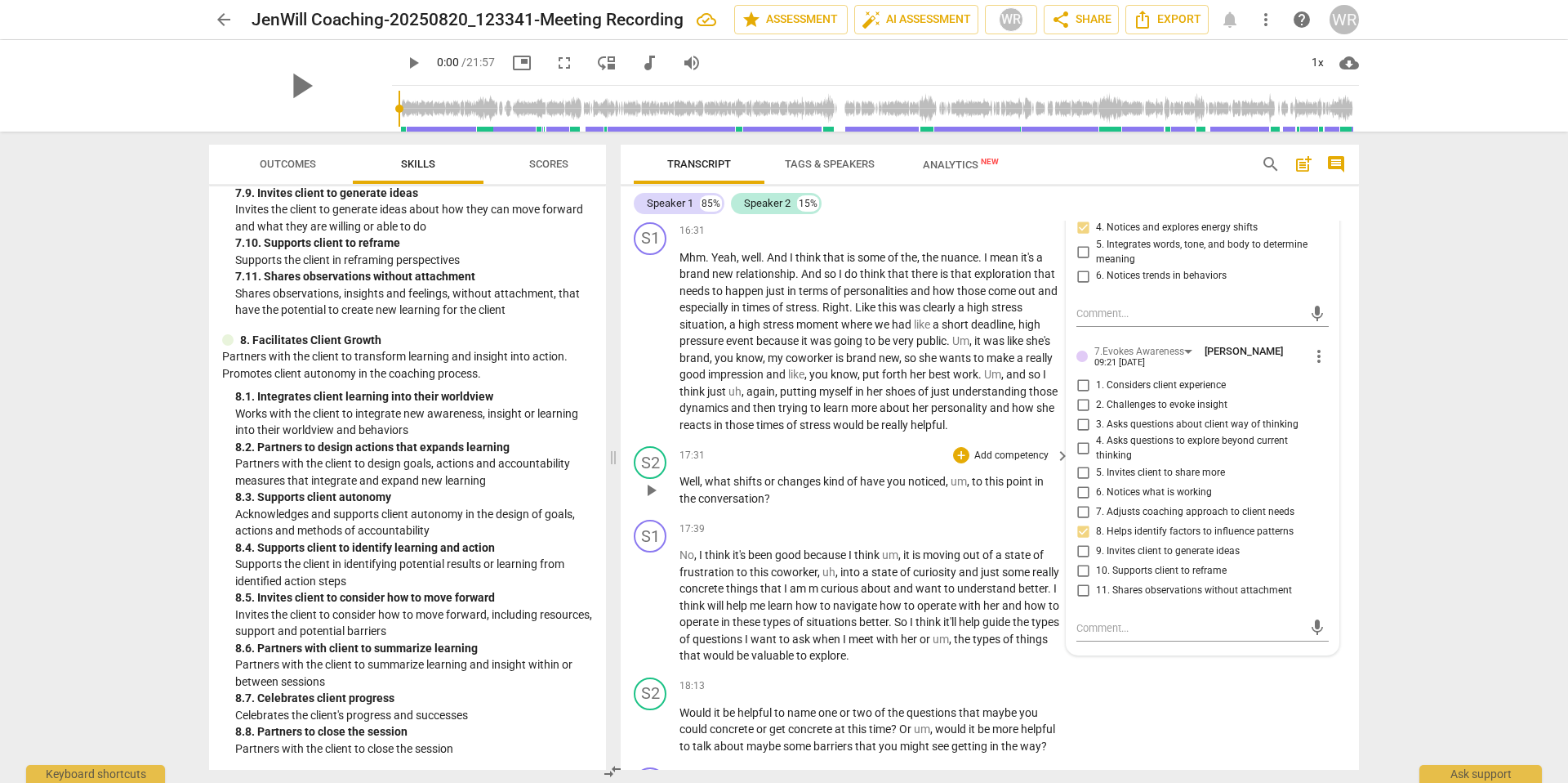
scroll to position [3811, 0]
click at [984, 461] on p "Add competency" at bounding box center [1010, 453] width 78 height 15
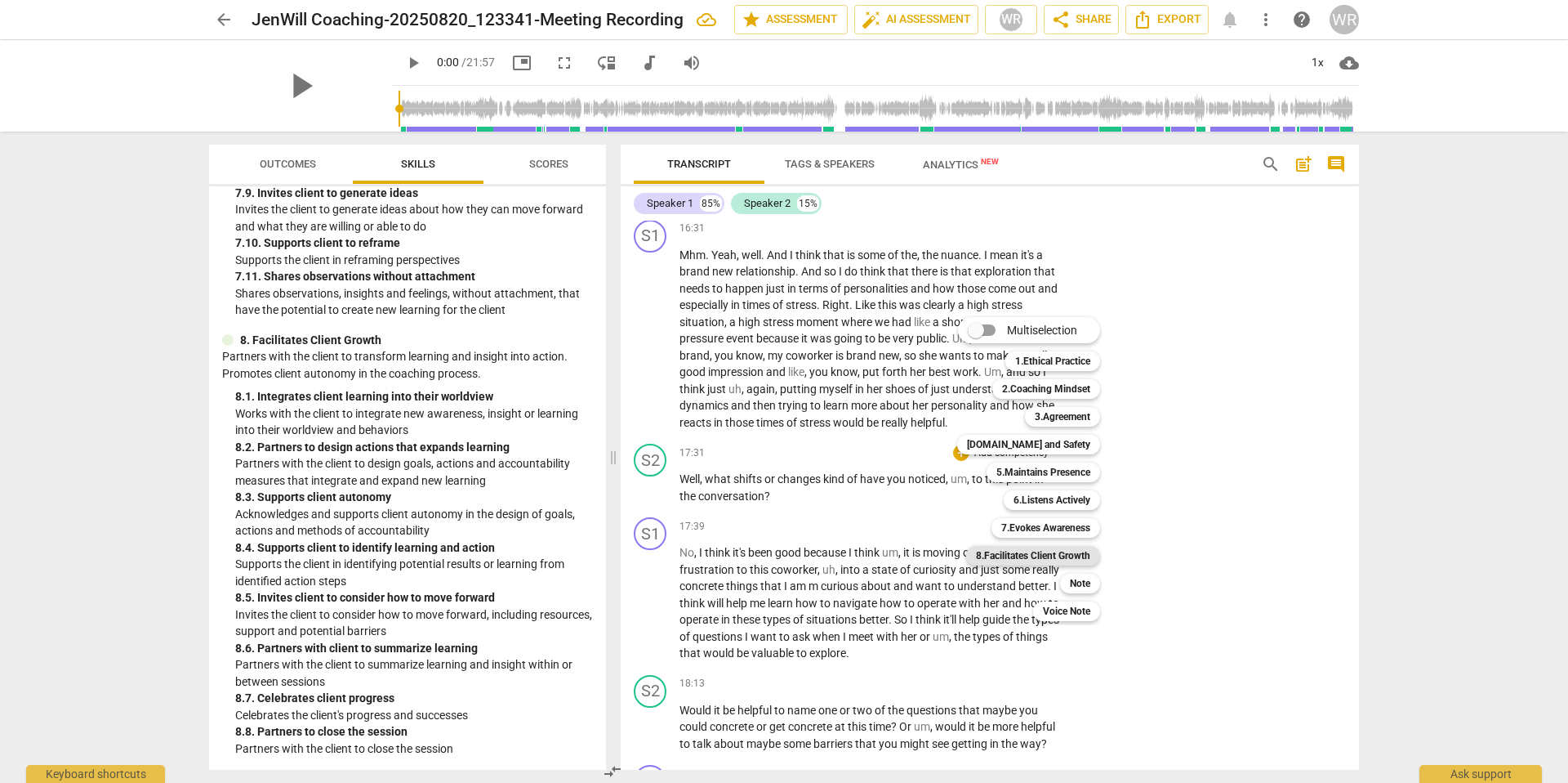
click at [1040, 557] on b "8.Facilitates Client Growth" at bounding box center [1033, 555] width 114 height 20
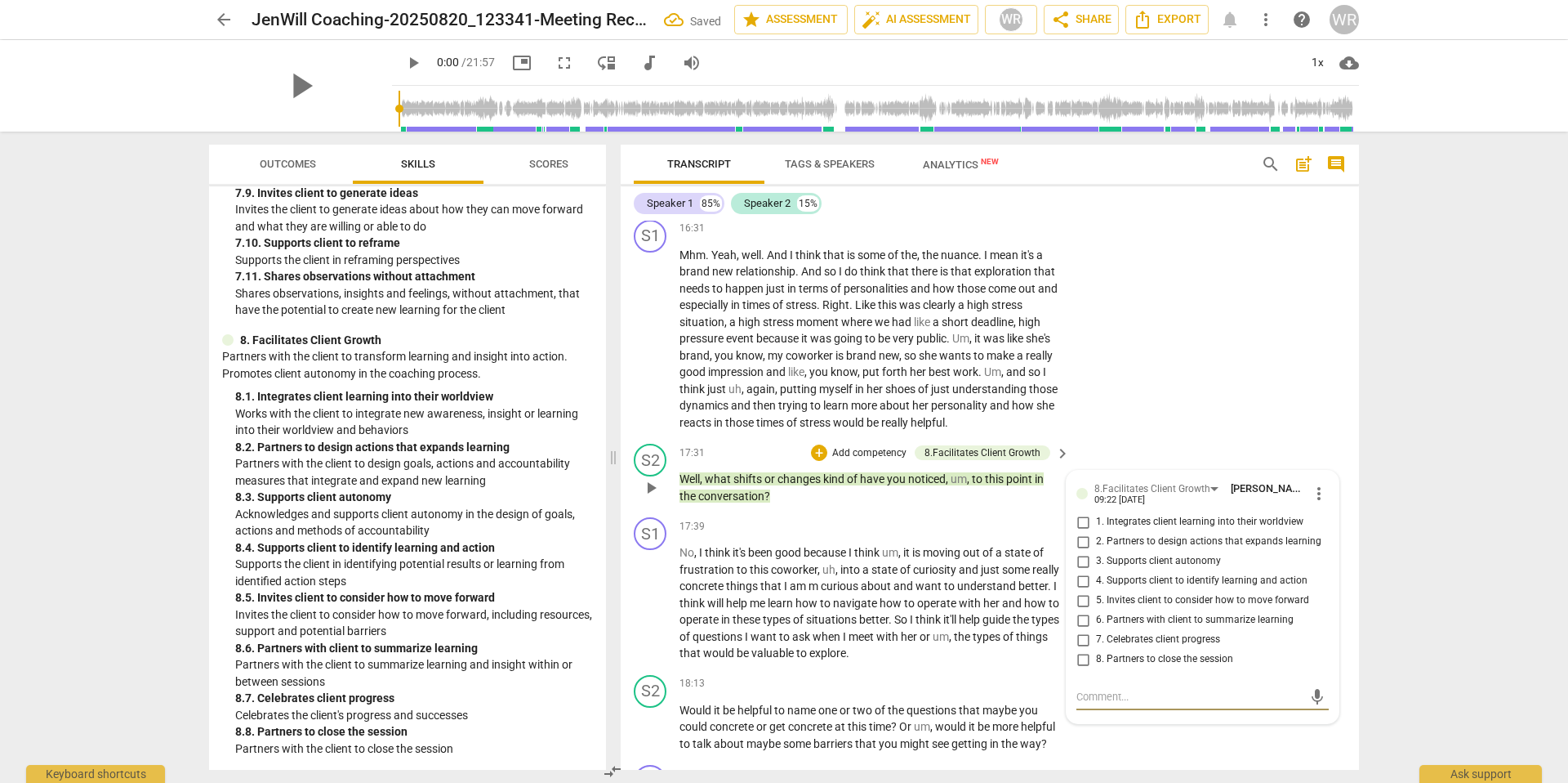
click at [1070, 568] on span "6. Partners with client to summarize learning" at bounding box center [1194, 620] width 198 height 15
click at [1070, 568] on input "6. Partners with client to summarize learning" at bounding box center [1082, 619] width 26 height 20
checkbox input "true"
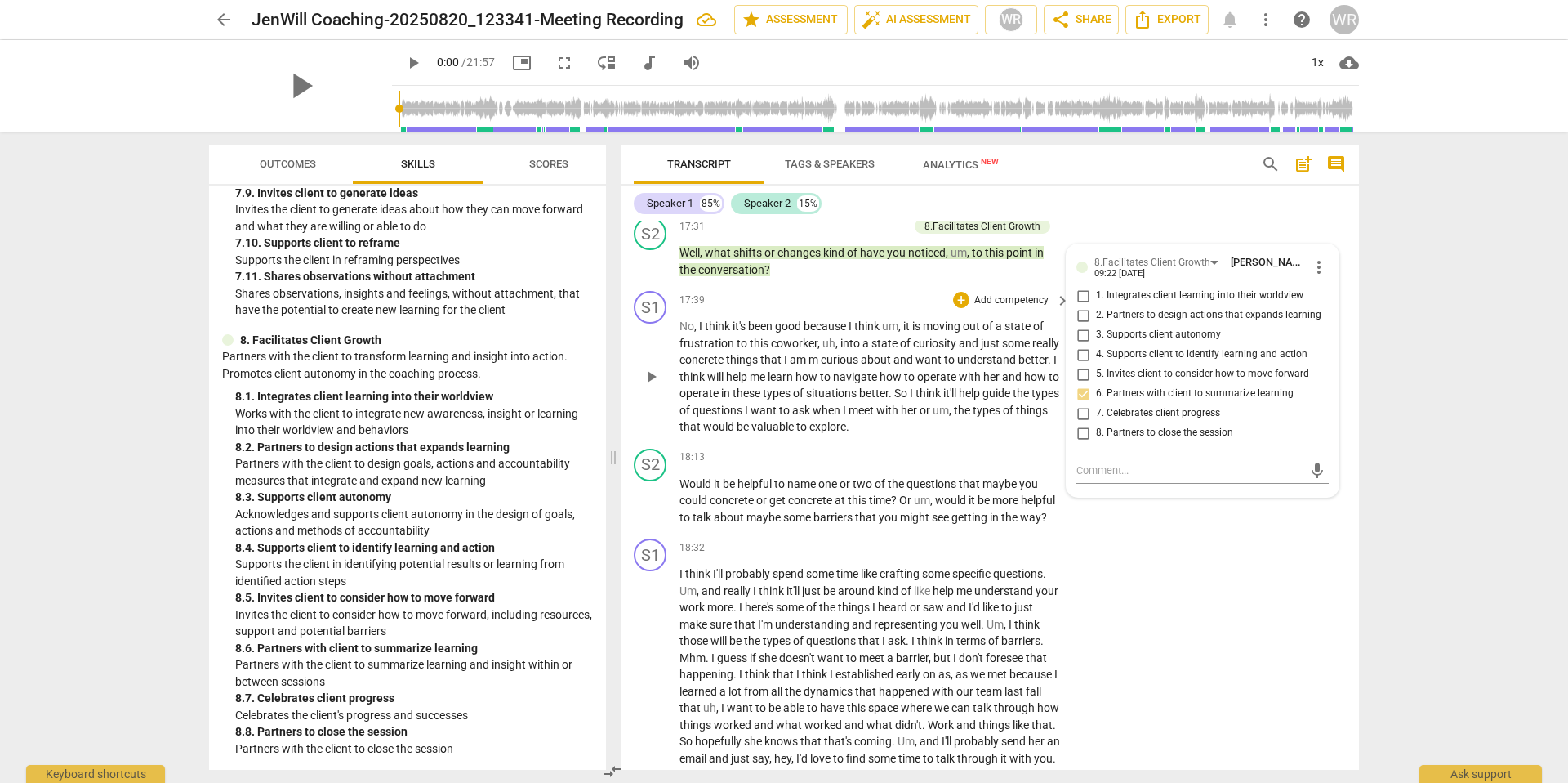
scroll to position [4038, 0]
click at [990, 522] on span "getting" at bounding box center [970, 516] width 38 height 13
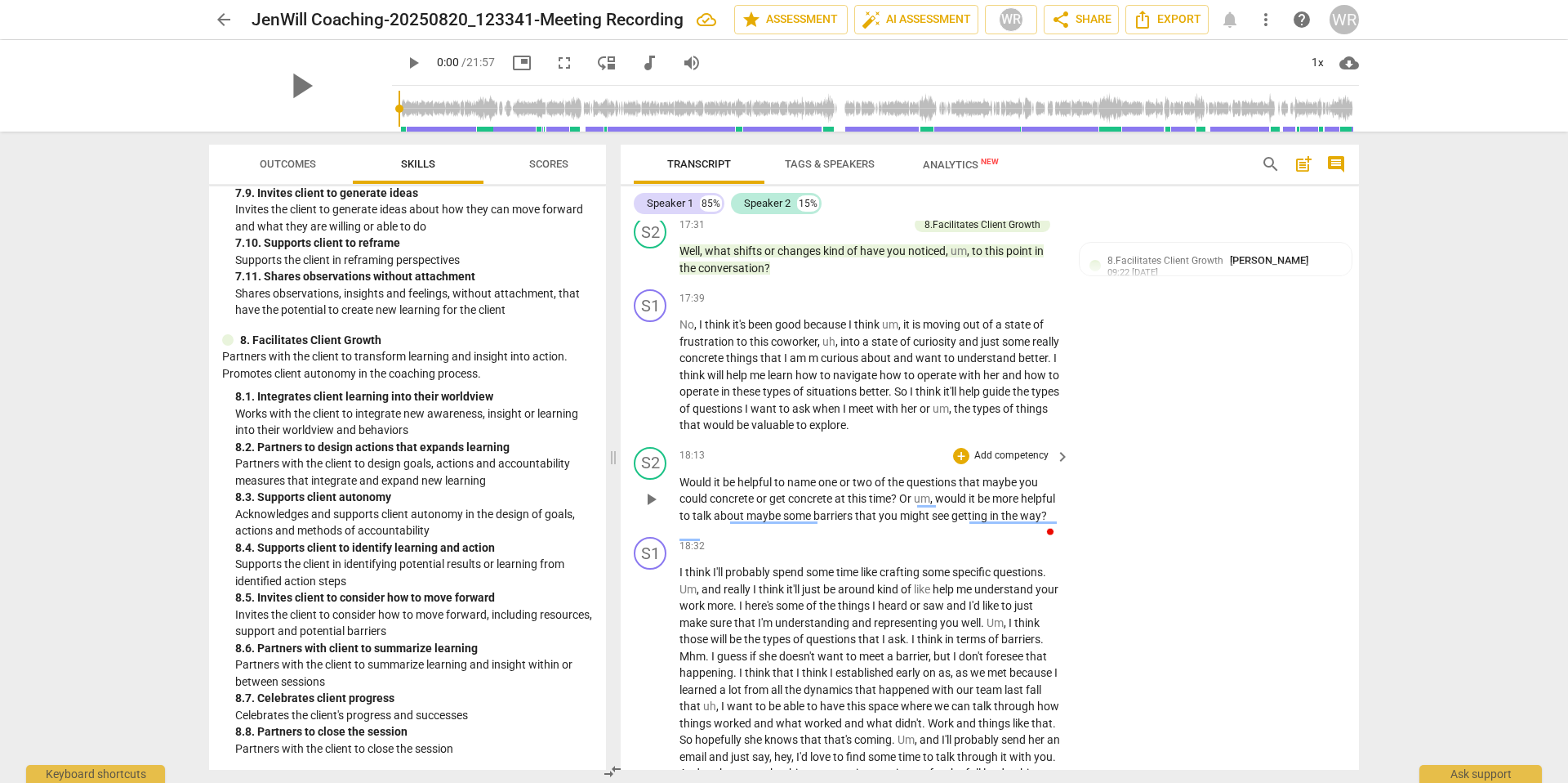
click at [1011, 463] on p "Add competency" at bounding box center [1010, 456] width 78 height 15
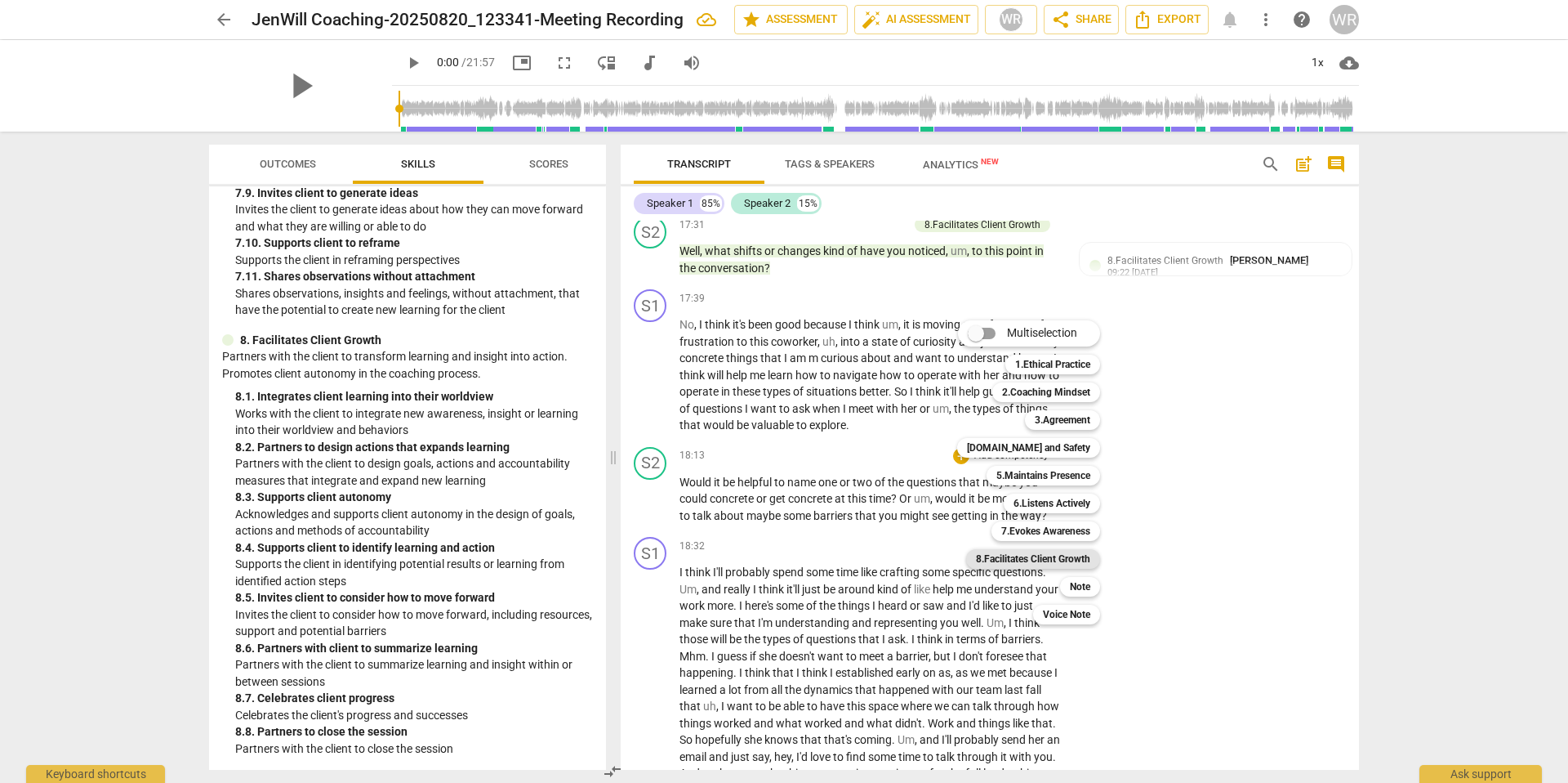
click at [1051, 552] on b "8.Facilitates Client Growth" at bounding box center [1033, 559] width 114 height 20
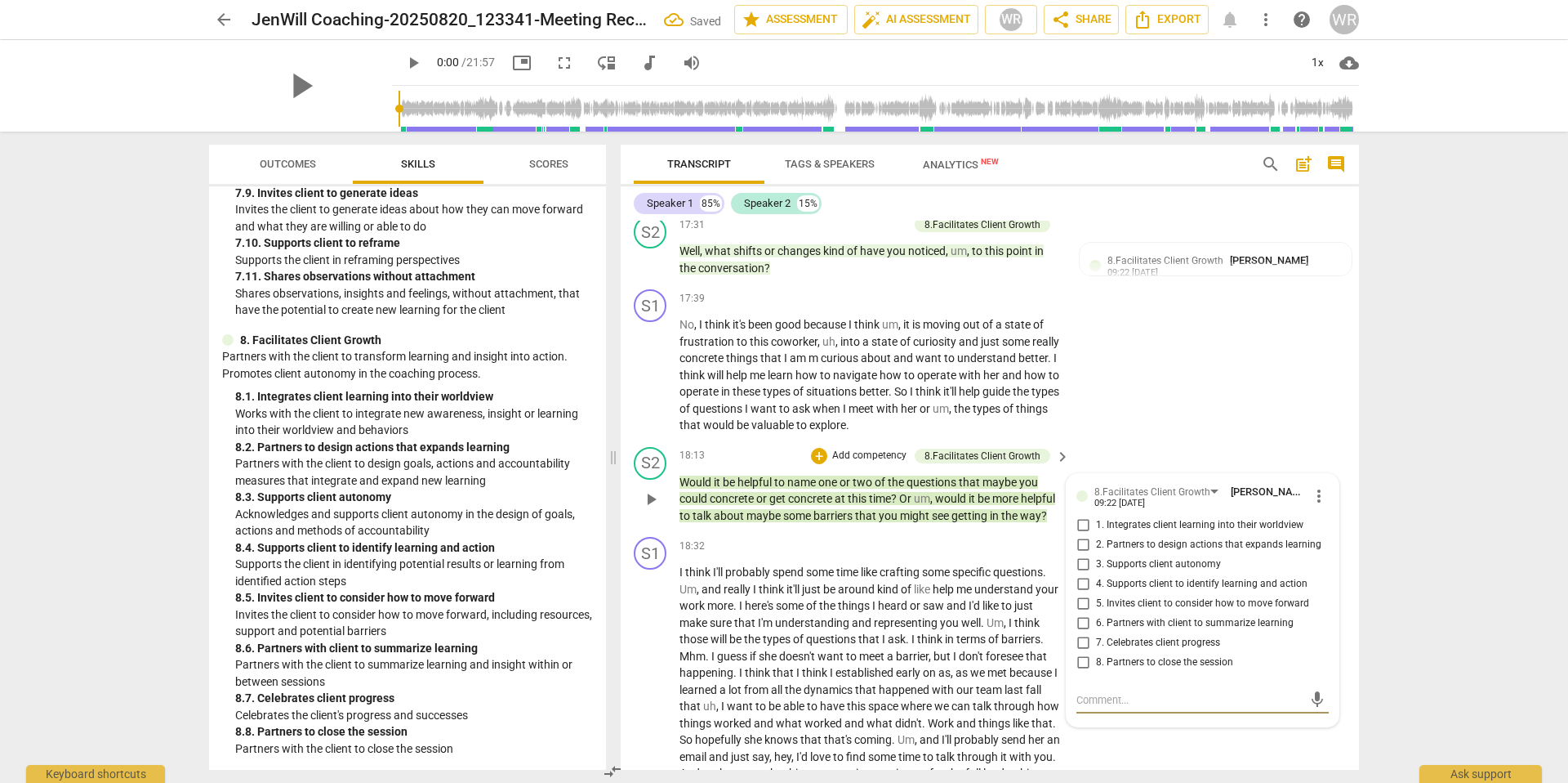
click at [1070, 552] on span "2. Partners to design actions that expands learning" at bounding box center [1208, 545] width 225 height 15
click at [1070, 555] on input "2. Partners to design actions that expands learning" at bounding box center [1082, 545] width 26 height 20
checkbox input "true"
click at [1070, 568] on span "3. Supports client autonomy" at bounding box center [1158, 564] width 125 height 15
click at [1070, 568] on input "3. Supports client autonomy" at bounding box center [1082, 564] width 26 height 20
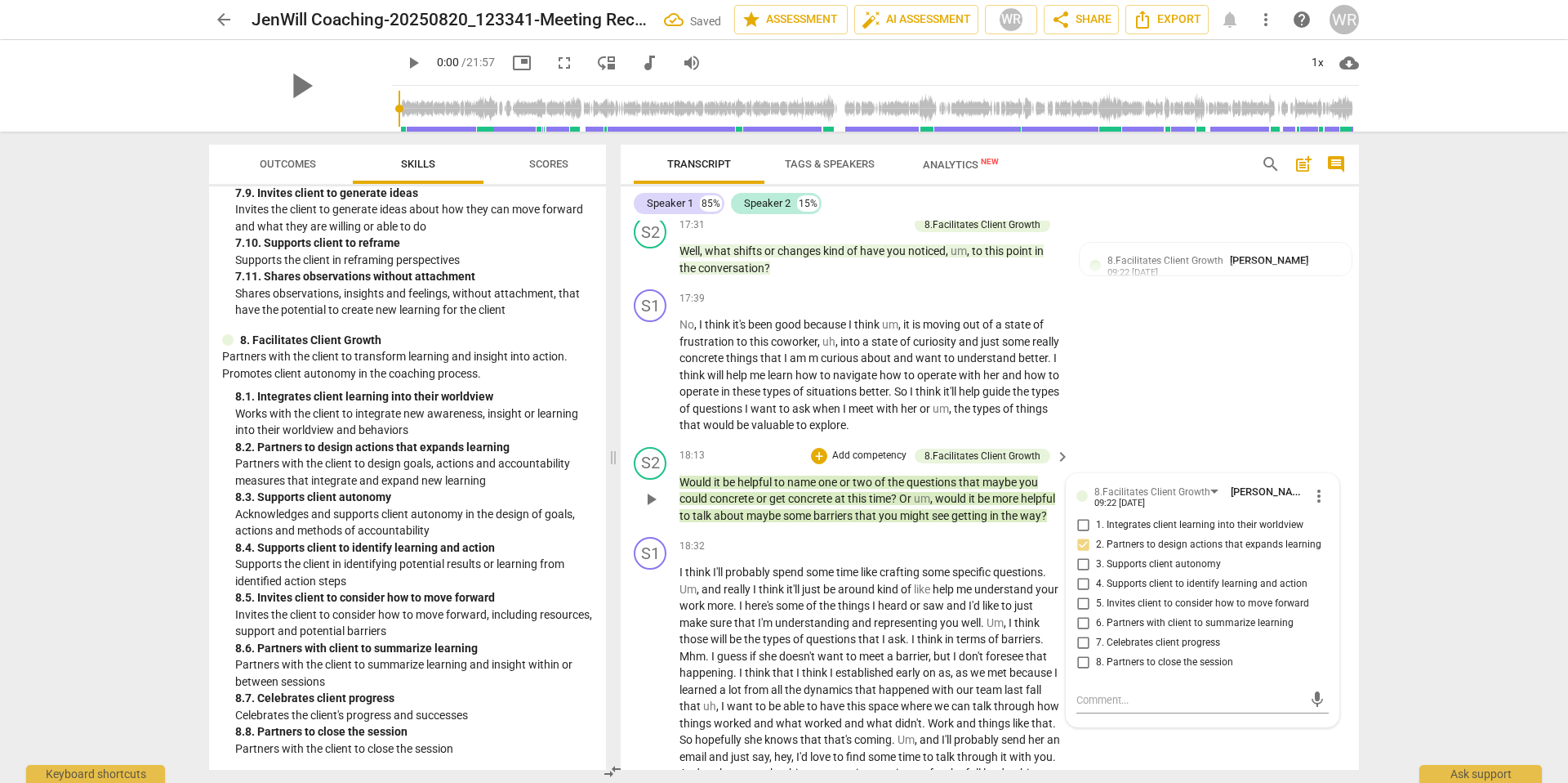
checkbox input "true"
click at [855, 463] on p "Add competency" at bounding box center [869, 456] width 78 height 15
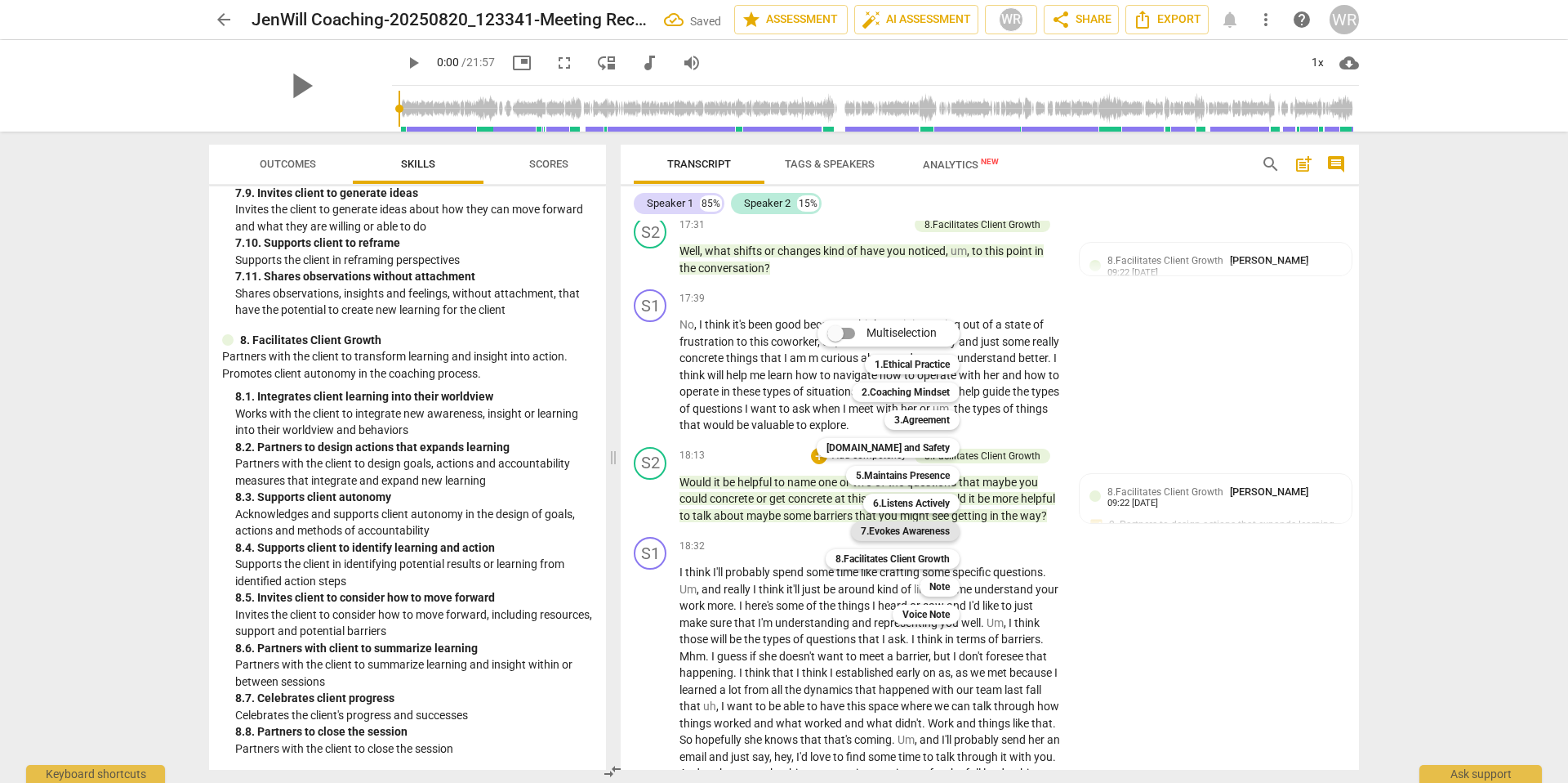
click at [923, 532] on b "7.Evokes Awareness" at bounding box center [904, 531] width 89 height 20
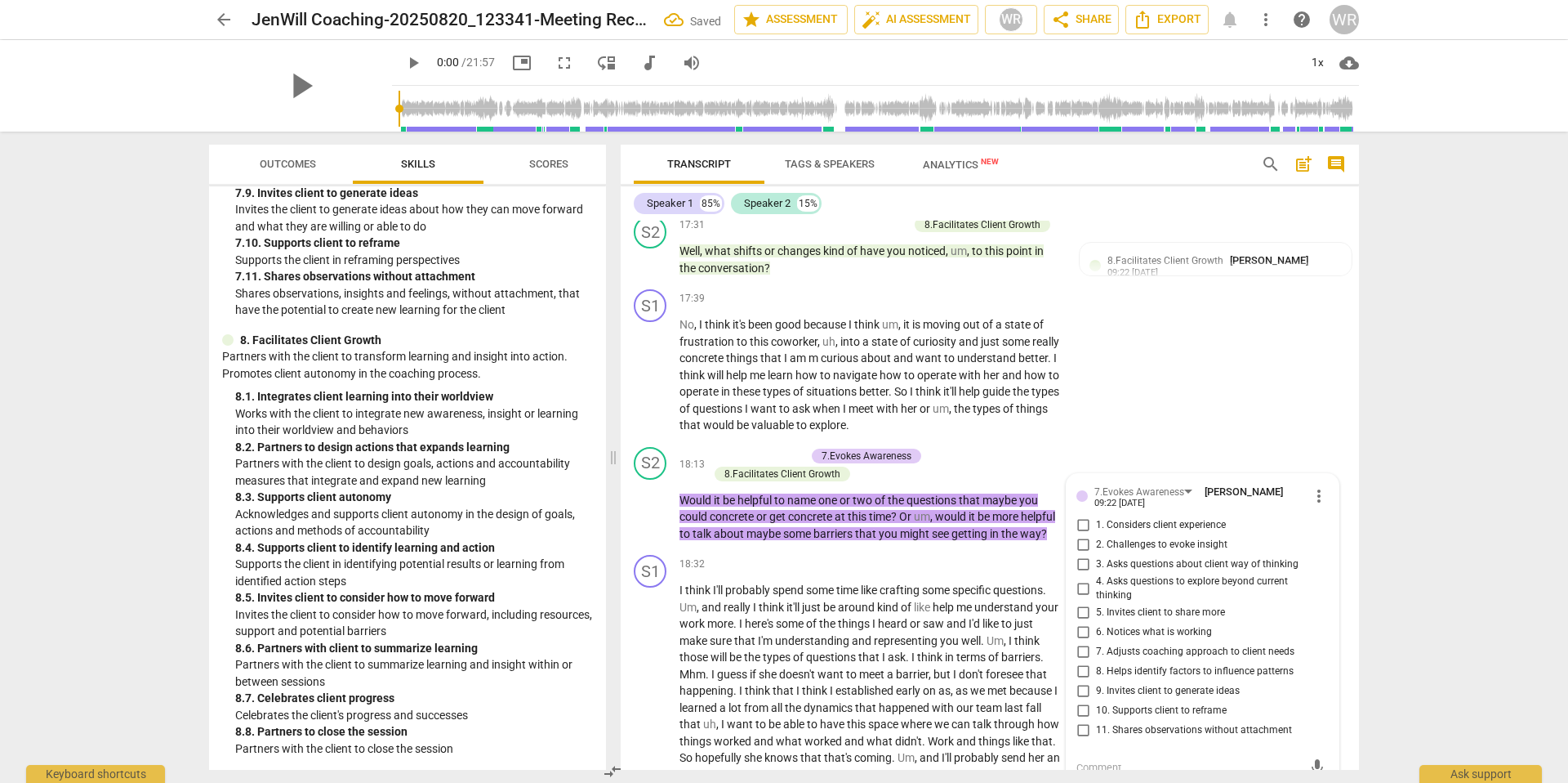
scroll to position [4328, 0]
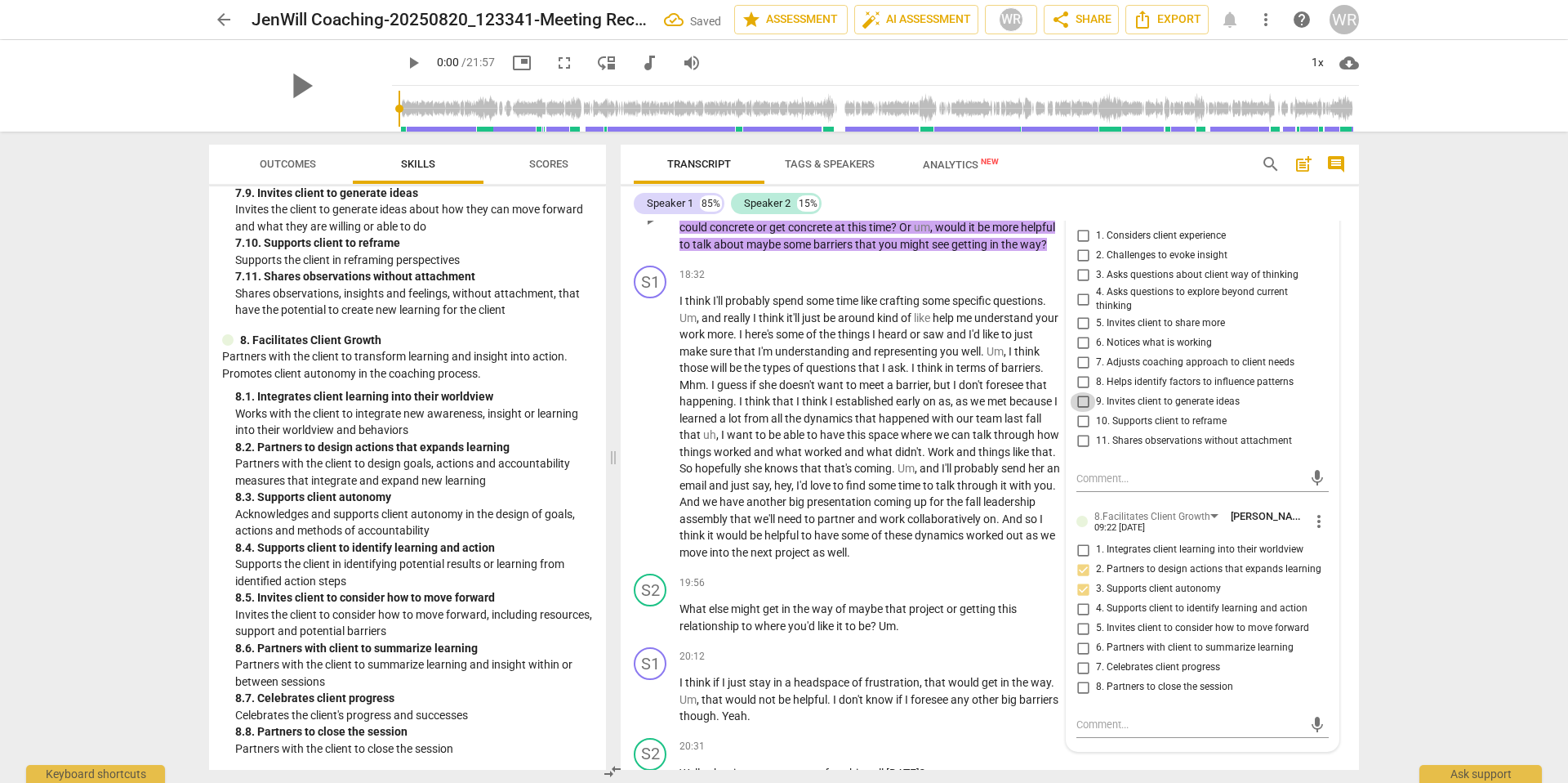
click at [1070, 412] on input "9. Invites client to generate ideas" at bounding box center [1082, 402] width 26 height 20
checkbox input "true"
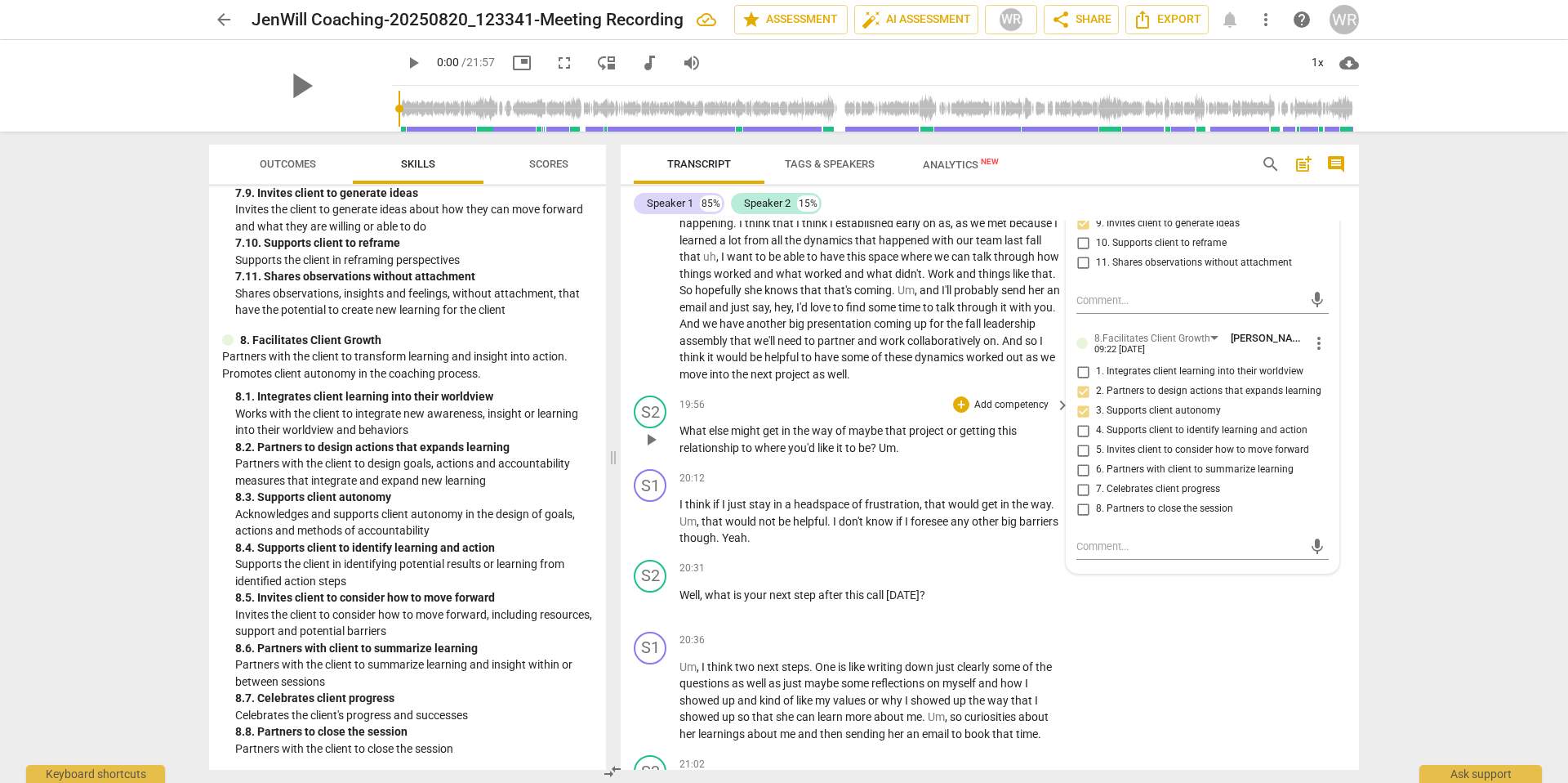
scroll to position [4516, 0]
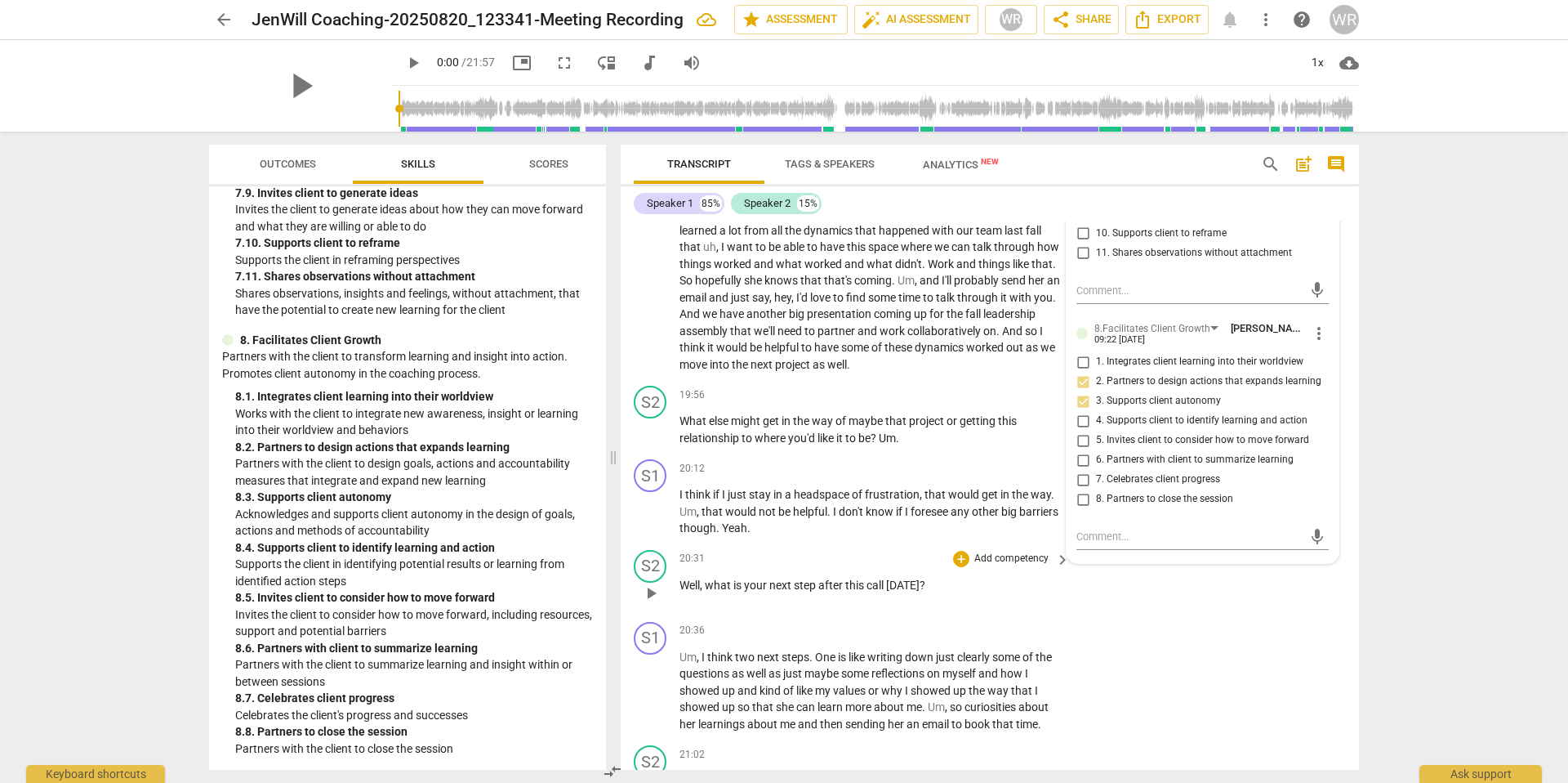
click at [816, 568] on span "step" at bounding box center [806, 585] width 24 height 13
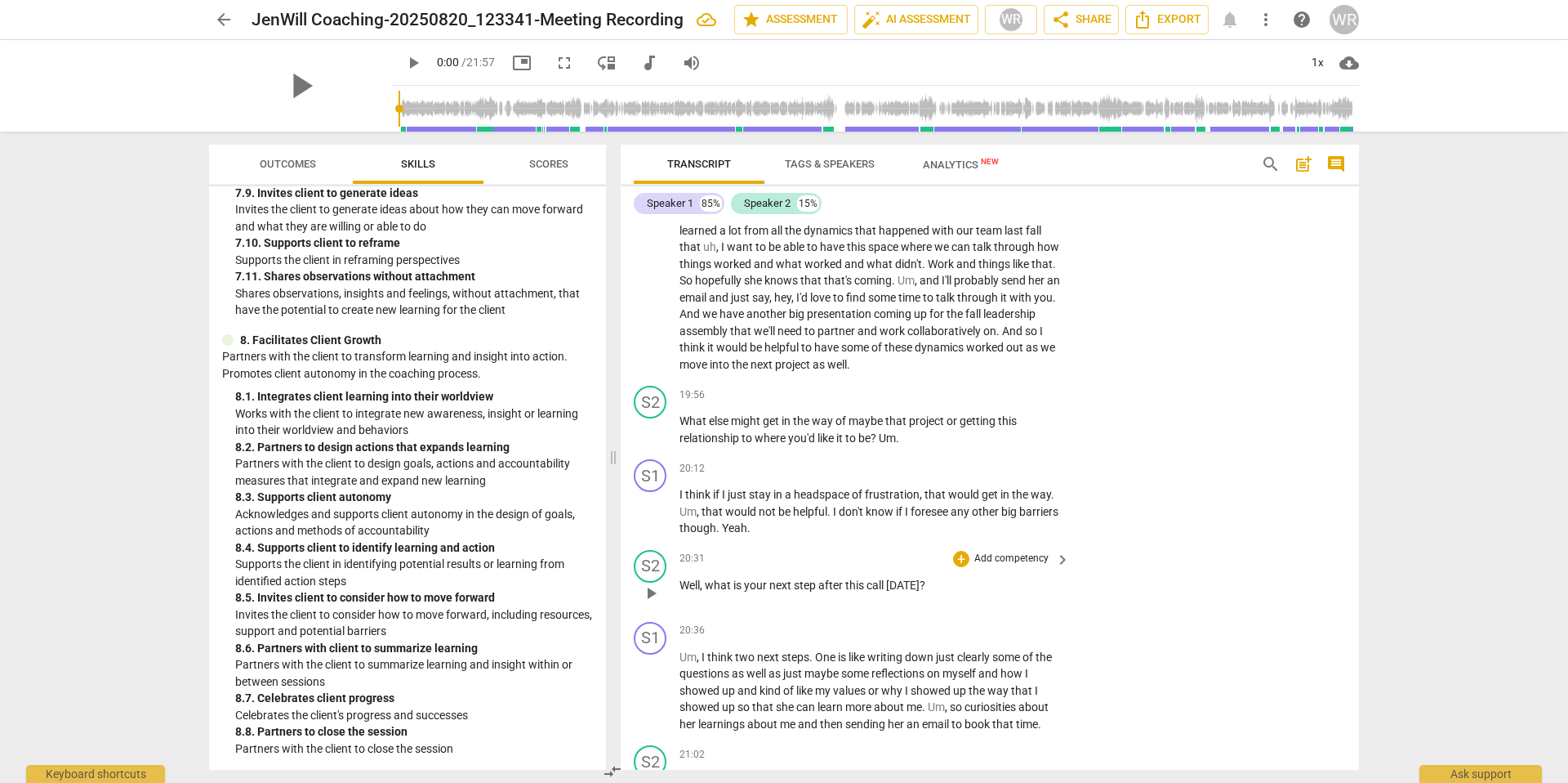
click at [982, 566] on p "Add competency" at bounding box center [1010, 559] width 78 height 15
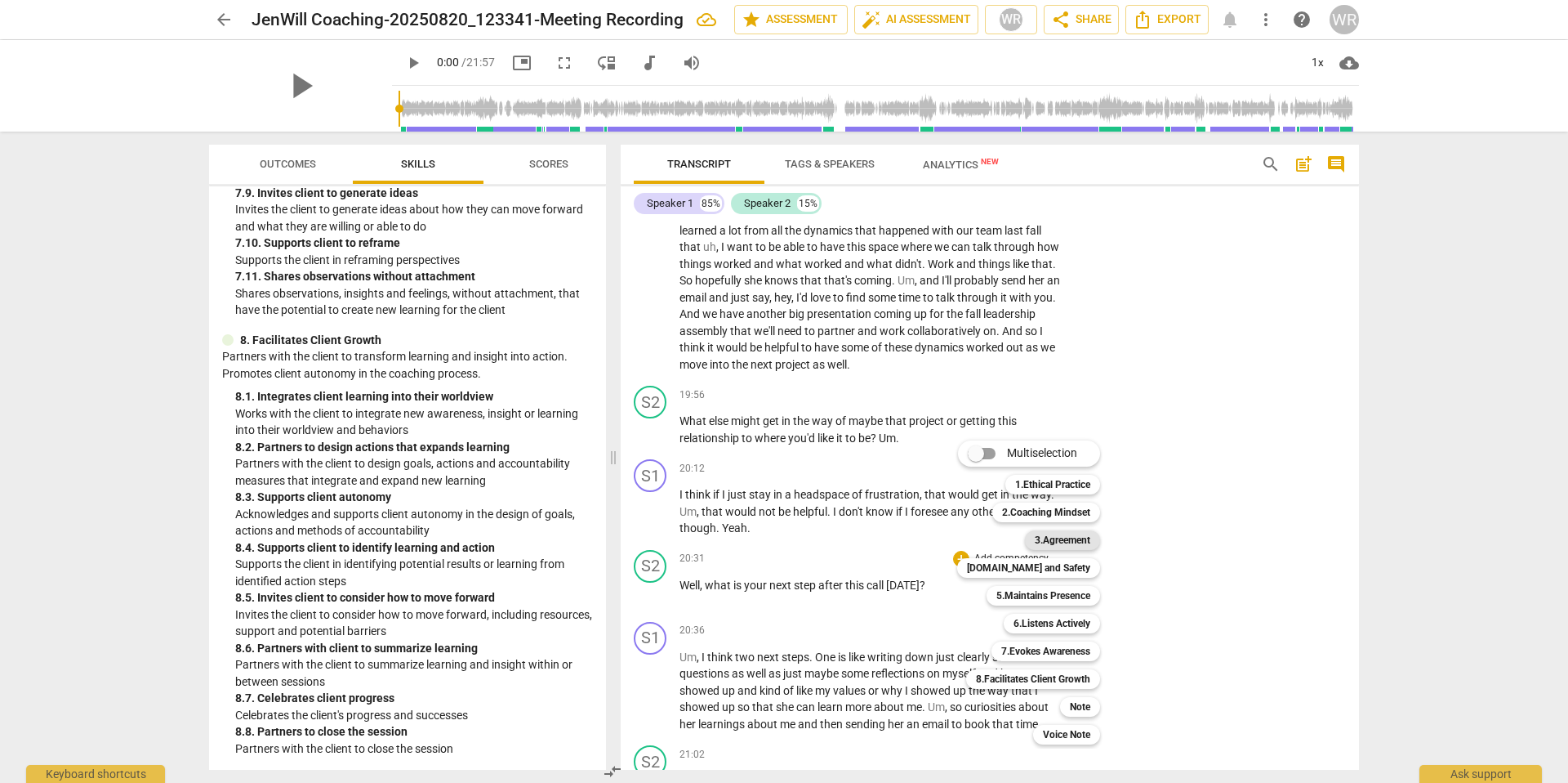
click at [1052, 537] on b "3.Agreement" at bounding box center [1062, 539] width 55 height 20
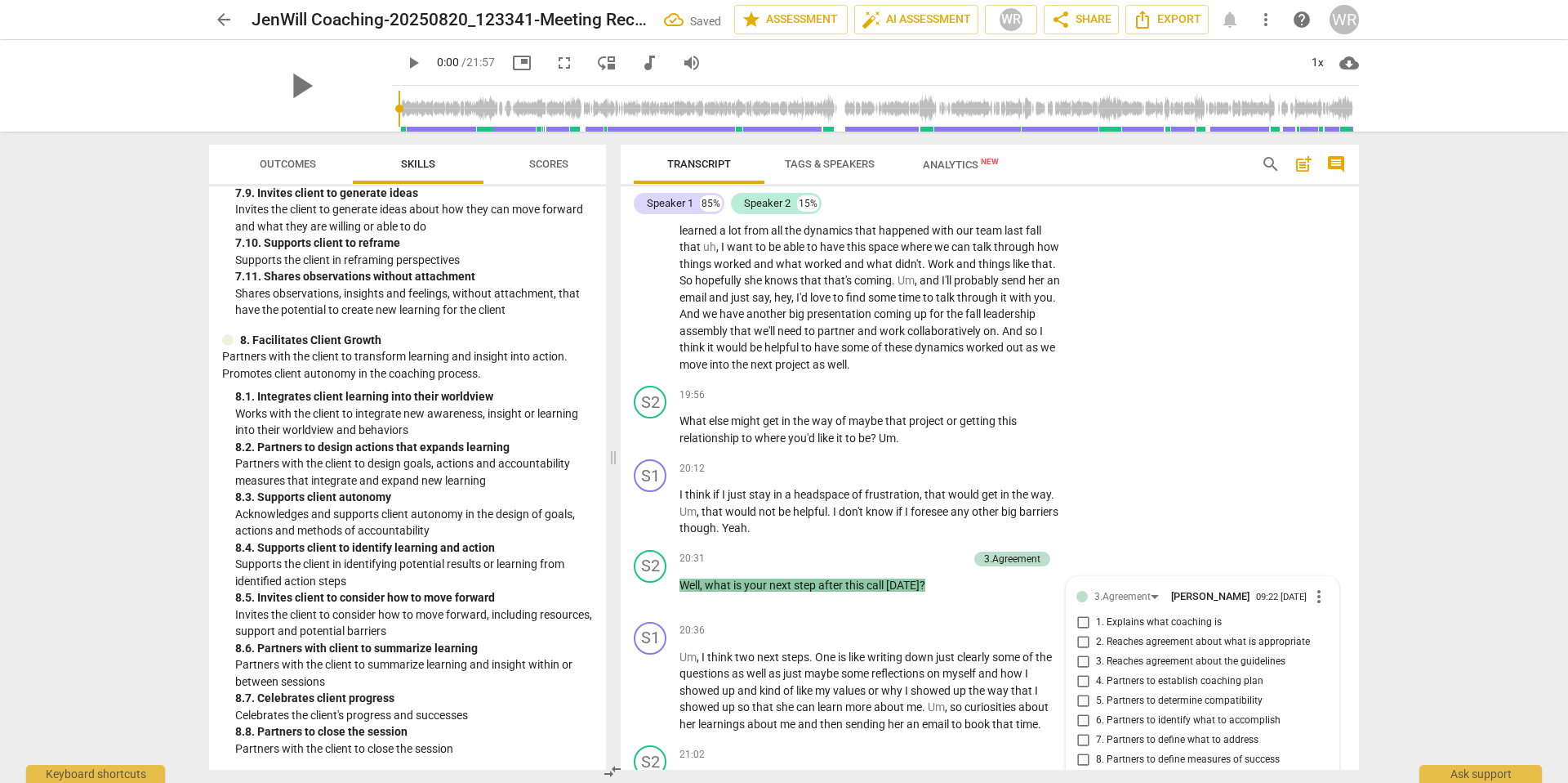
scroll to position [4909, 0]
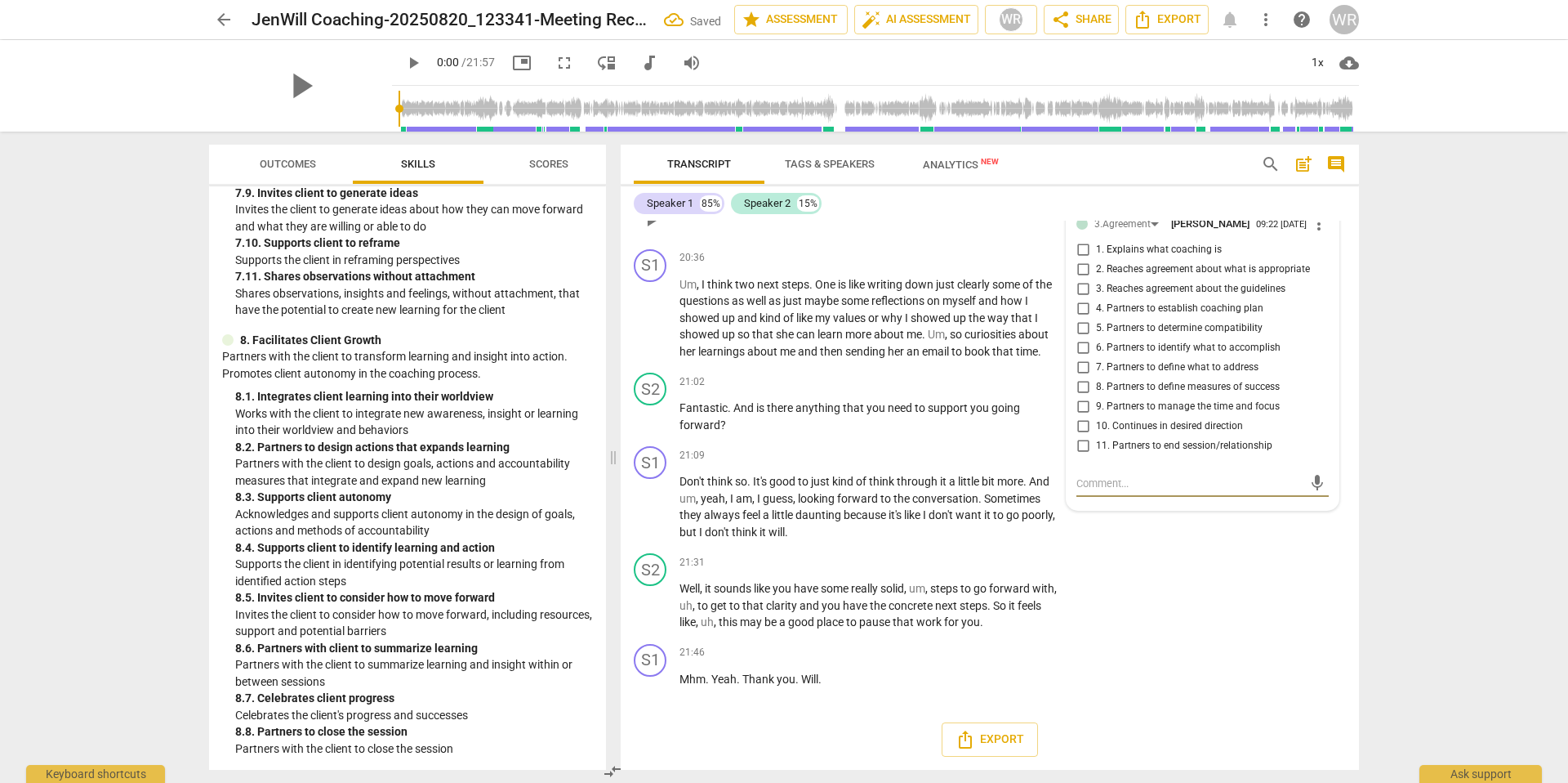
click at [1070, 453] on span "11. Partners to end session/relationship" at bounding box center [1183, 446] width 177 height 15
click at [1070, 455] on input "11. Partners to end session/relationship" at bounding box center [1082, 446] width 26 height 20
checkbox input "true"
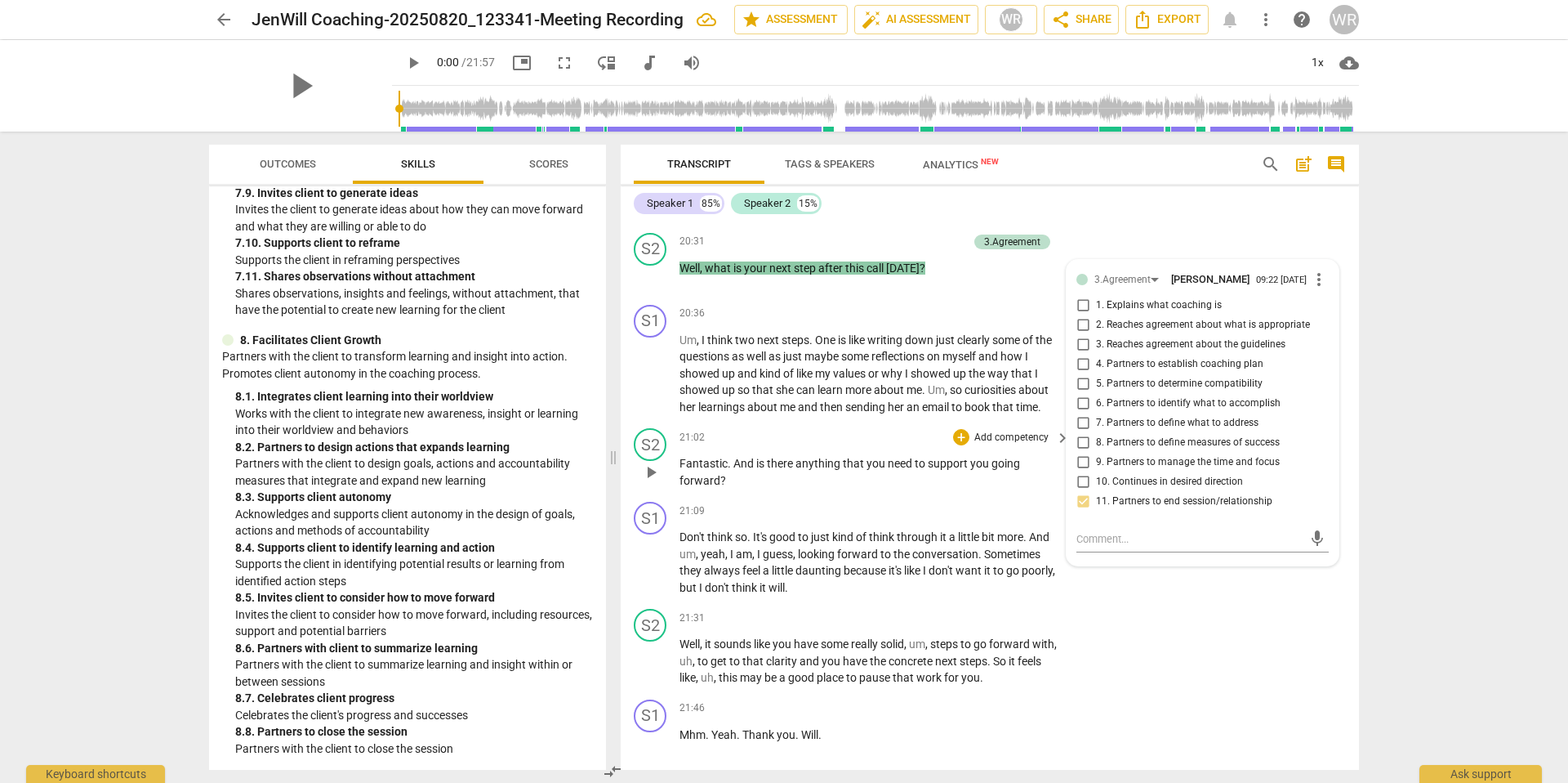
scroll to position [4831, 0]
click at [951, 250] on p "Add competency" at bounding box center [928, 244] width 78 height 15
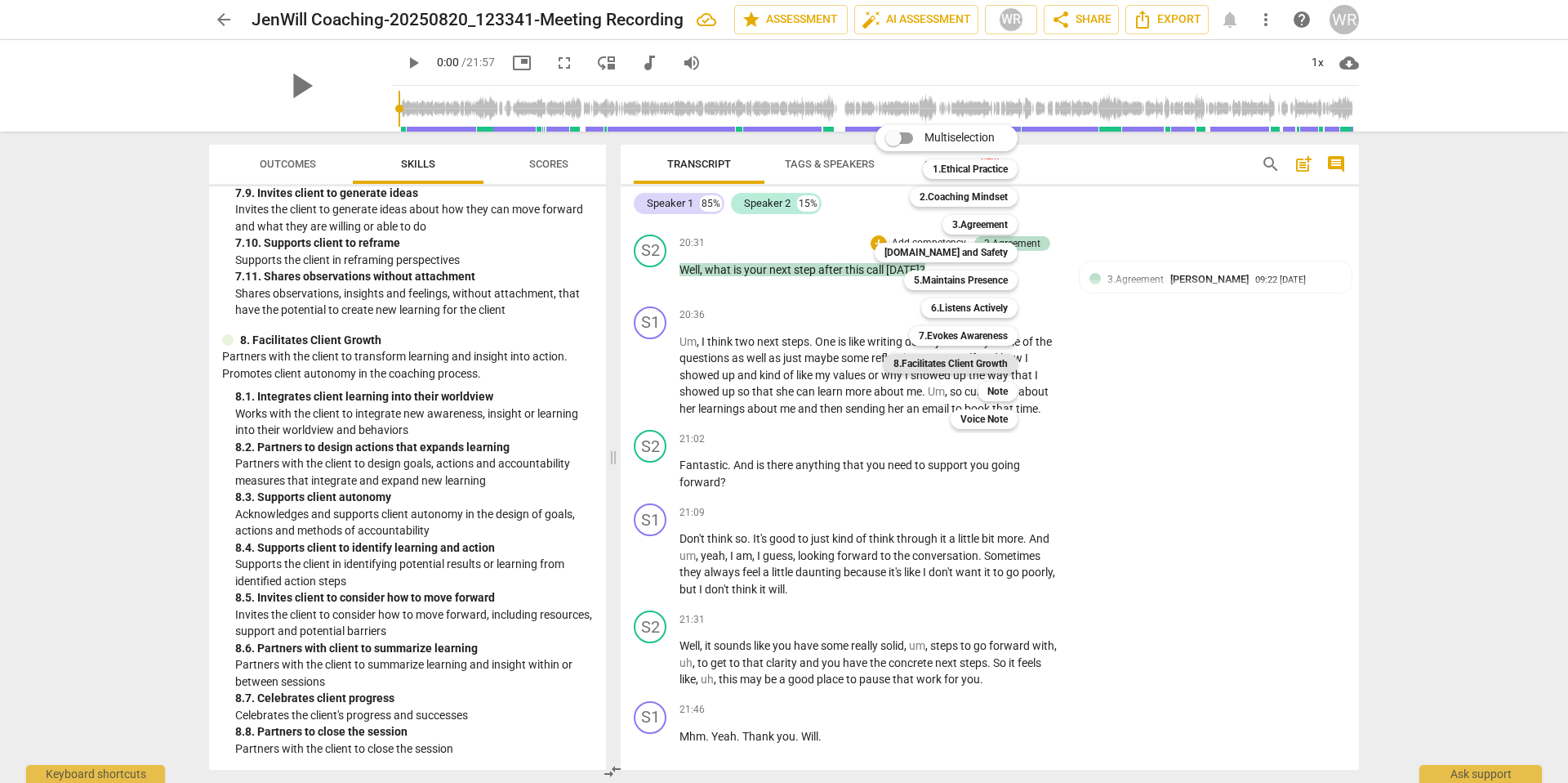
click at [981, 359] on b "8.Facilitates Client Growth" at bounding box center [950, 363] width 114 height 20
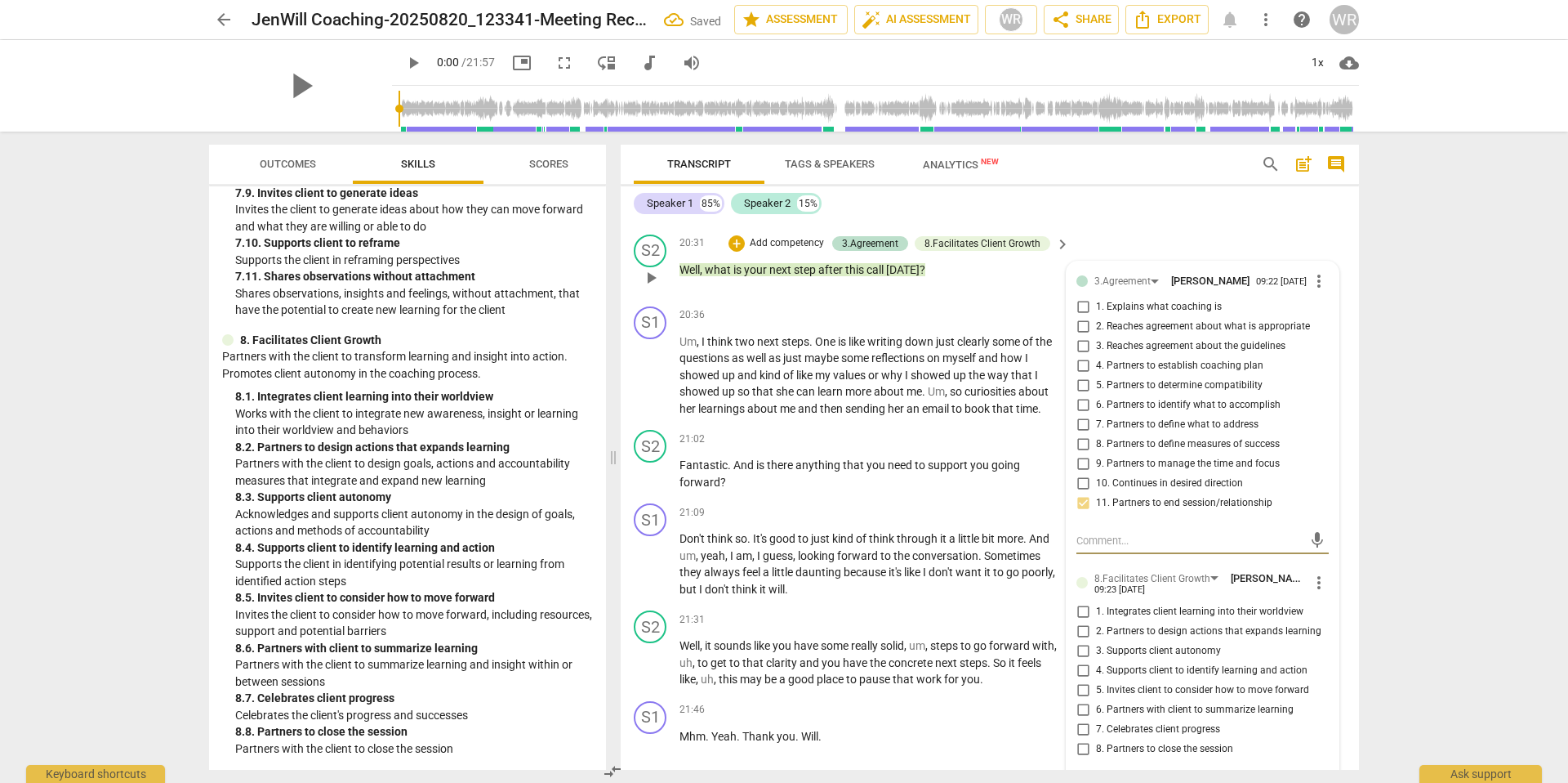
scroll to position [4921, 0]
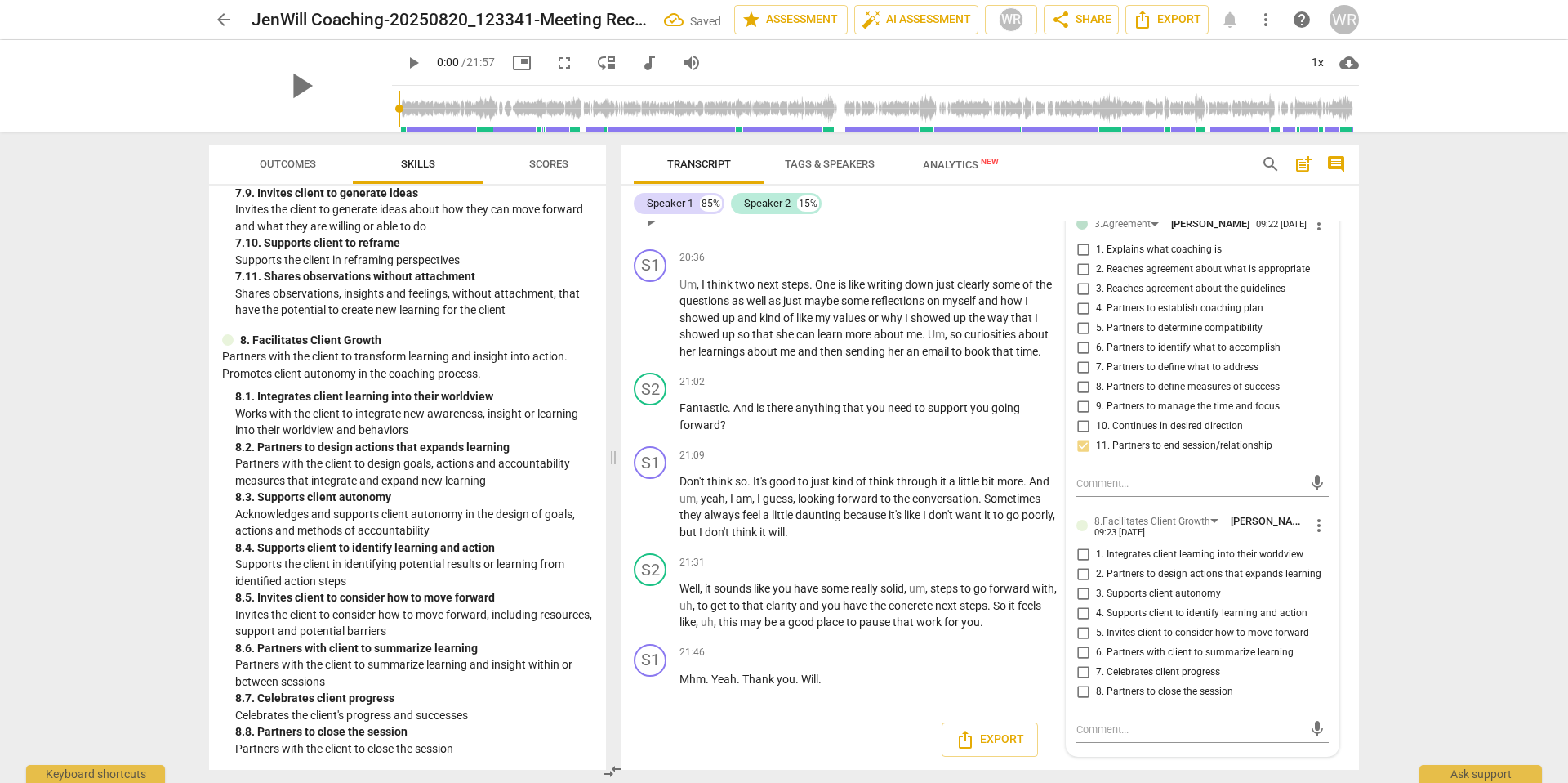
click at [1070, 568] on span "5. Invites client to consider how to move forward" at bounding box center [1202, 634] width 213 height 15
click at [1070, 568] on input "5. Invites client to consider how to move forward" at bounding box center [1082, 633] width 26 height 20
checkbox input "true"
click at [1070, 568] on span "7. Celebrates client progress" at bounding box center [1157, 673] width 124 height 15
click at [1070, 568] on input "7. Celebrates client progress" at bounding box center [1082, 672] width 26 height 20
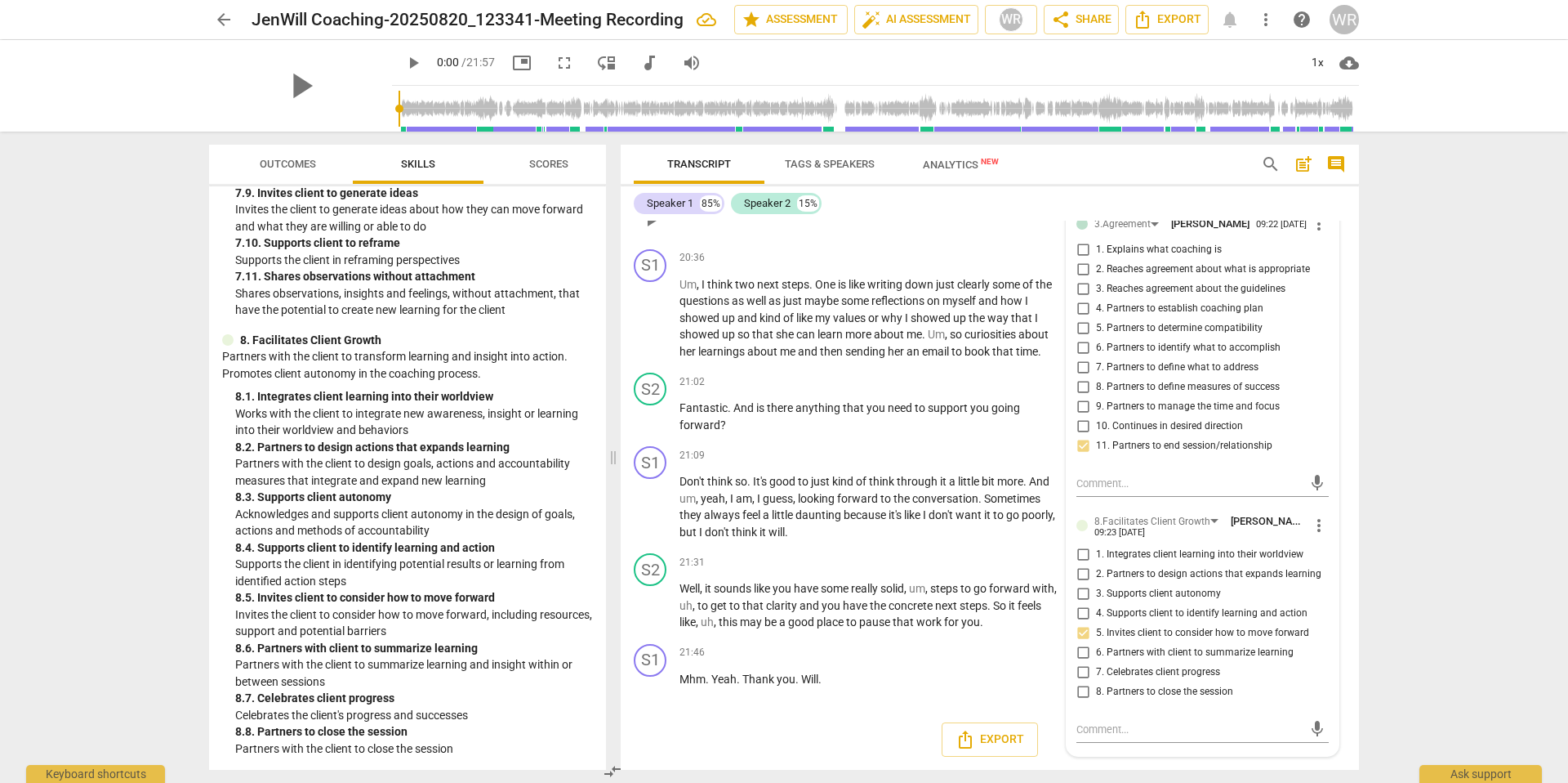
checkbox input "true"
click at [981, 378] on p "Add competency" at bounding box center [1010, 382] width 78 height 15
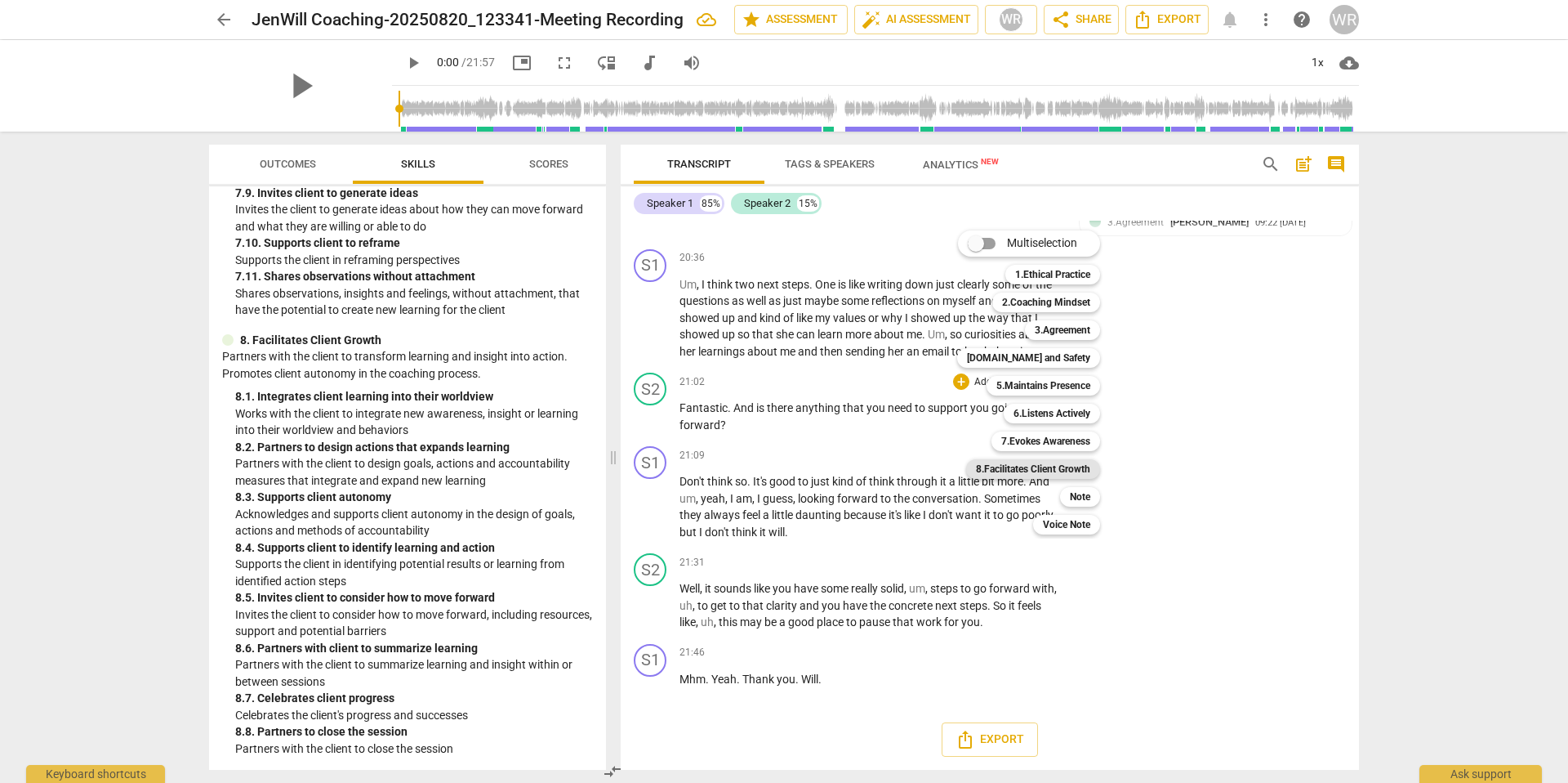
click at [1039, 466] on b "8.Facilitates Client Growth" at bounding box center [1033, 468] width 114 height 20
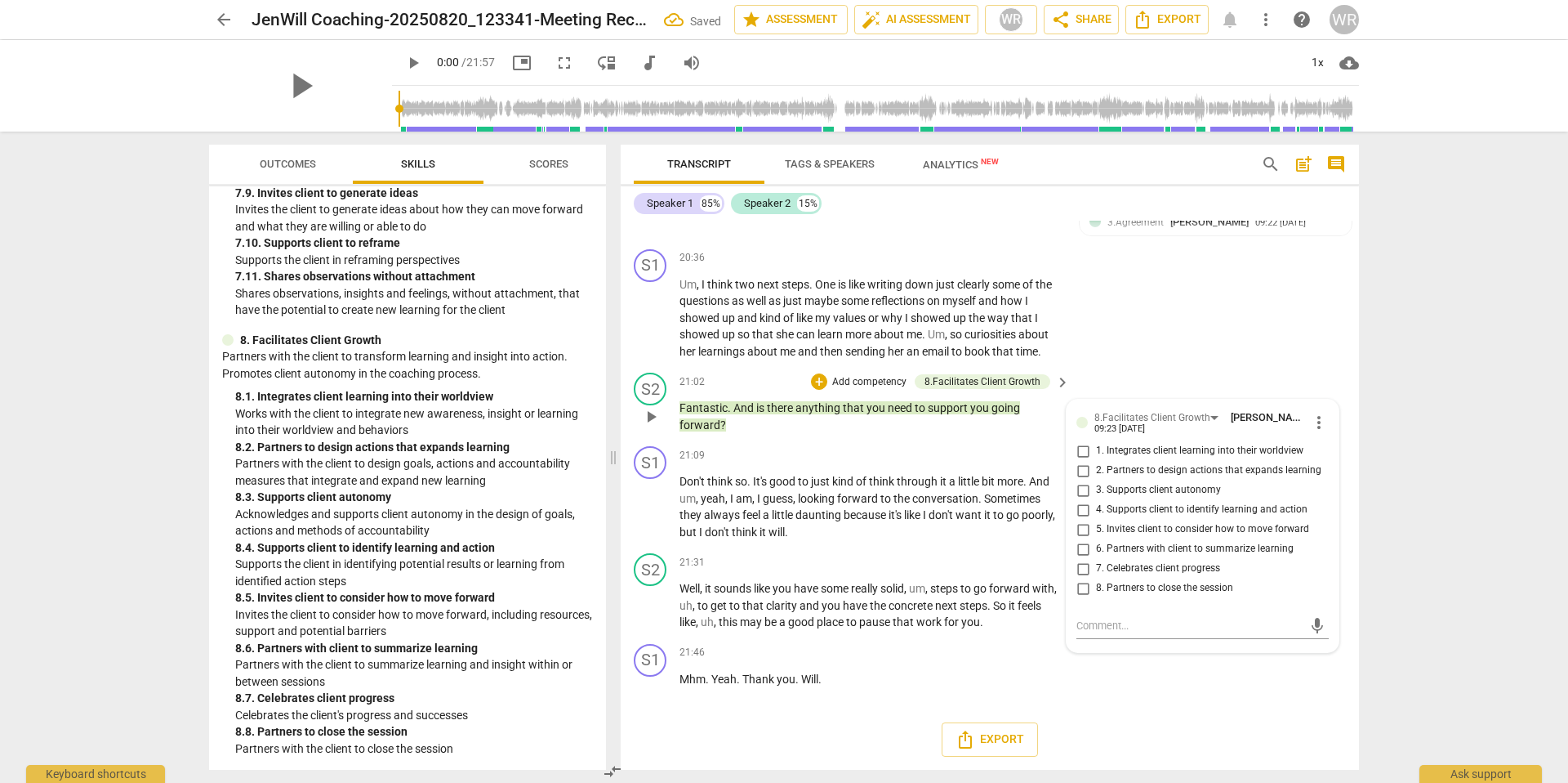
click at [1070, 565] on span "7. Celebrates client progress" at bounding box center [1157, 569] width 124 height 15
click at [1070, 565] on input "7. Celebrates client progress" at bounding box center [1082, 568] width 26 height 20
checkbox input "true"
click at [1070, 568] on input "8. Partners to close the session" at bounding box center [1082, 588] width 26 height 20
checkbox input "true"
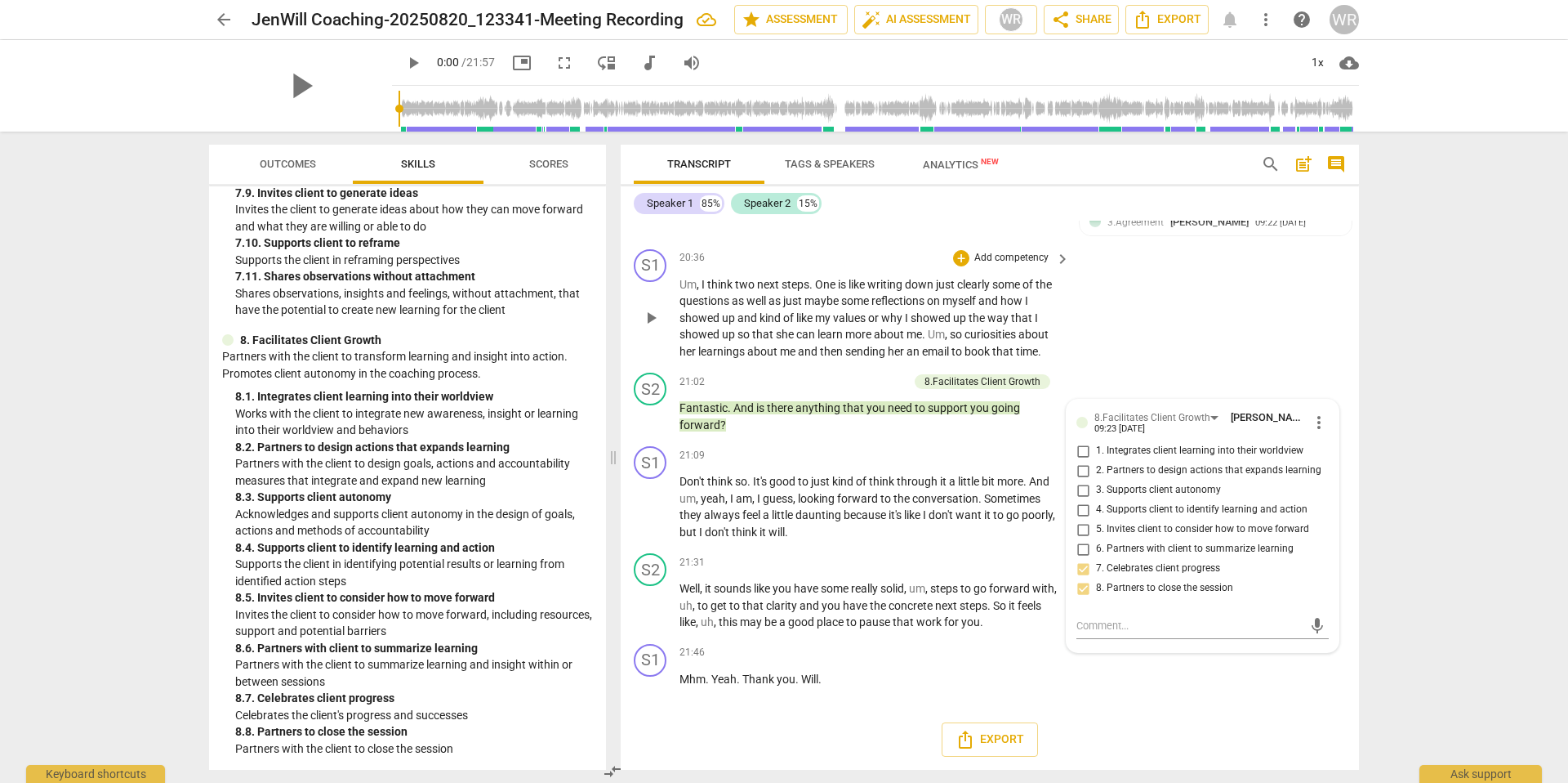
click at [1070, 292] on div "S1 play_arrow pause 20:36 + Add competency keyboard_arrow_right Um , I think tw…" at bounding box center [989, 305] width 738 height 124
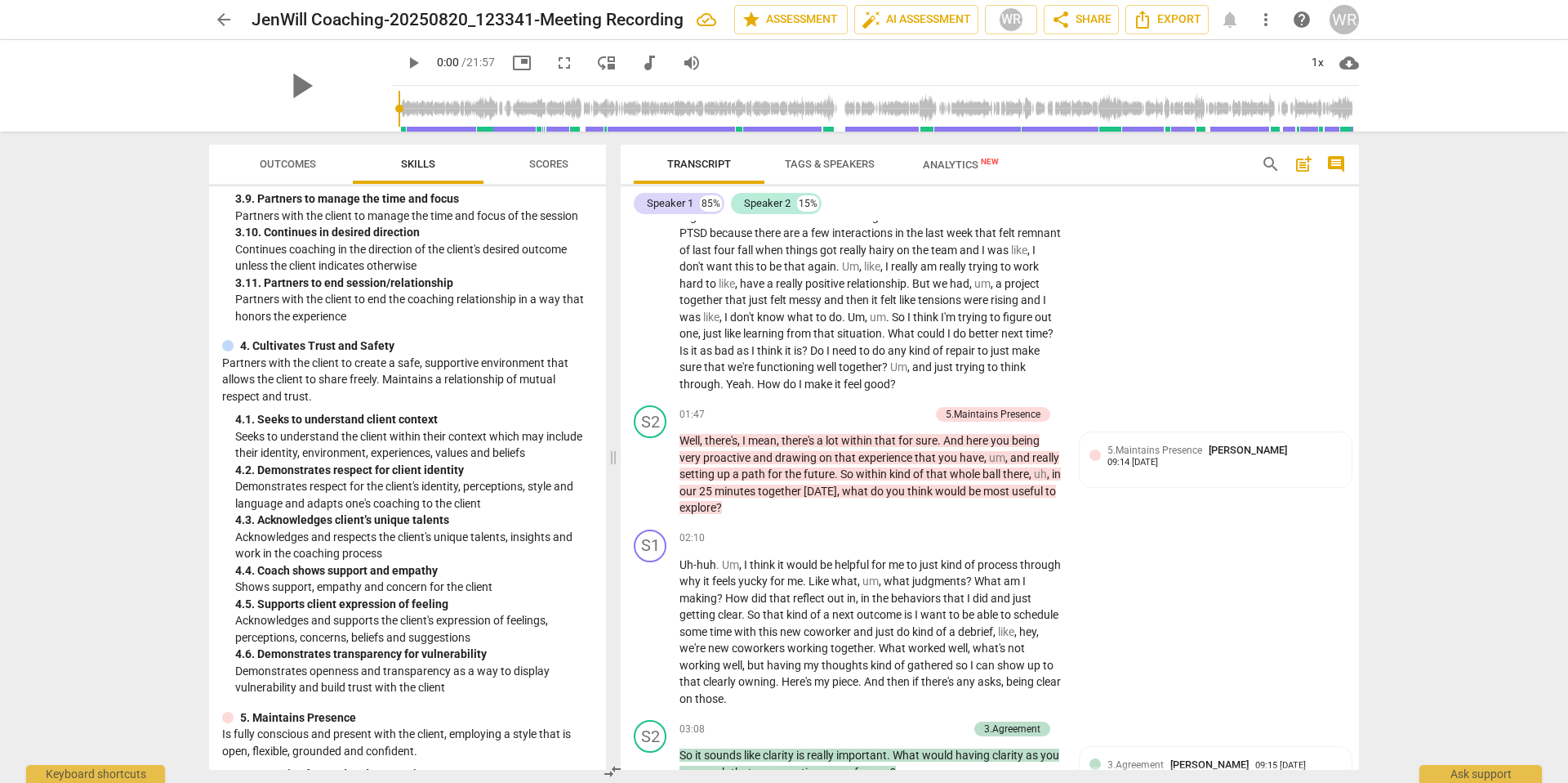
scroll to position [1331, 0]
